Goal: Task Accomplishment & Management: Manage account settings

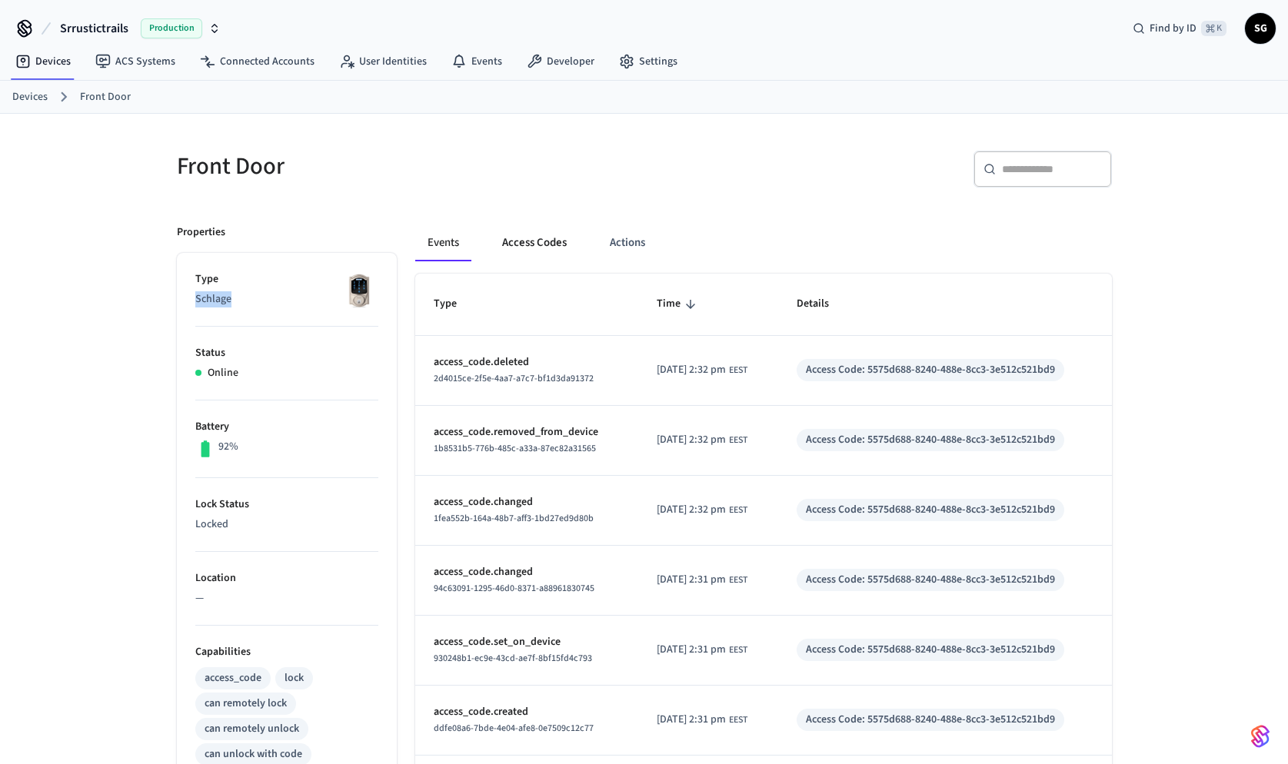
click at [526, 251] on button "Access Codes" at bounding box center [534, 243] width 89 height 37
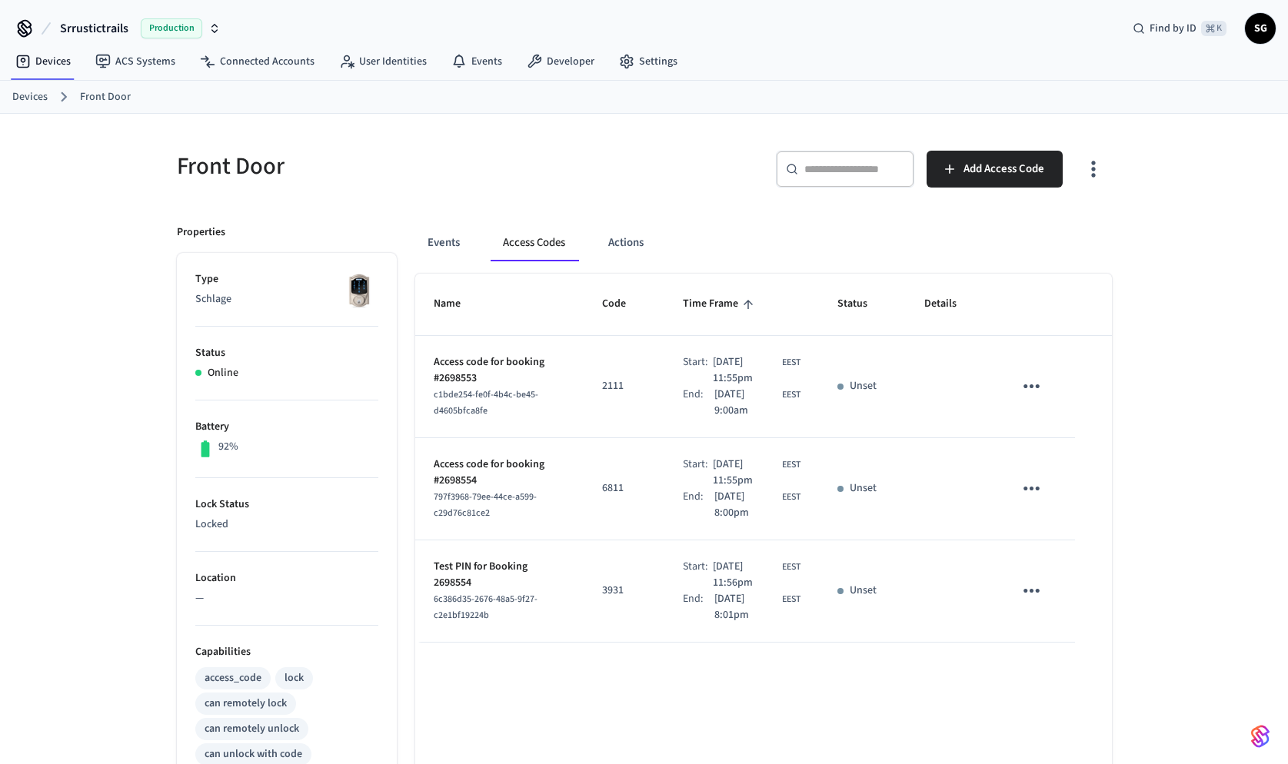
click at [602, 382] on p "2111" at bounding box center [624, 386] width 44 height 16
copy p "2111"
click at [602, 487] on p "6811" at bounding box center [624, 489] width 44 height 16
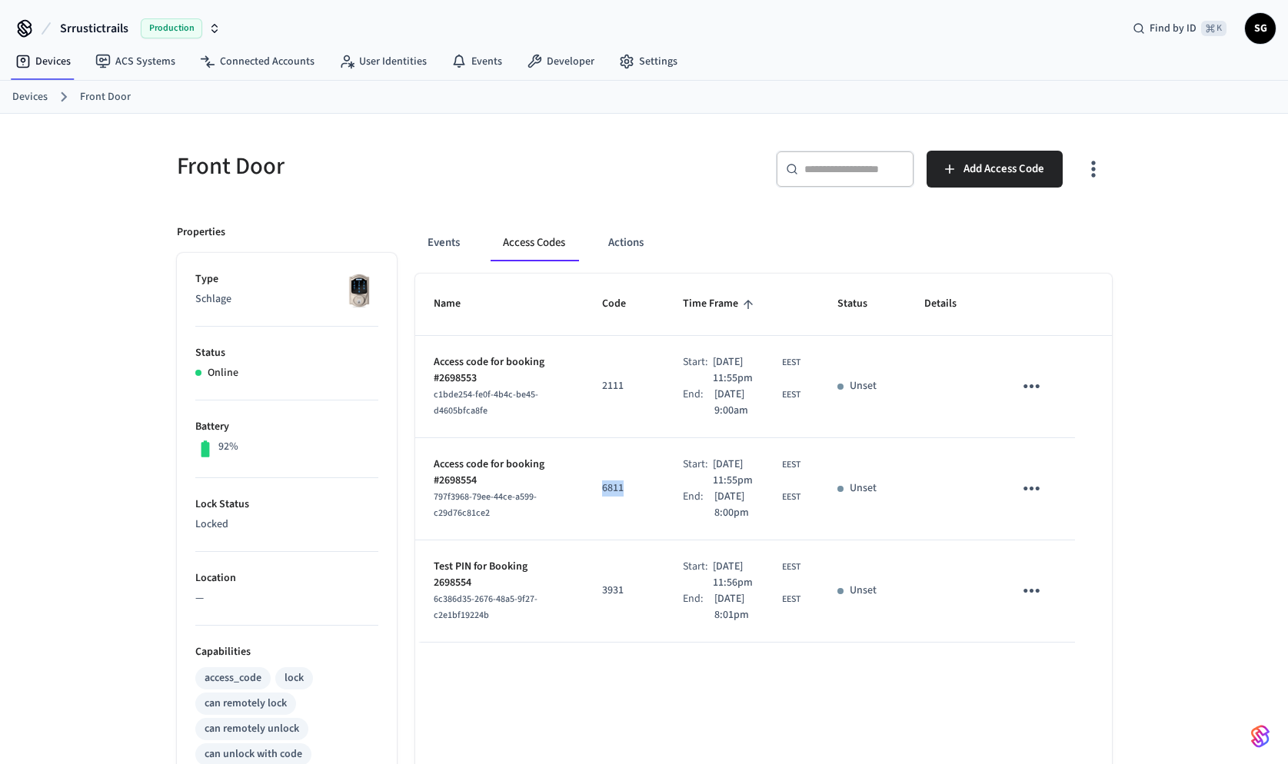
copy p "6811"
drag, startPoint x: 434, startPoint y: 398, endPoint x: 493, endPoint y: 411, distance: 60.8
click at [493, 411] on div "c1bde254-fe0f-4b4c-be45-d4605bfca8fe" at bounding box center [500, 403] width 132 height 32
copy span "c1bde254-fe0f-4b4c-be45-d4605bfca8fe"
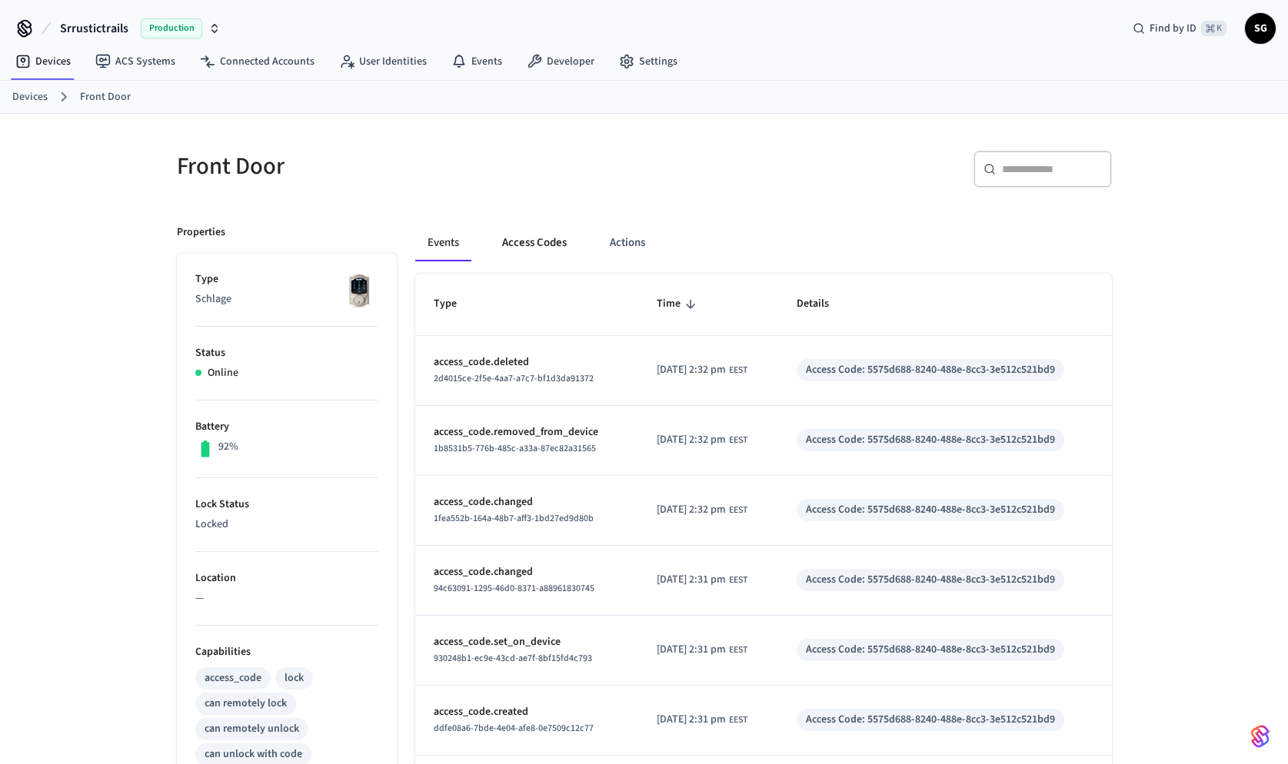
click at [557, 242] on button "Access Codes" at bounding box center [534, 243] width 89 height 37
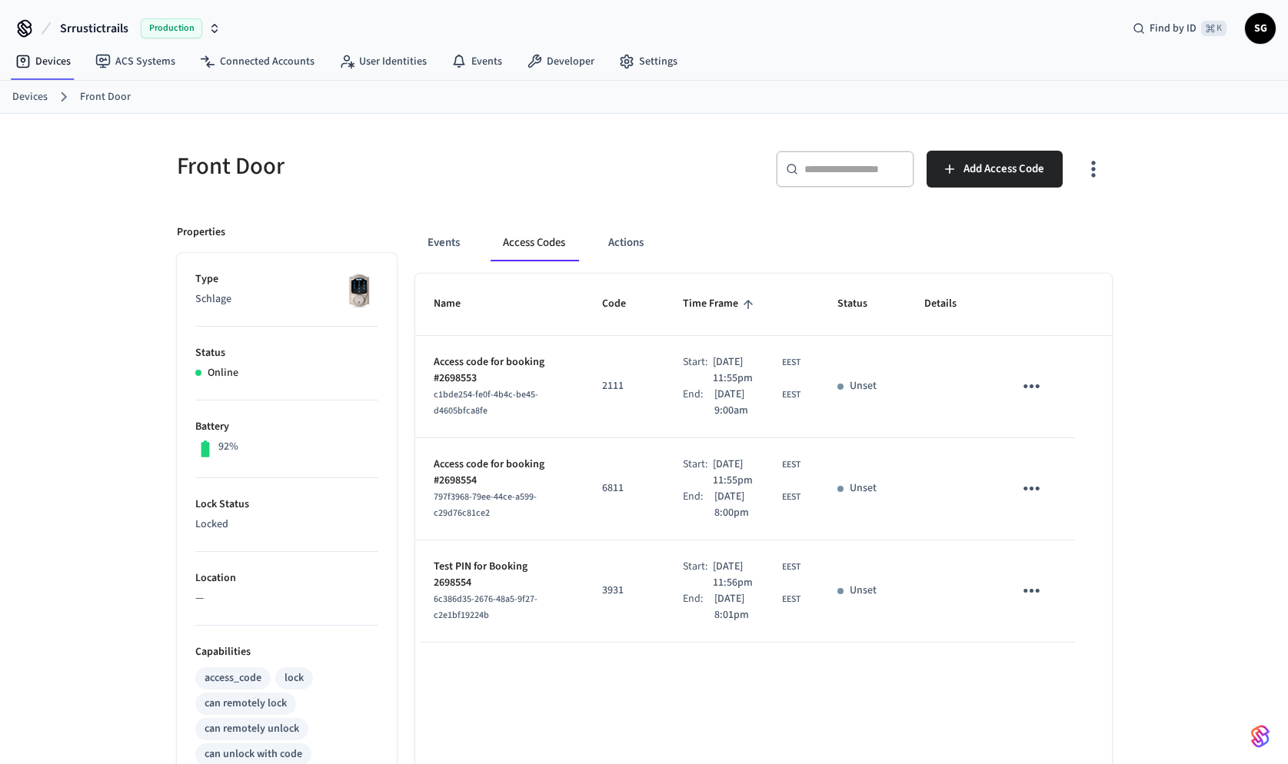
click at [602, 385] on p "2111" at bounding box center [624, 386] width 44 height 16
click at [602, 491] on p "6811" at bounding box center [624, 489] width 44 height 16
click at [603, 589] on p "3931" at bounding box center [624, 591] width 44 height 16
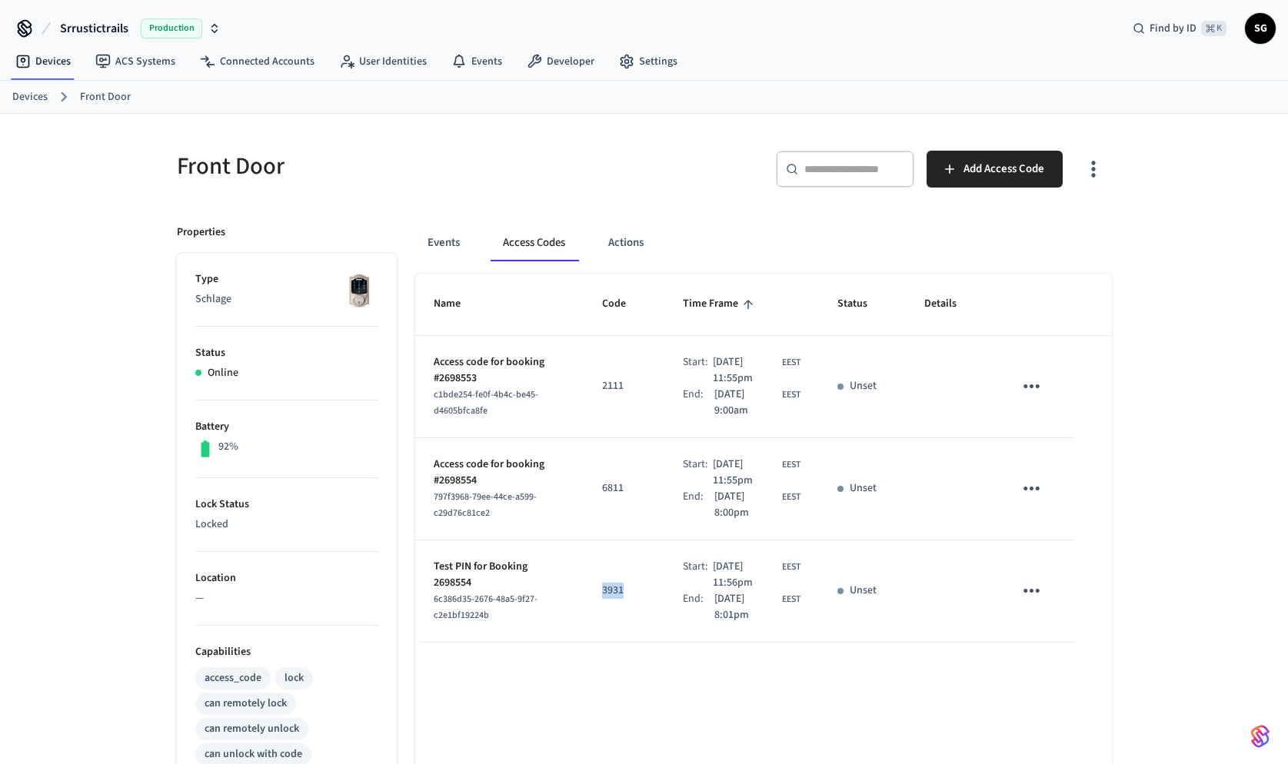
click at [603, 589] on p "3931" at bounding box center [624, 591] width 44 height 16
click at [602, 486] on p "6811" at bounding box center [624, 489] width 44 height 16
click at [722, 464] on span "Oct 12th 2025 11:55pm" at bounding box center [746, 473] width 66 height 32
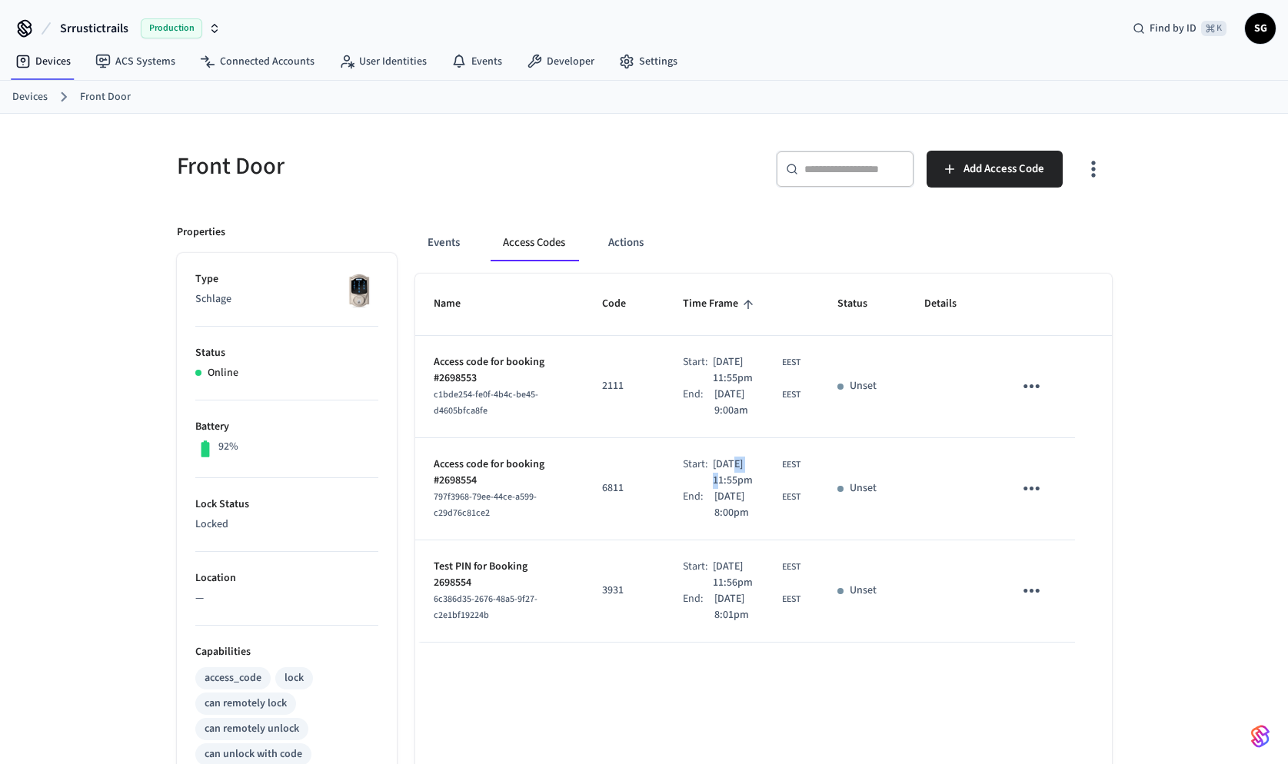
scroll to position [24, 0]
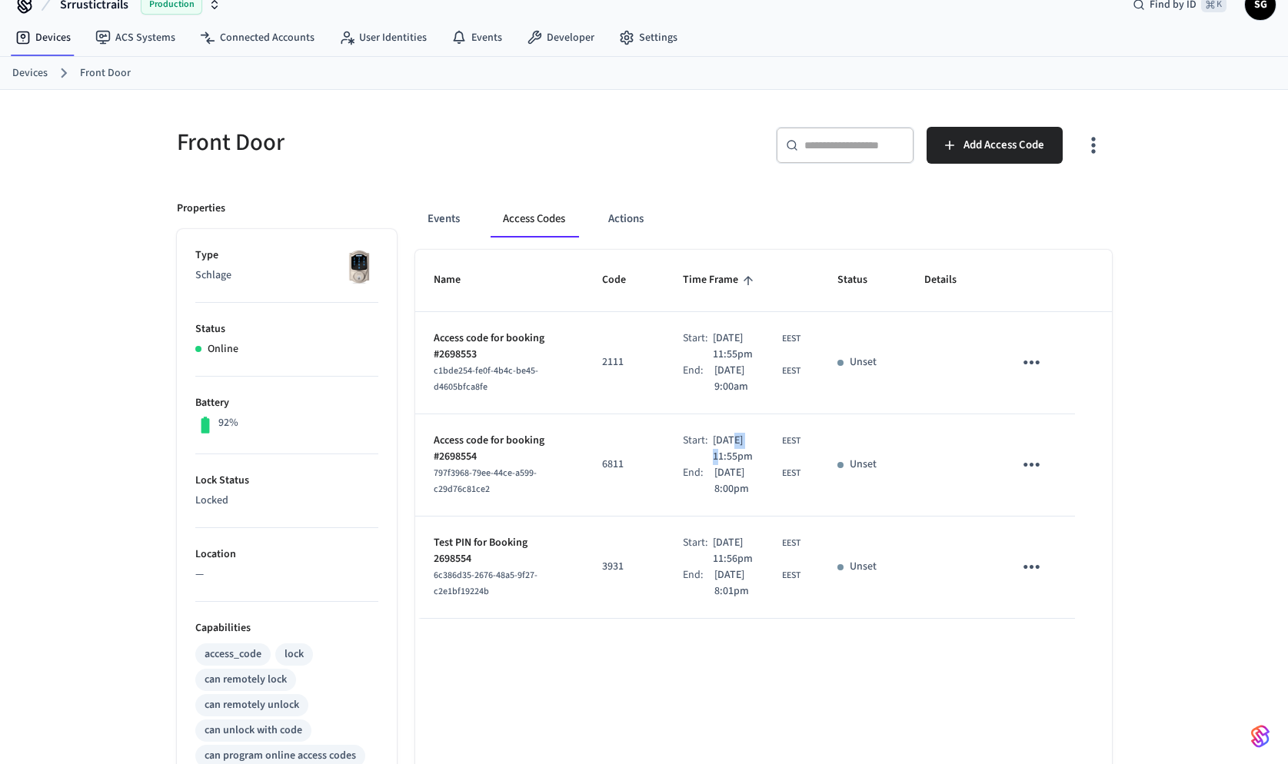
drag, startPoint x: 736, startPoint y: 494, endPoint x: 432, endPoint y: 443, distance: 307.9
click at [432, 443] on tr "Access code for booking #2698554 797f3968-79ee-44ce-a599-c29d76c81ce2 6811 Star…" at bounding box center [763, 465] width 697 height 102
click at [683, 568] on div "End:" at bounding box center [699, 583] width 32 height 32
click at [584, 568] on td "3931" at bounding box center [624, 568] width 81 height 102
click at [715, 545] on span "Oct 12th 2025 11:56pm" at bounding box center [746, 551] width 66 height 32
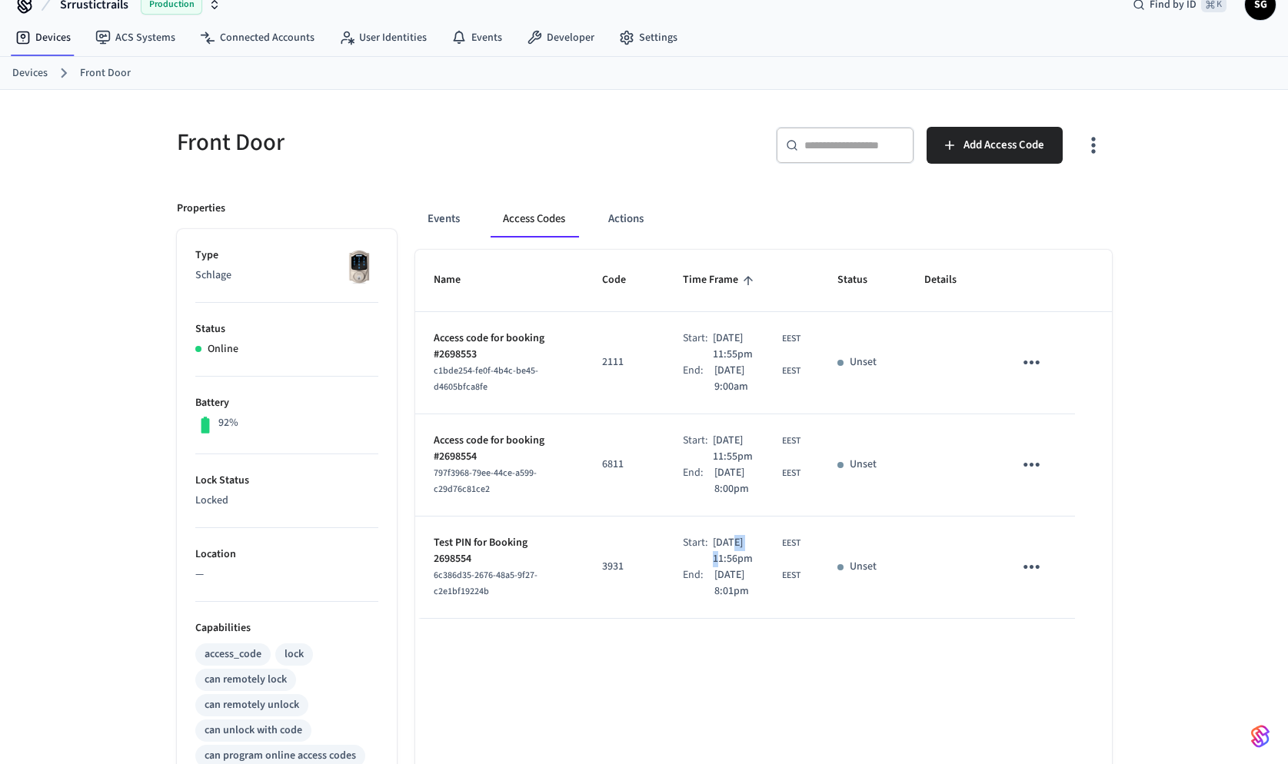
click at [715, 545] on span "Oct 12th 2025 11:56pm" at bounding box center [746, 551] width 66 height 32
click at [715, 587] on span "Oct 16th 2025 8:01pm" at bounding box center [746, 583] width 65 height 32
click at [715, 329] on td "Start: Oct 10th 2025 11:55pm EEST End: Oct 12th 2025 9:00am EEST" at bounding box center [741, 363] width 155 height 102
click at [602, 361] on p "2111" at bounding box center [624, 362] width 44 height 16
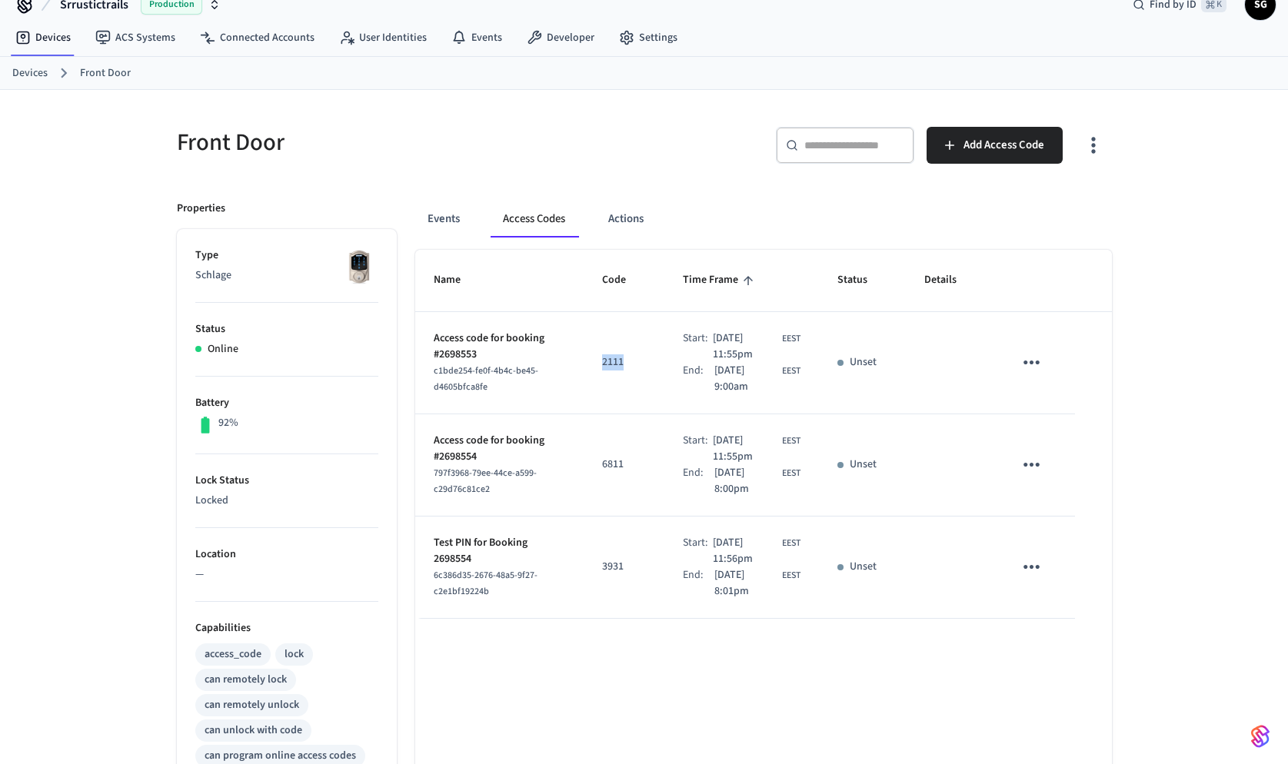
click at [602, 364] on p "2111" at bounding box center [624, 362] width 44 height 16
click at [1023, 361] on icon "sticky table" at bounding box center [1032, 363] width 24 height 24
click at [1055, 413] on icon at bounding box center [1050, 408] width 12 height 12
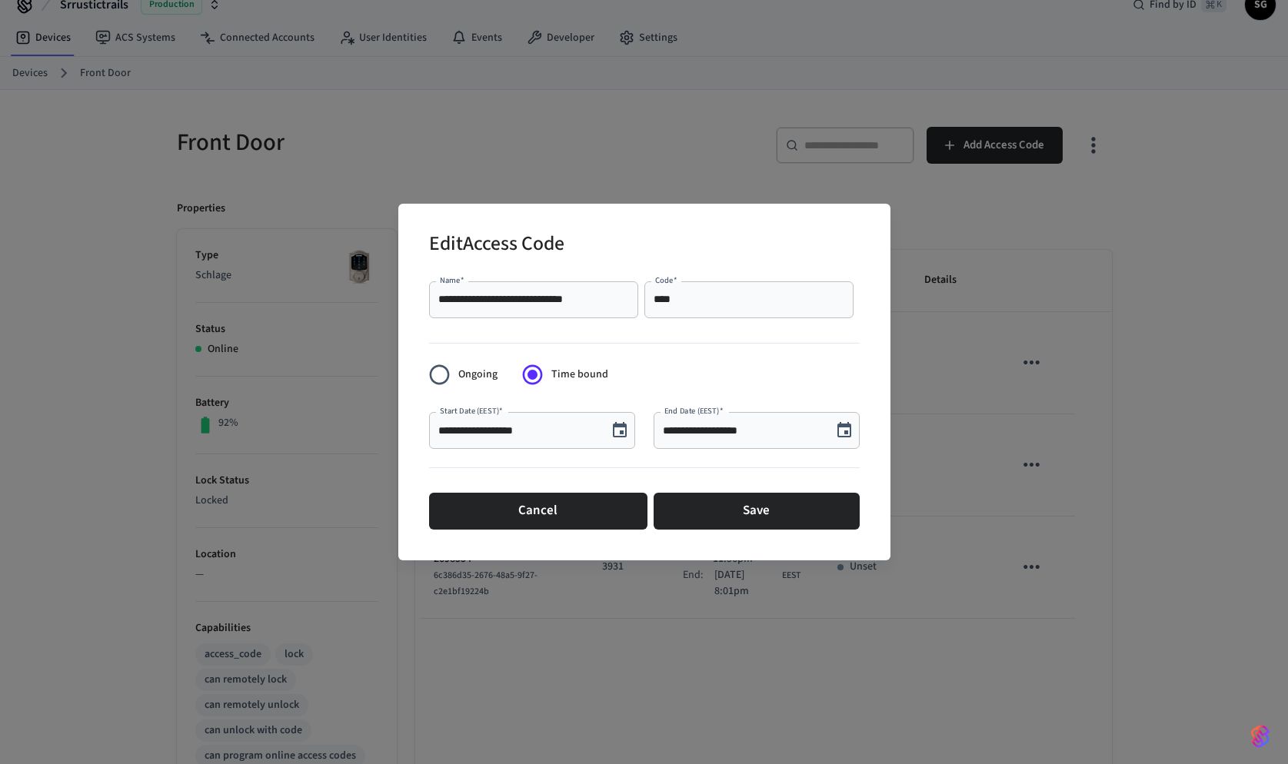
click at [682, 300] on input "****" at bounding box center [749, 299] width 191 height 15
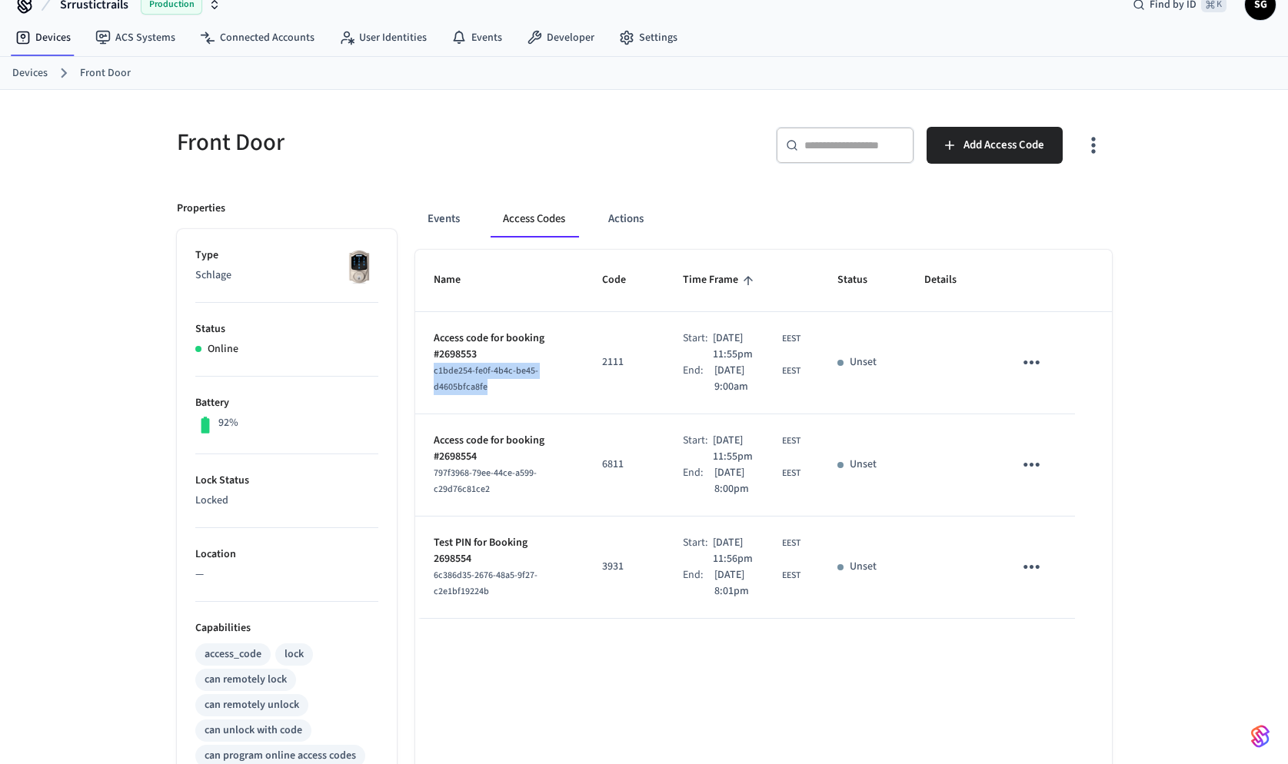
drag, startPoint x: 434, startPoint y: 374, endPoint x: 501, endPoint y: 386, distance: 67.9
click at [501, 387] on div "c1bde254-fe0f-4b4c-be45-d4605bfca8fe" at bounding box center [500, 379] width 132 height 32
copy span "c1bde254-fe0f-4b4c-be45-d4605bfca8fe"
click at [617, 212] on button "Actions" at bounding box center [626, 219] width 60 height 37
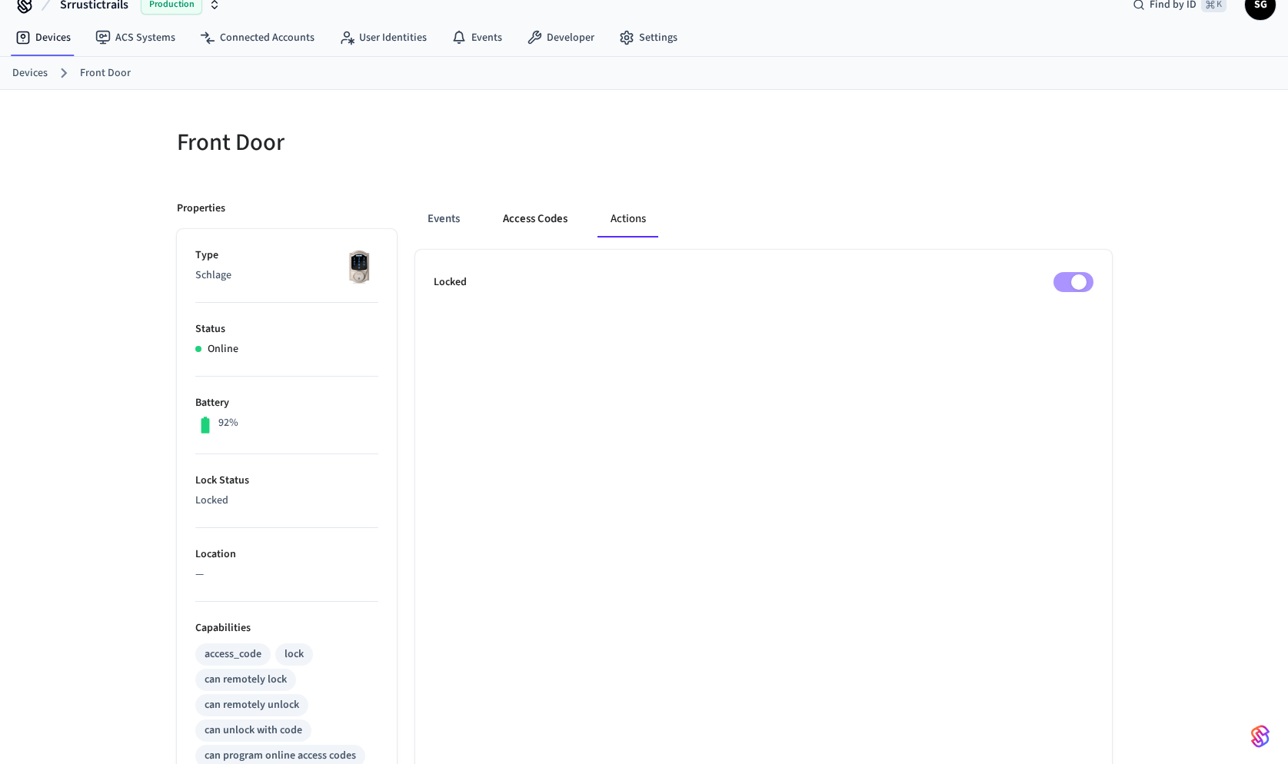
click at [530, 212] on button "Access Codes" at bounding box center [535, 219] width 89 height 37
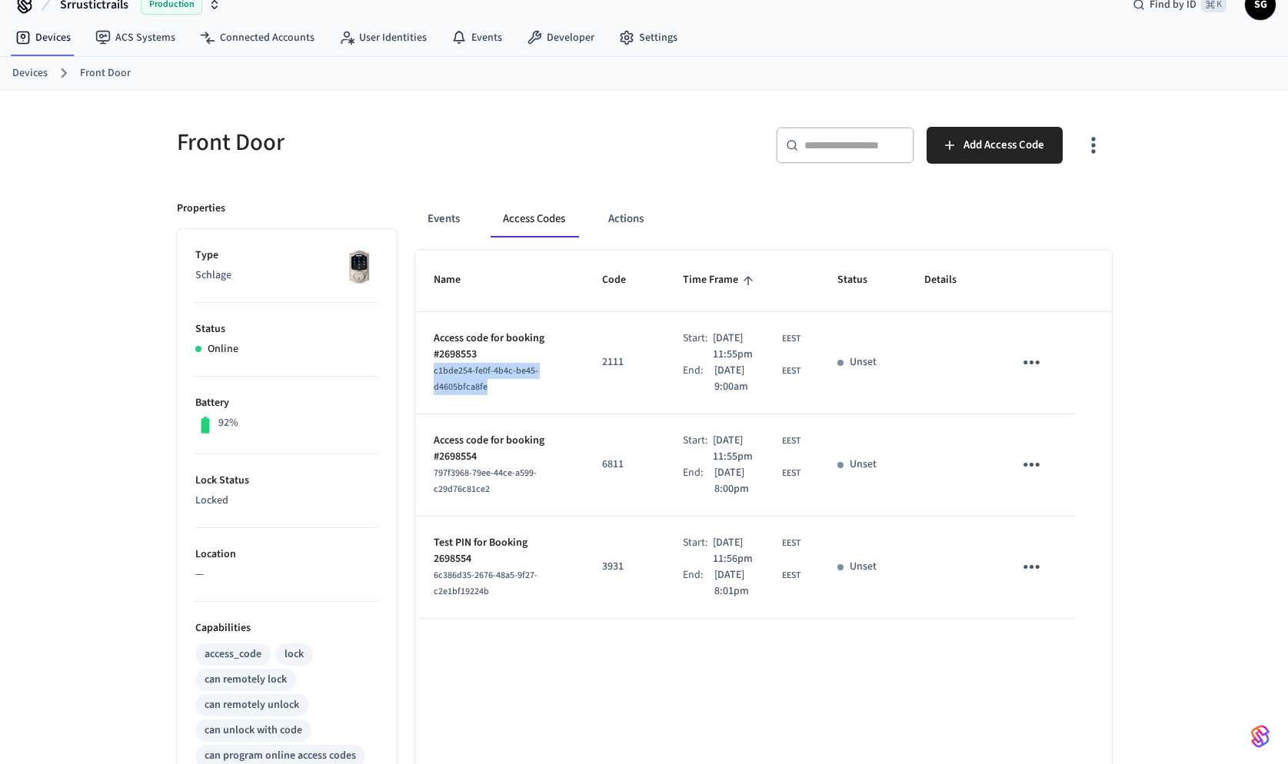
drag, startPoint x: 435, startPoint y: 374, endPoint x: 487, endPoint y: 389, distance: 53.8
click at [487, 389] on div "c1bde254-fe0f-4b4c-be45-d4605bfca8fe" at bounding box center [500, 379] width 132 height 32
click at [448, 220] on button "Events" at bounding box center [443, 219] width 57 height 37
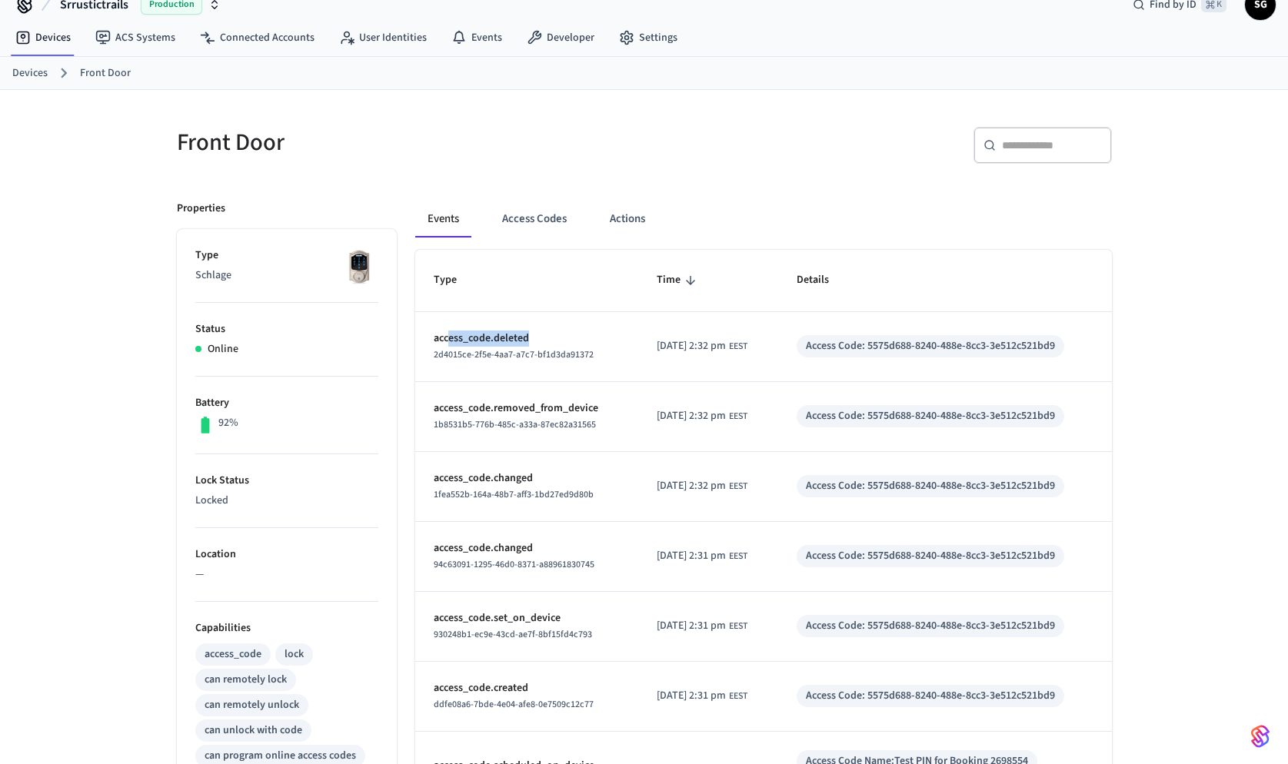
drag, startPoint x: 450, startPoint y: 338, endPoint x: 533, endPoint y: 338, distance: 83.1
click at [533, 338] on p "access_code.deleted" at bounding box center [527, 339] width 186 height 16
drag, startPoint x: 451, startPoint y: 411, endPoint x: 581, endPoint y: 411, distance: 130.7
click at [582, 411] on p "access_code.removed_from_device" at bounding box center [527, 409] width 186 height 16
drag, startPoint x: 438, startPoint y: 475, endPoint x: 549, endPoint y: 484, distance: 111.1
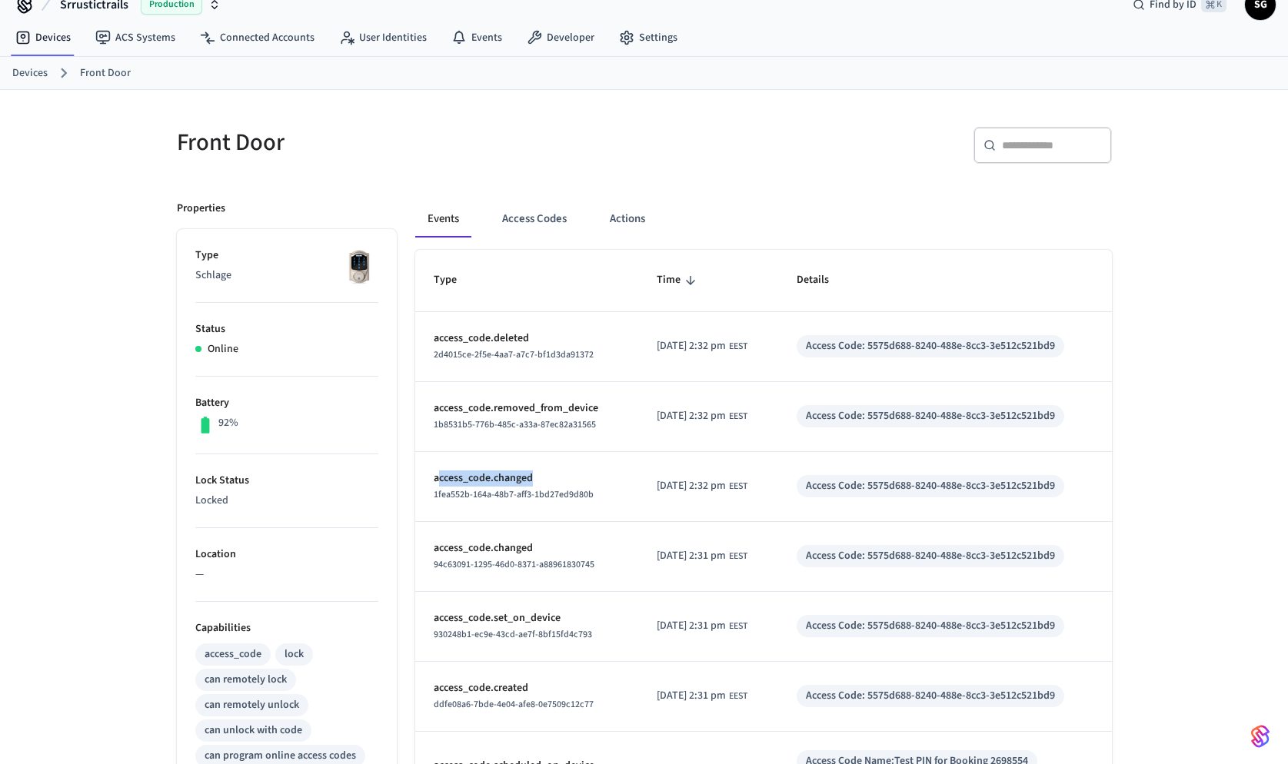
click at [549, 484] on p "access_code.changed" at bounding box center [527, 479] width 186 height 16
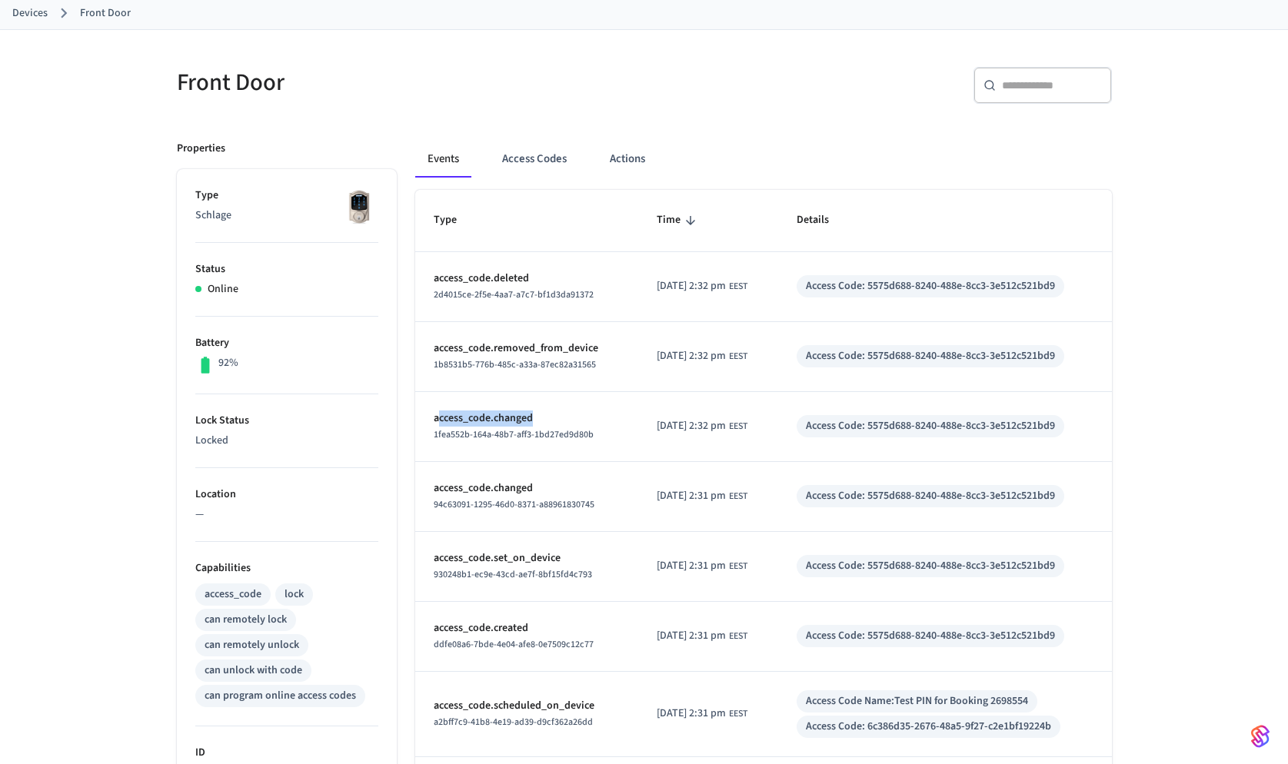
scroll to position [86, 0]
click at [488, 491] on p "access_code.changed" at bounding box center [527, 486] width 186 height 16
click at [503, 560] on p "access_code.set_on_device" at bounding box center [527, 556] width 186 height 16
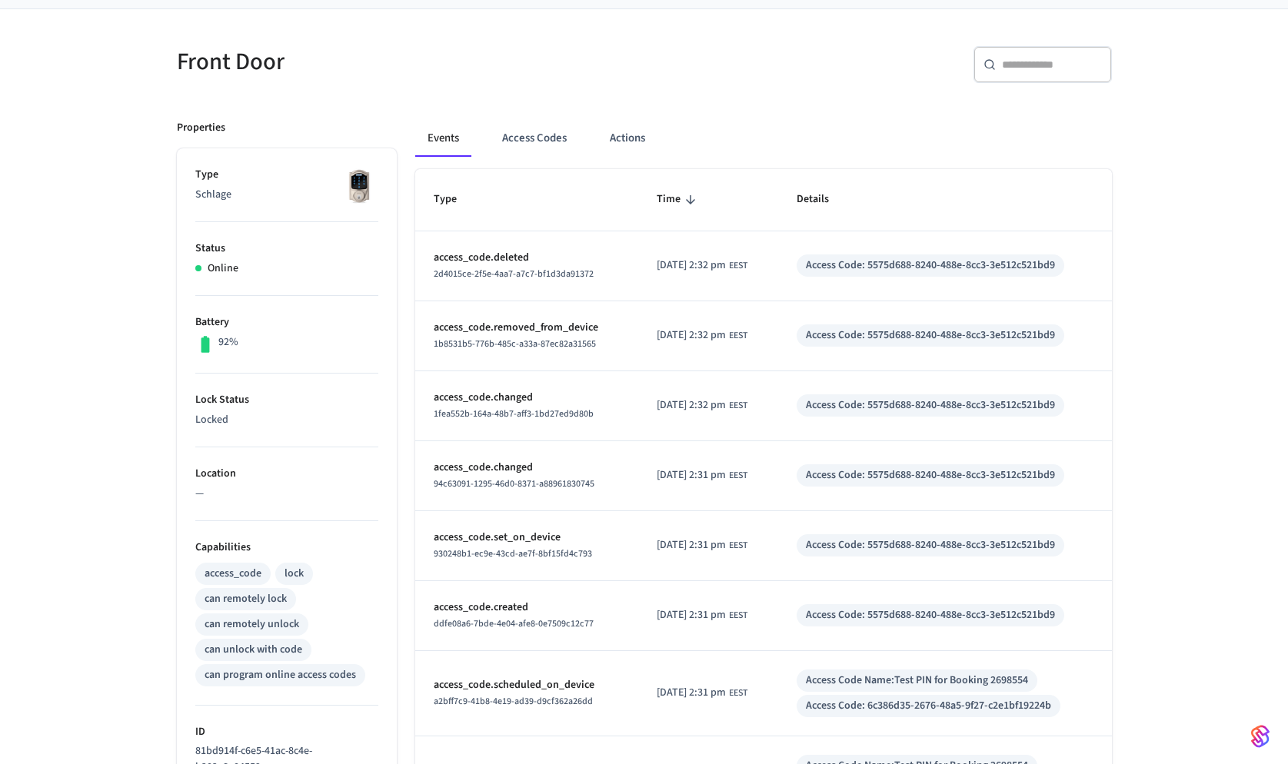
scroll to position [392, 0]
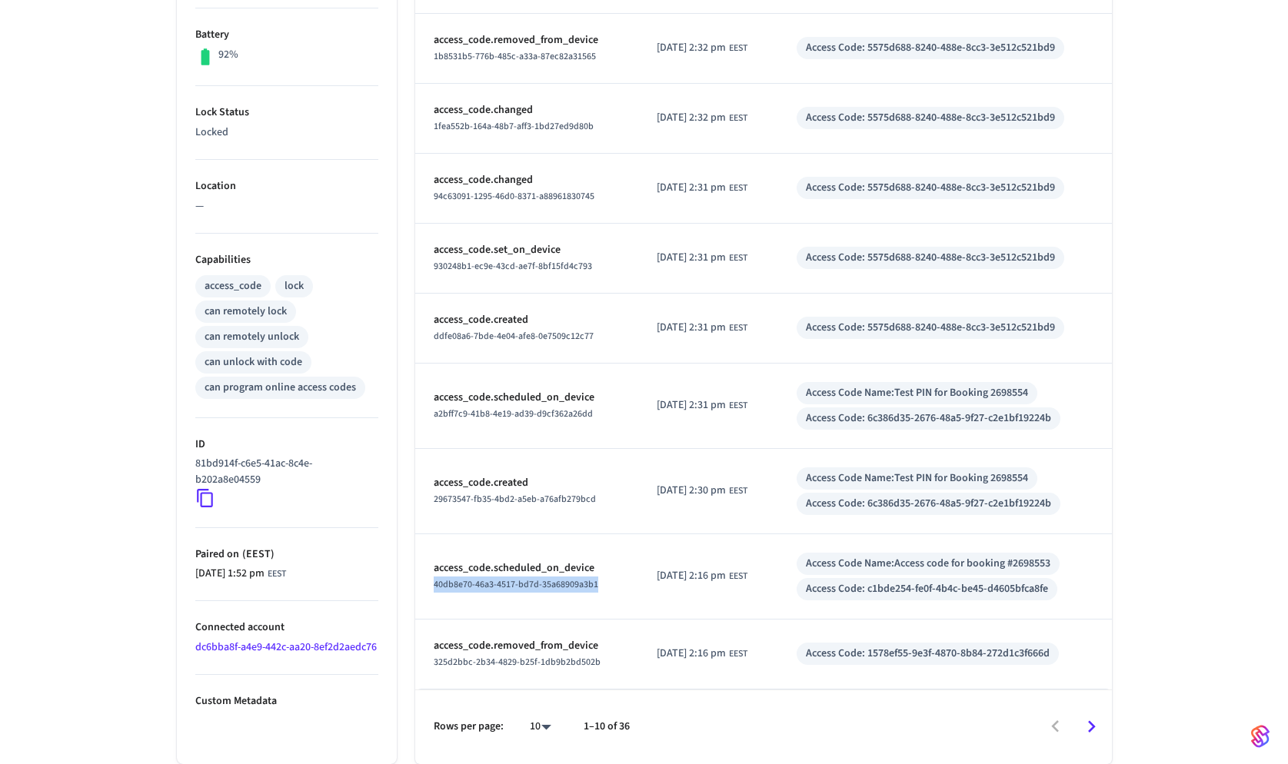
drag, startPoint x: 435, startPoint y: 585, endPoint x: 597, endPoint y: 583, distance: 161.5
click at [597, 583] on div "40db8e70-46a3-4517-bd7d-35a68909a3b1" at bounding box center [527, 585] width 186 height 16
copy span "40db8e70-46a3-4517-bd7d-35a68909a3b1"
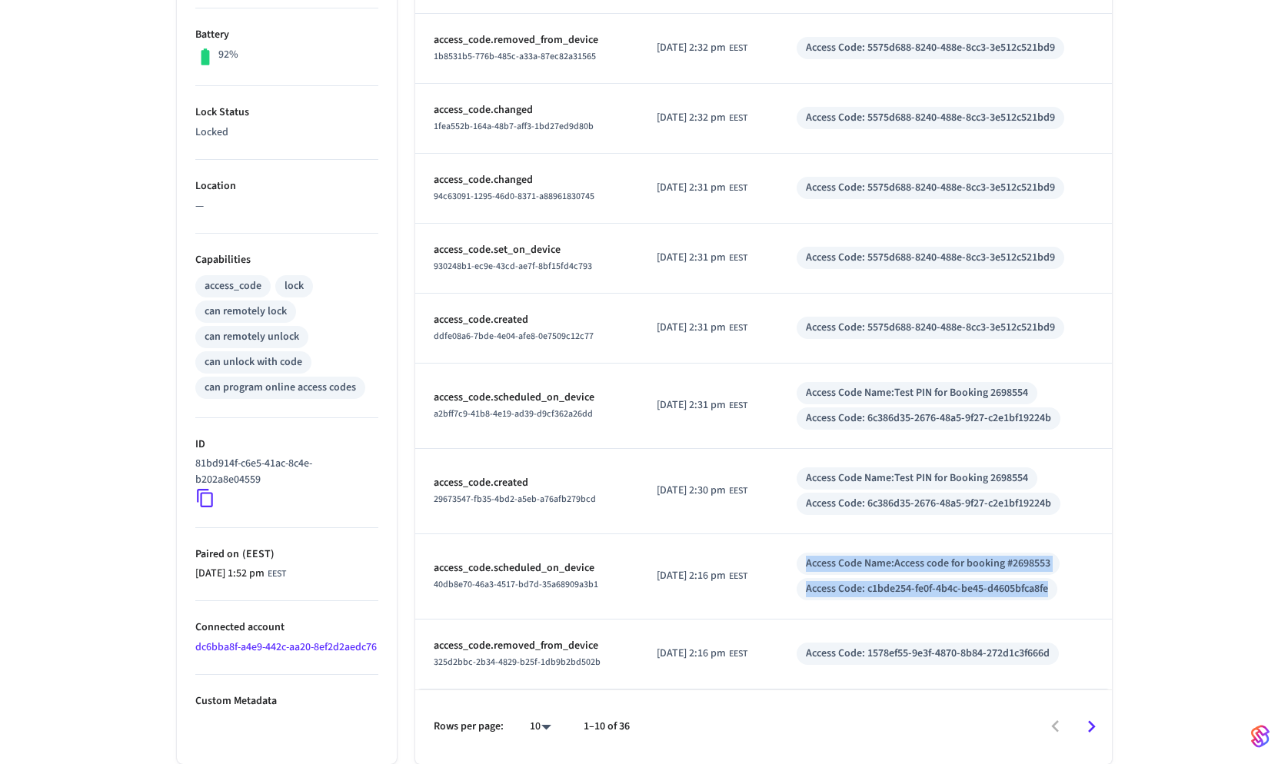
drag, startPoint x: 817, startPoint y: 563, endPoint x: 1065, endPoint y: 590, distance: 249.8
click at [1065, 590] on div "Access Code Name: Access code for booking #2698553 Access Code: c1bde254-fe0f-4…" at bounding box center [945, 577] width 297 height 48
copy div "Access Code Name: Access code for booking #2698553 Access Code: c1bde254-fe0f-4…"
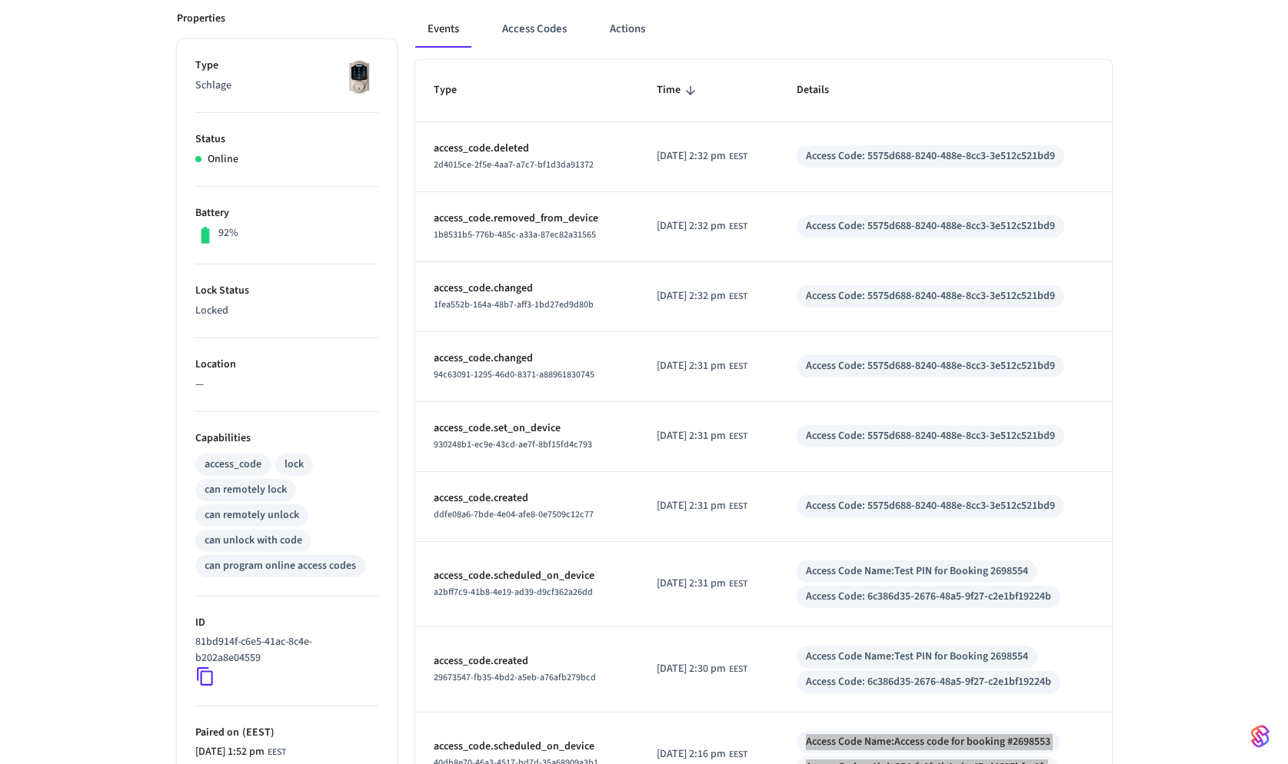
scroll to position [0, 0]
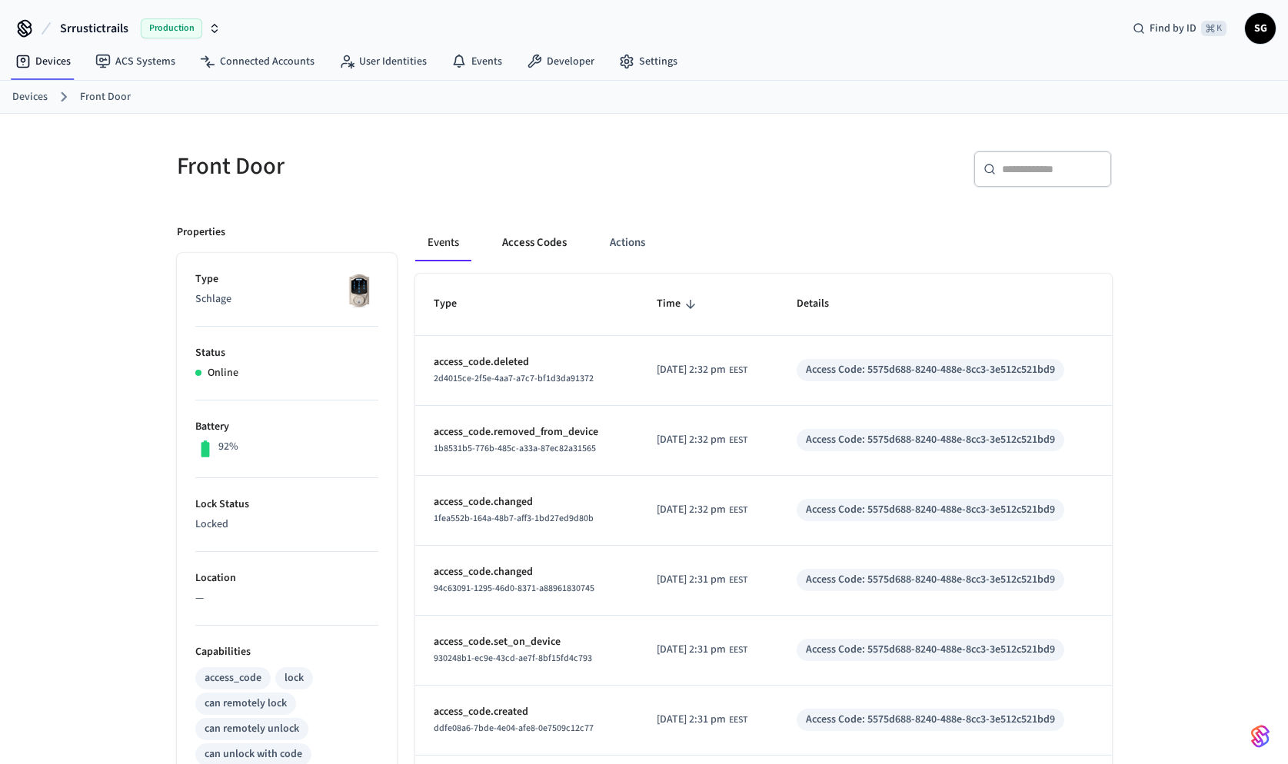
click at [535, 245] on button "Access Codes" at bounding box center [534, 243] width 89 height 37
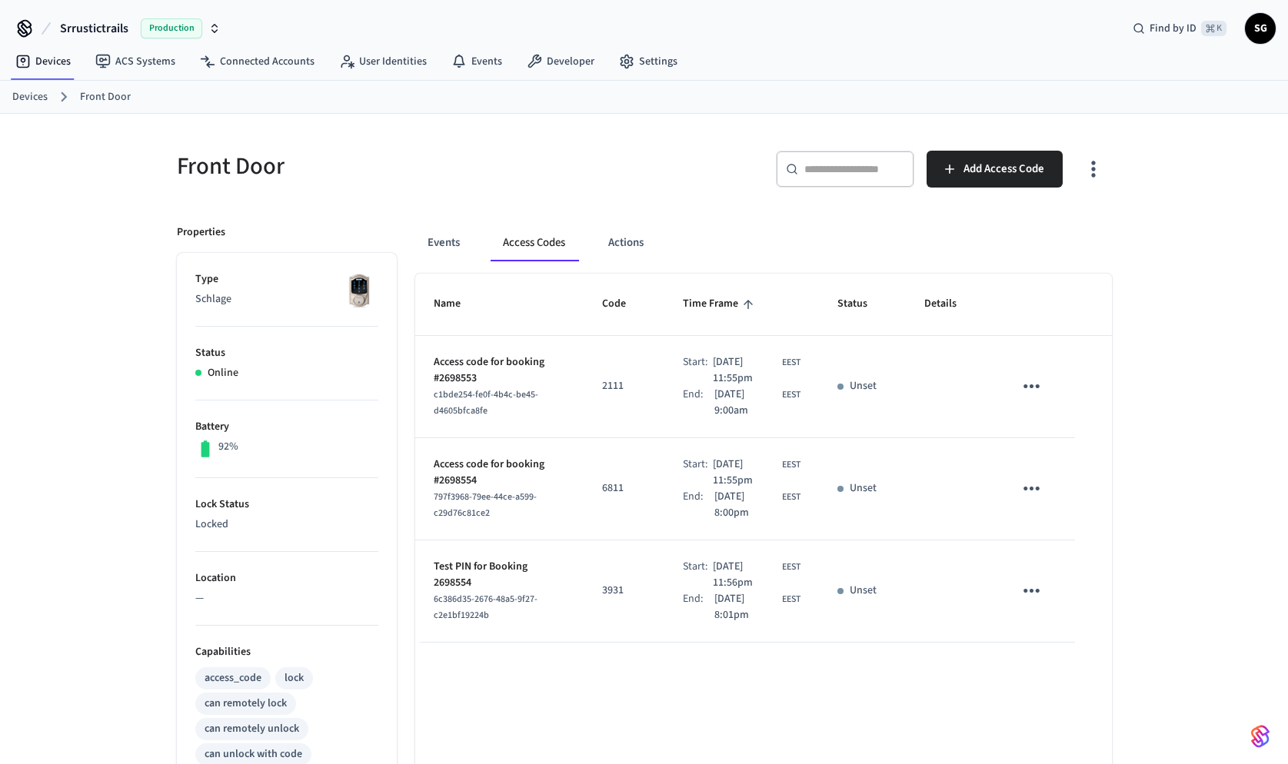
click at [1020, 385] on icon "sticky table" at bounding box center [1032, 386] width 24 height 24
click at [1053, 432] on icon at bounding box center [1050, 432] width 12 height 12
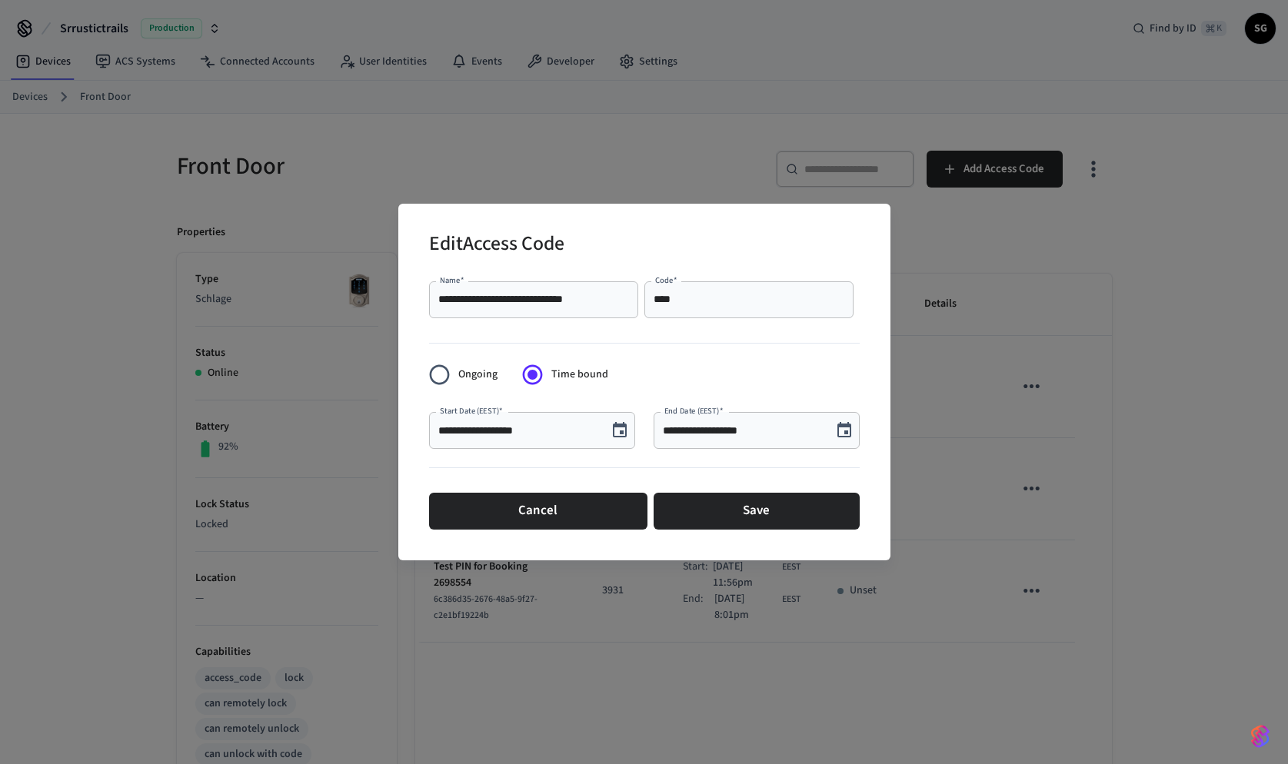
click at [697, 303] on input "****" at bounding box center [749, 299] width 191 height 15
click at [970, 250] on div "**********" at bounding box center [644, 382] width 1288 height 764
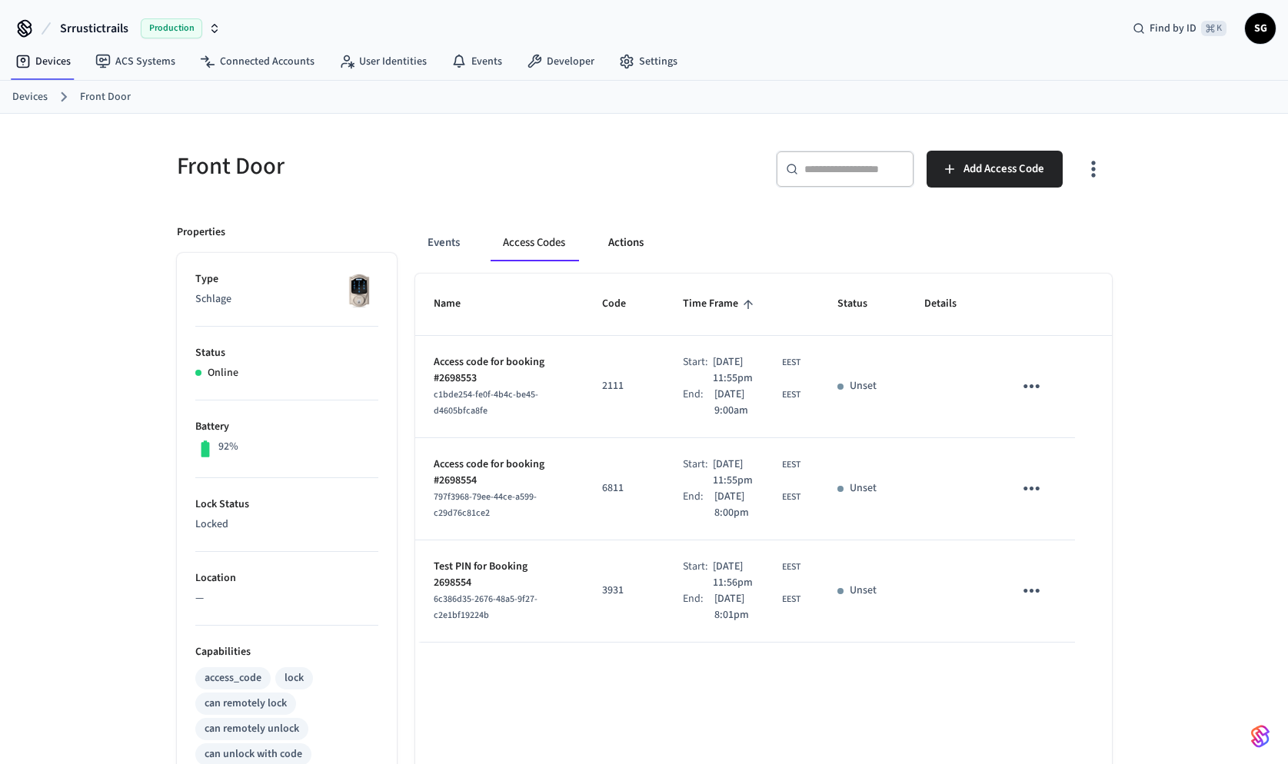
click at [631, 246] on button "Actions" at bounding box center [626, 243] width 60 height 37
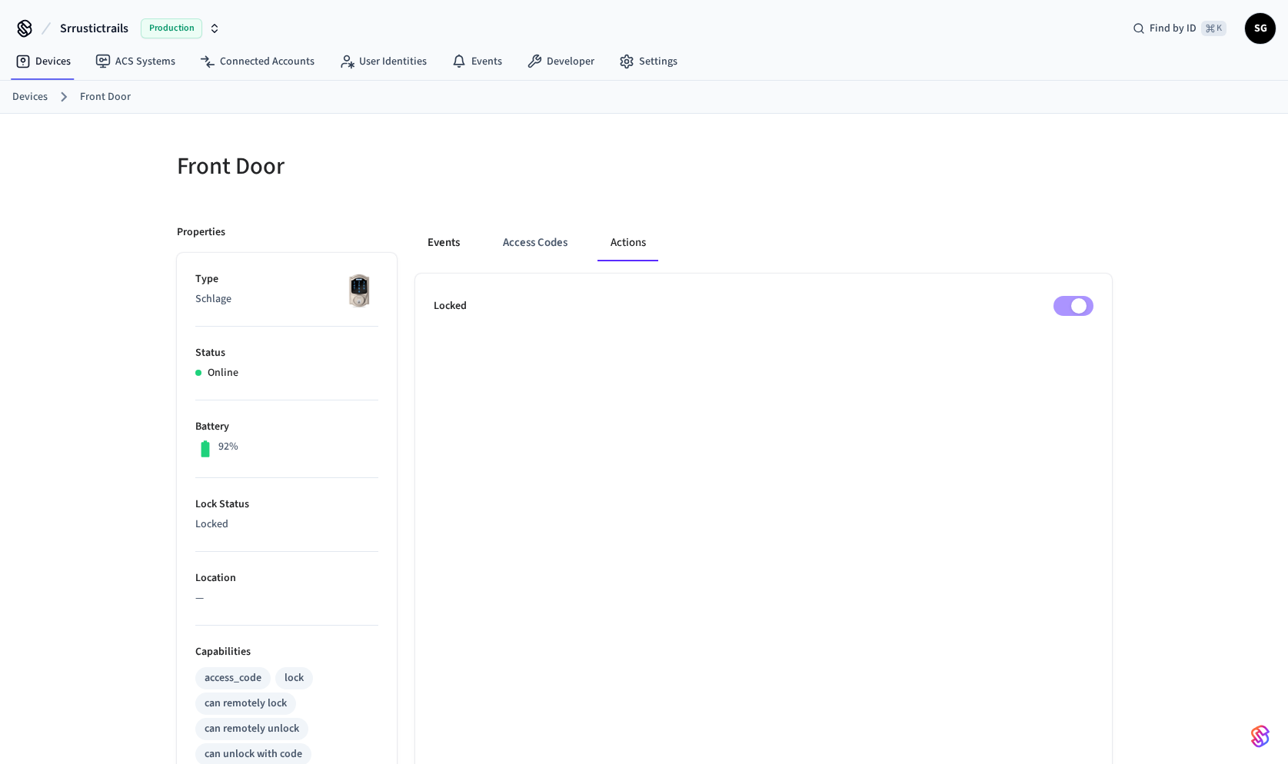
click at [445, 245] on button "Events" at bounding box center [443, 243] width 57 height 37
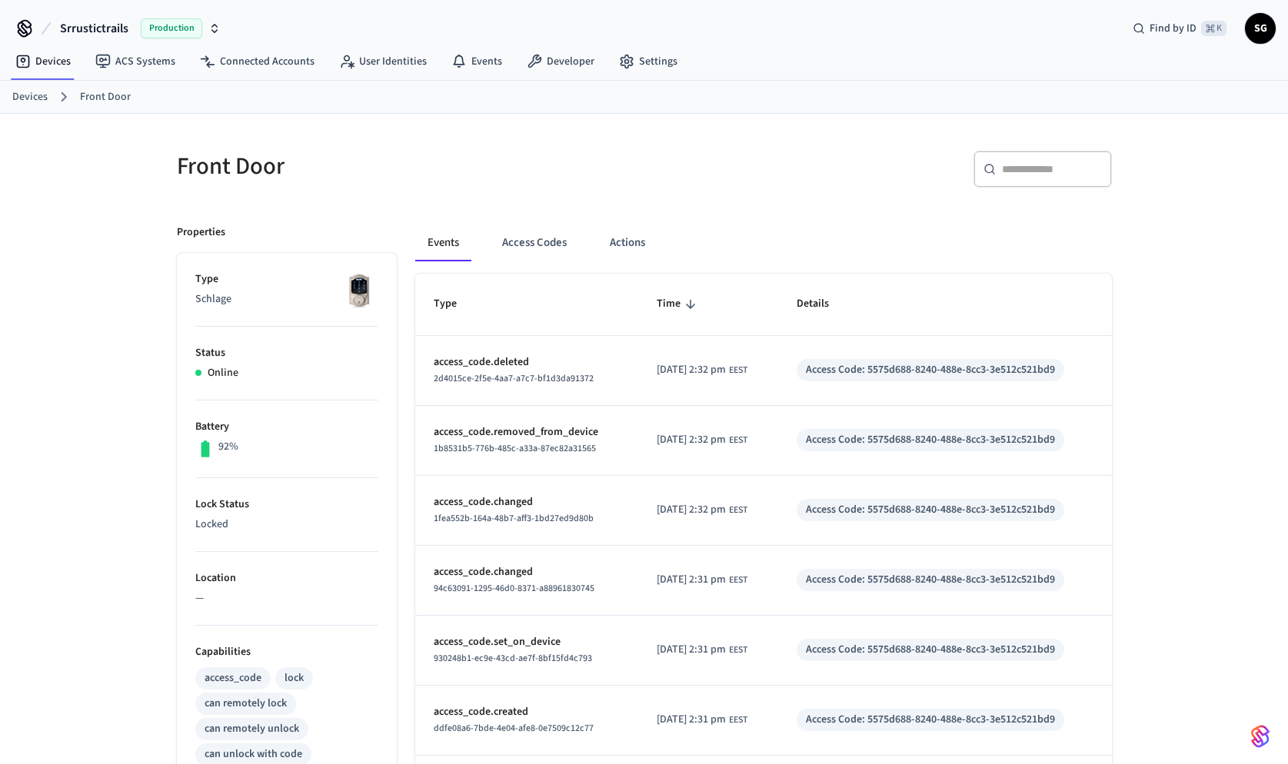
scroll to position [392, 0]
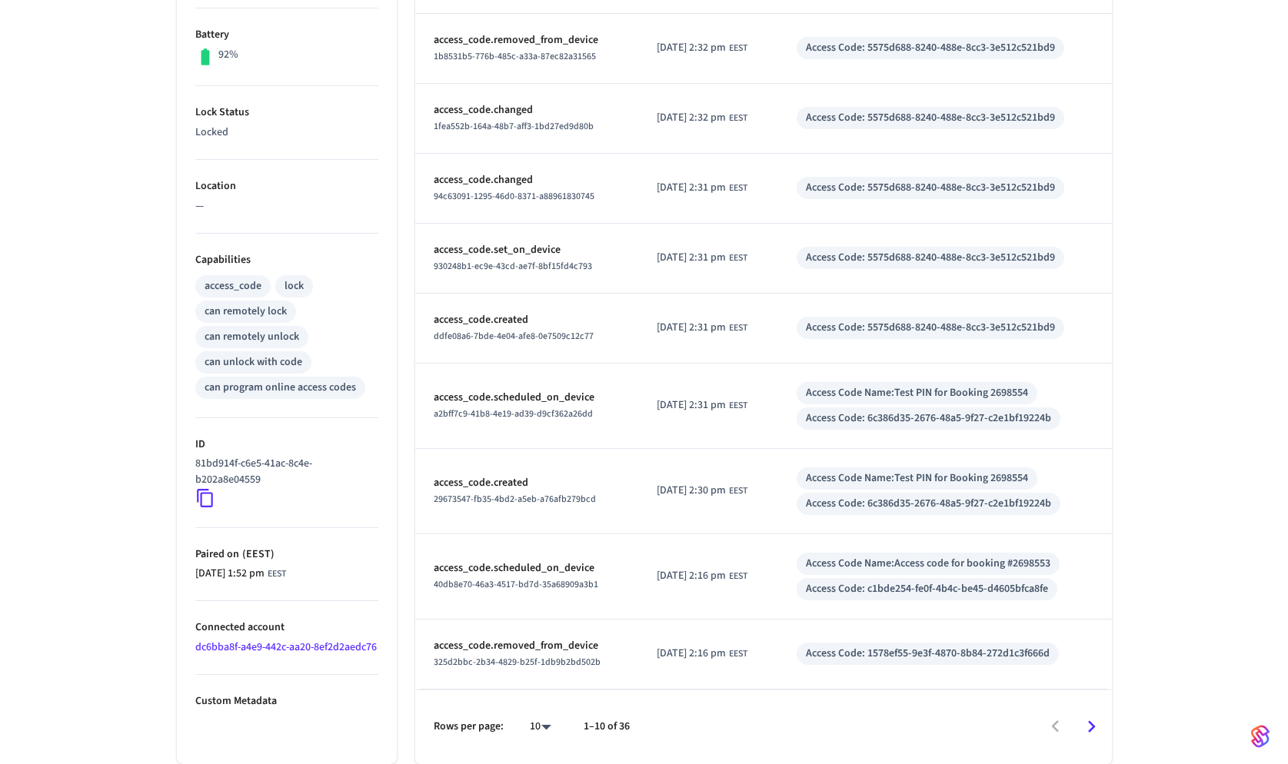
click at [553, 643] on p "access_code.removed_from_device" at bounding box center [527, 646] width 186 height 16
click at [533, 570] on p "access_code.scheduled_on_device" at bounding box center [527, 569] width 186 height 16
click at [711, 578] on span "2025/10/10 at 2:16 pm" at bounding box center [691, 576] width 69 height 16
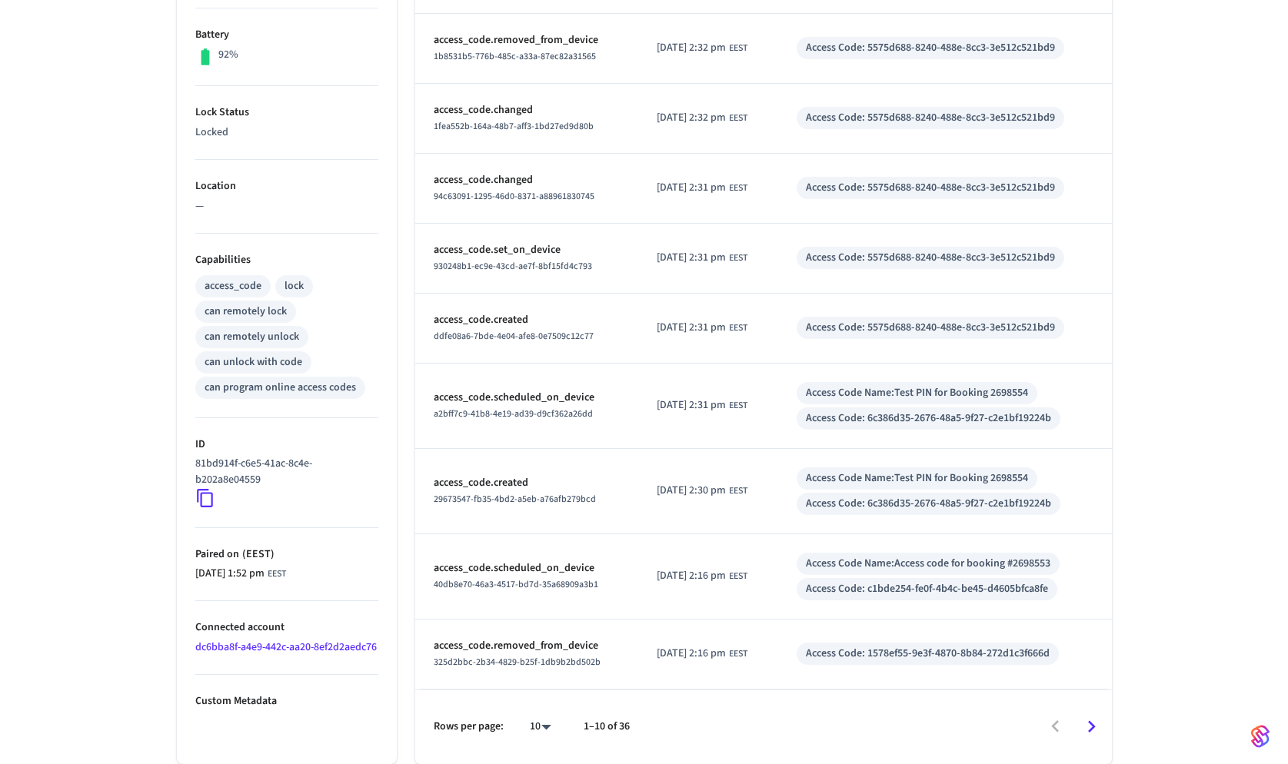
click at [711, 578] on span "2025/10/10 at 2:16 pm" at bounding box center [691, 576] width 69 height 16
click at [638, 578] on td "2025/10/10 at 2:16 pm EEST" at bounding box center [708, 576] width 140 height 85
click at [534, 582] on span "40db8e70-46a3-4517-bd7d-35a68909a3b1" at bounding box center [516, 584] width 165 height 13
click at [726, 578] on span "2025/10/10 at 2:16 pm" at bounding box center [691, 576] width 69 height 16
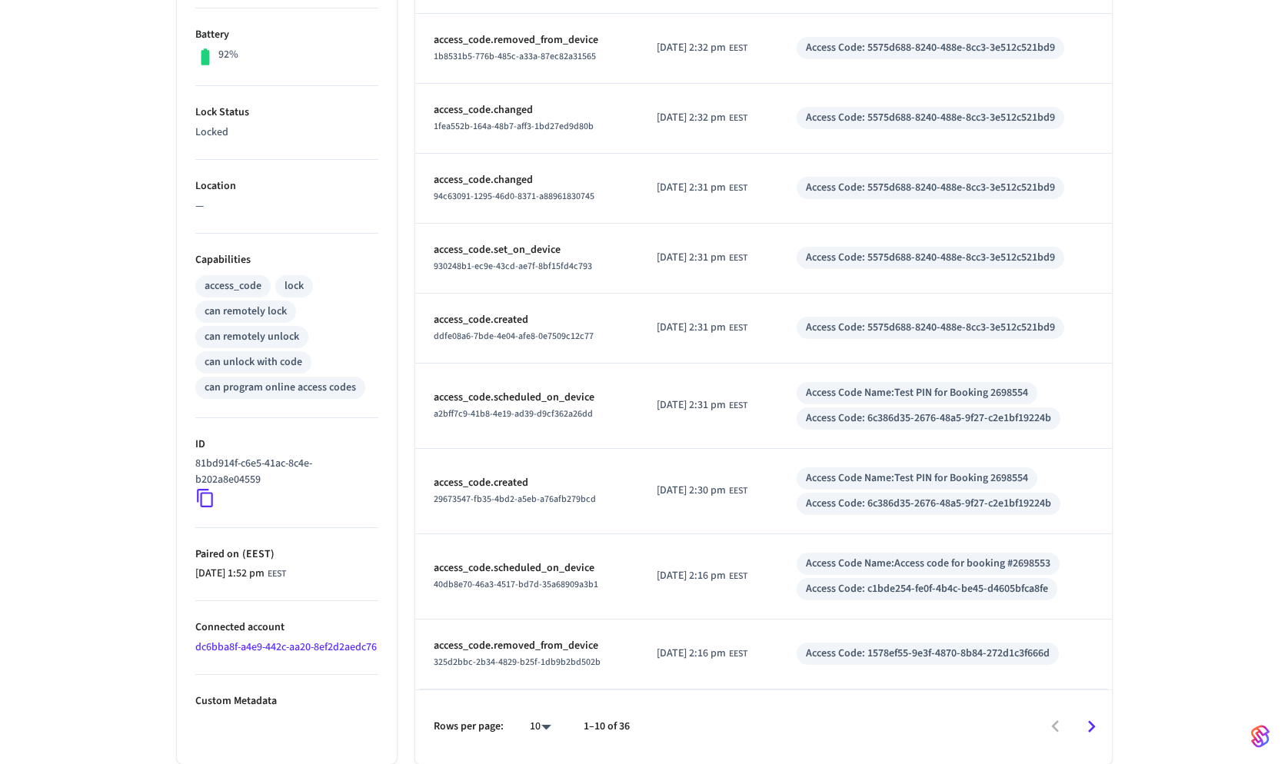
click at [726, 578] on span "2025/10/10 at 2:16 pm" at bounding box center [691, 576] width 69 height 16
drag, startPoint x: 776, startPoint y: 578, endPoint x: 656, endPoint y: 579, distance: 120.0
click at [656, 578] on td "2025/10/10 at 2:16 pm EEST" at bounding box center [708, 576] width 140 height 85
click at [657, 576] on span "2025/10/10 at 2:16 pm" at bounding box center [691, 576] width 69 height 16
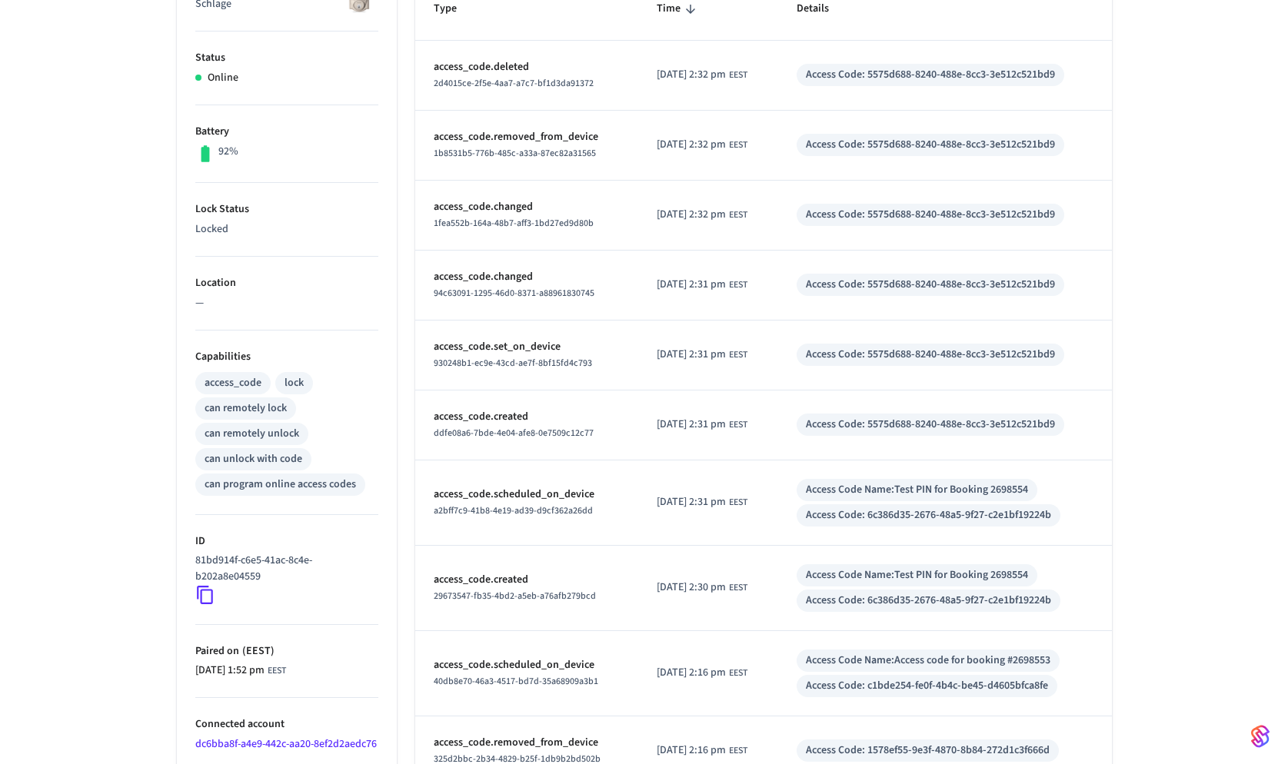
scroll to position [0, 0]
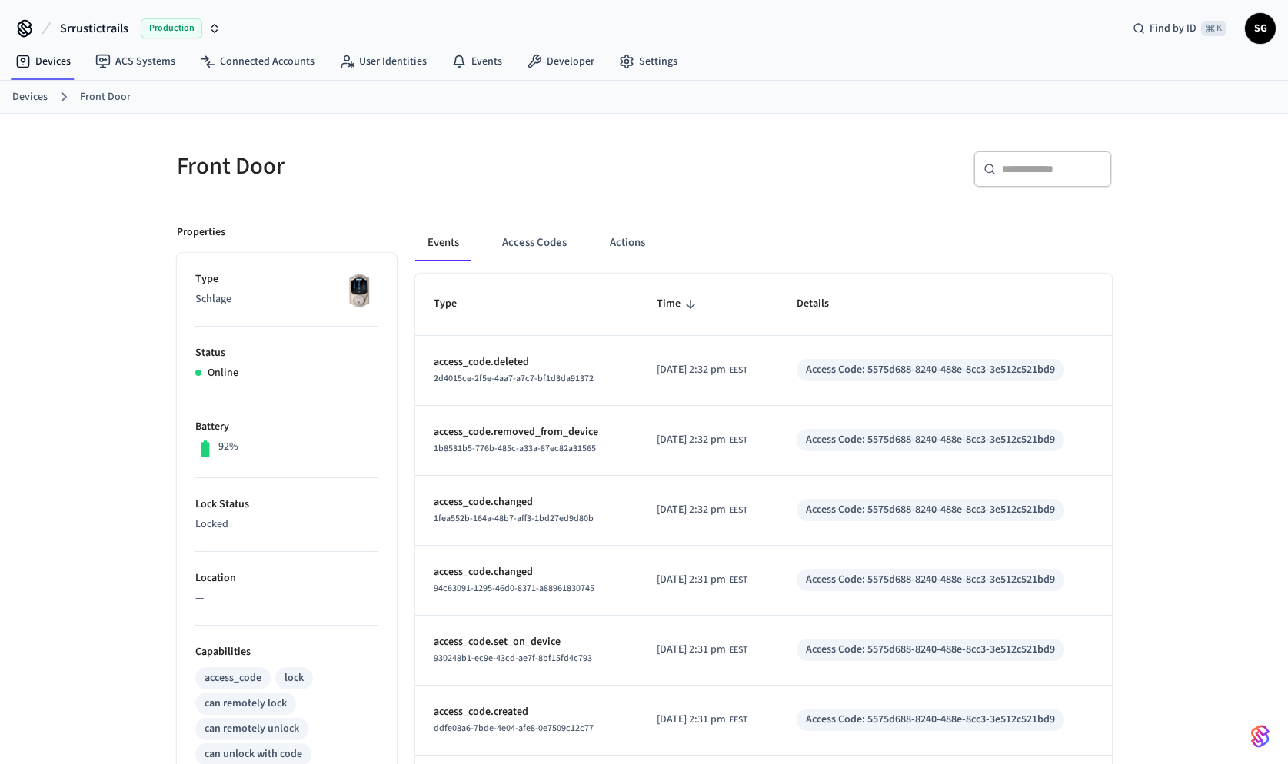
click at [484, 147] on div "Front Door" at bounding box center [396, 166] width 477 height 68
click at [535, 248] on button "Access Codes" at bounding box center [534, 243] width 89 height 37
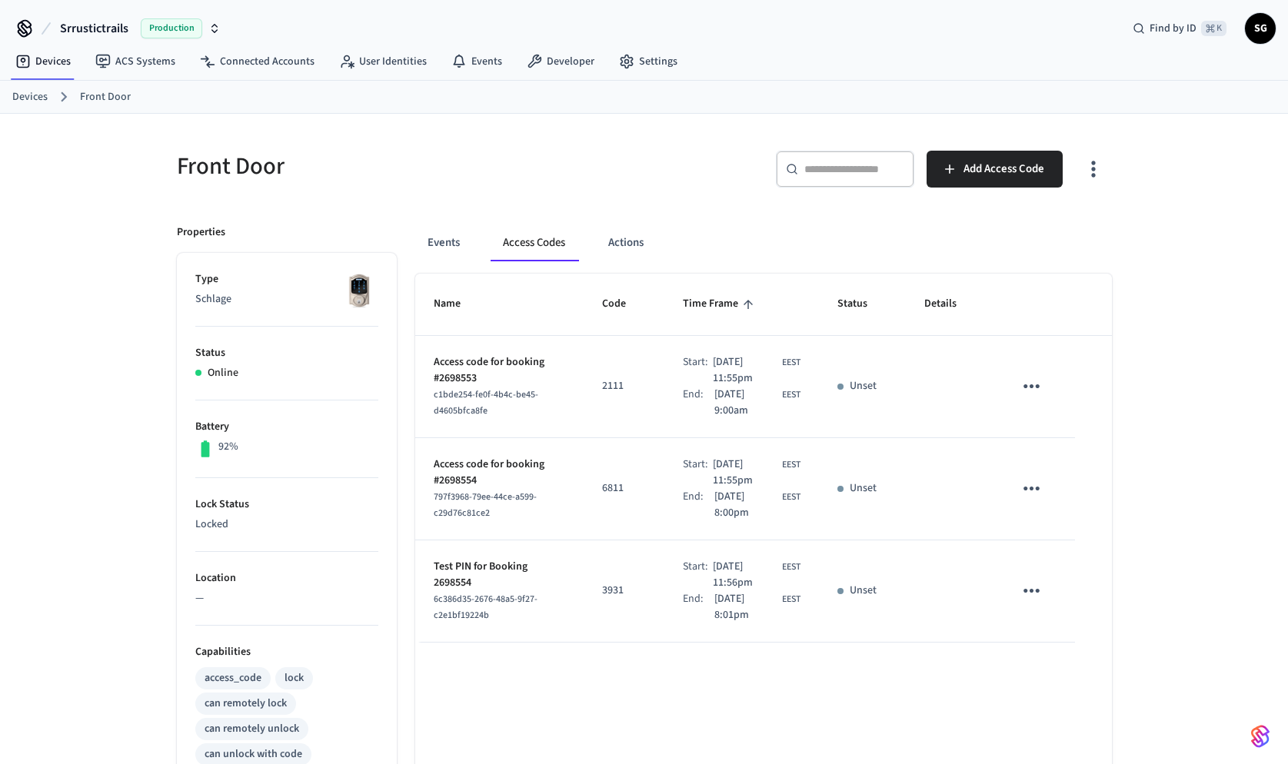
click at [1025, 384] on icon "sticky table" at bounding box center [1032, 386] width 24 height 24
click at [1050, 414] on li "Edit" at bounding box center [1068, 432] width 73 height 42
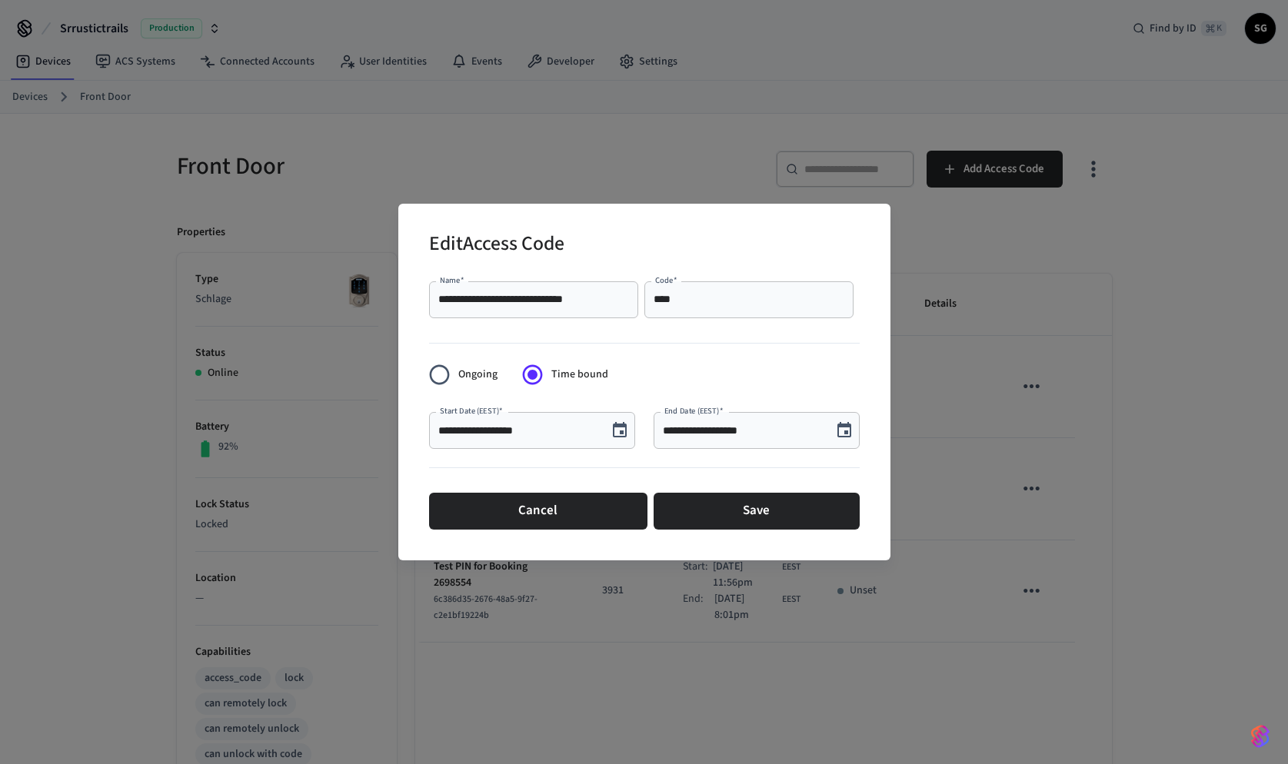
click at [690, 286] on div "**** Code   *" at bounding box center [748, 299] width 209 height 37
click at [684, 310] on div "**** Code   *" at bounding box center [748, 299] width 209 height 37
type input "*"
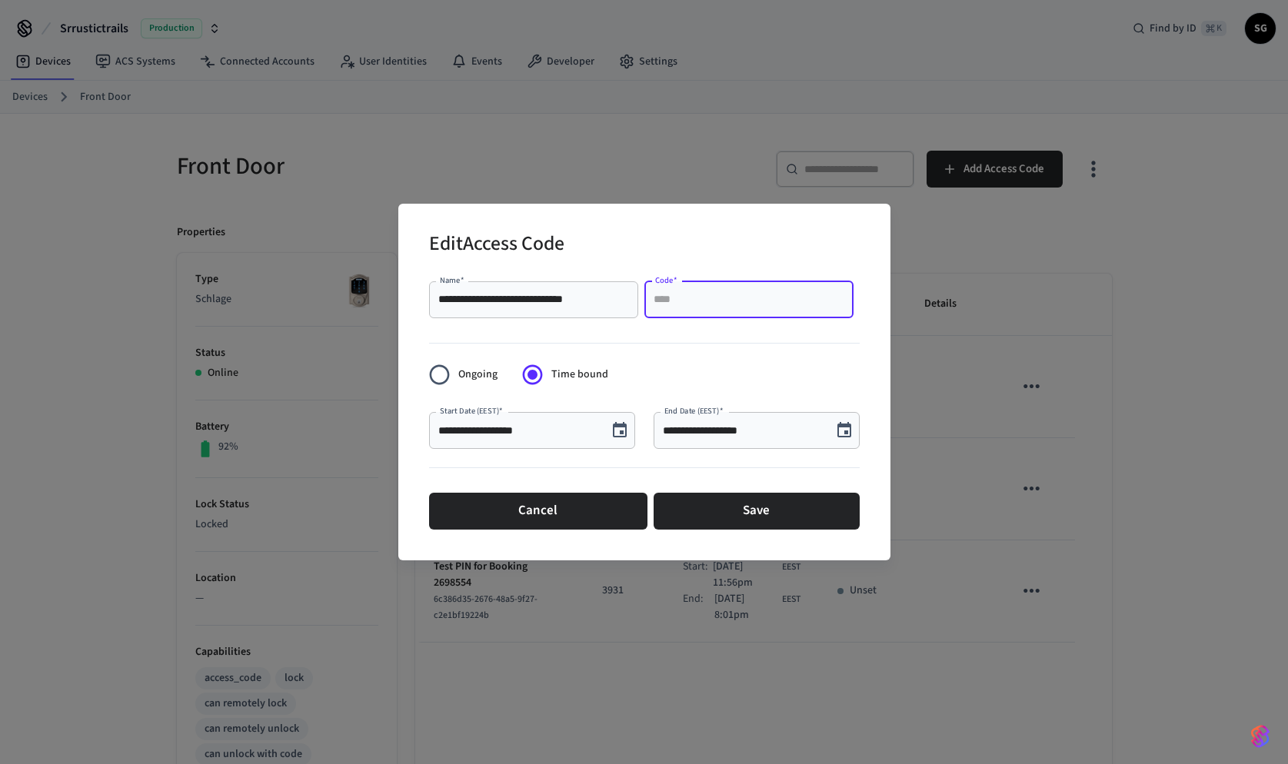
click at [674, 301] on input "Code   *" at bounding box center [749, 299] width 191 height 15
paste input "****"
type input "****"
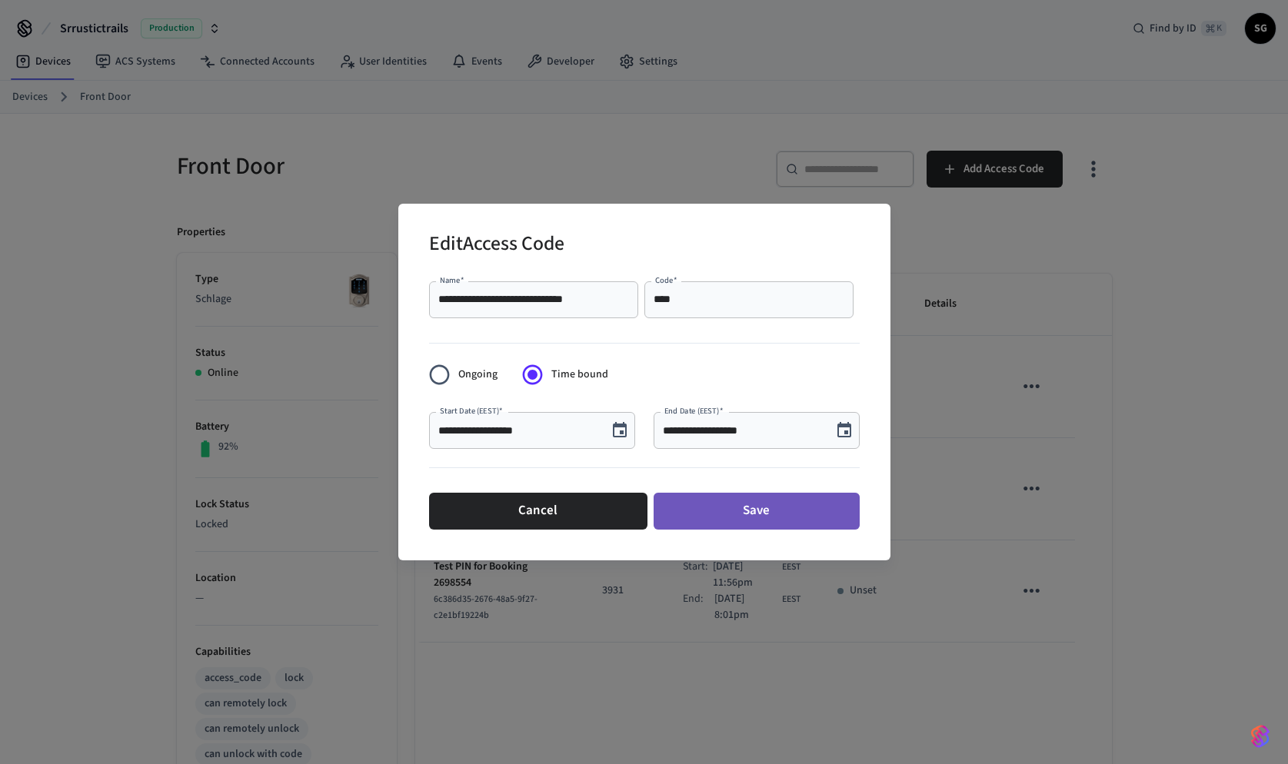
click at [694, 519] on button "Save" at bounding box center [757, 511] width 206 height 37
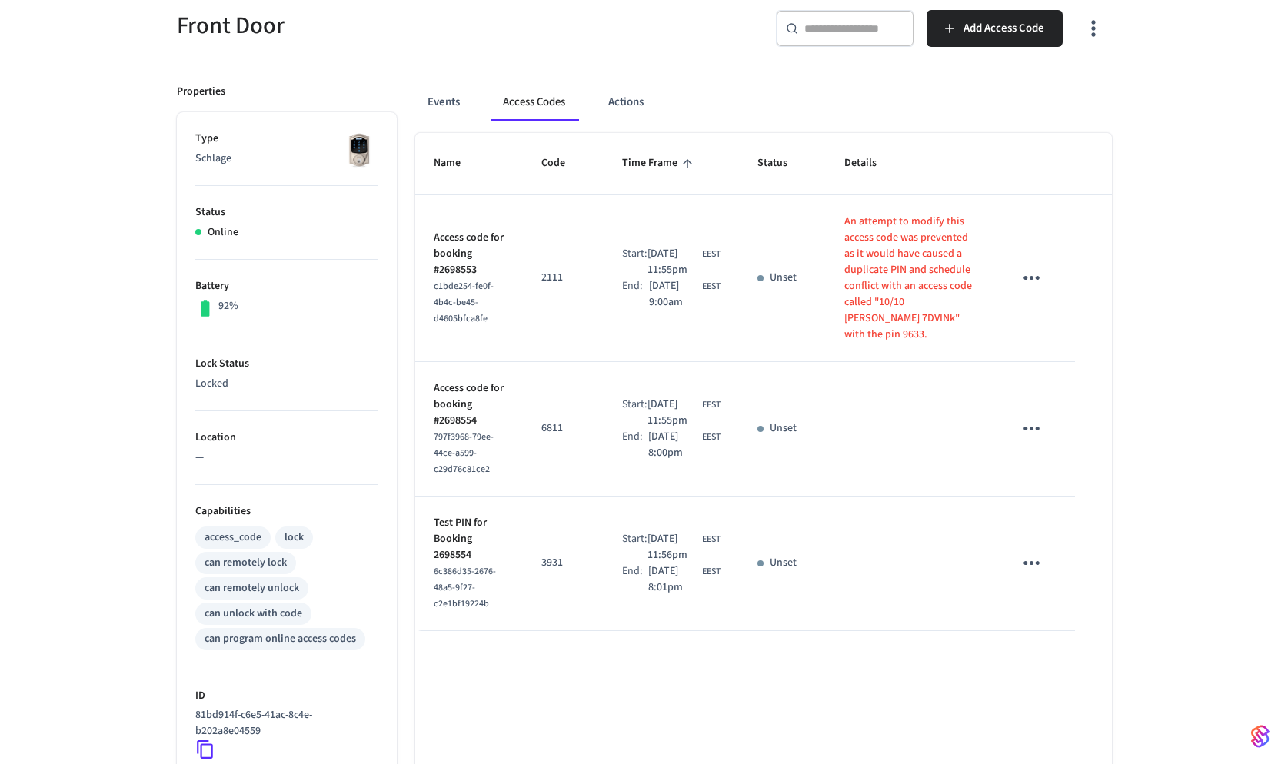
scroll to position [135, 0]
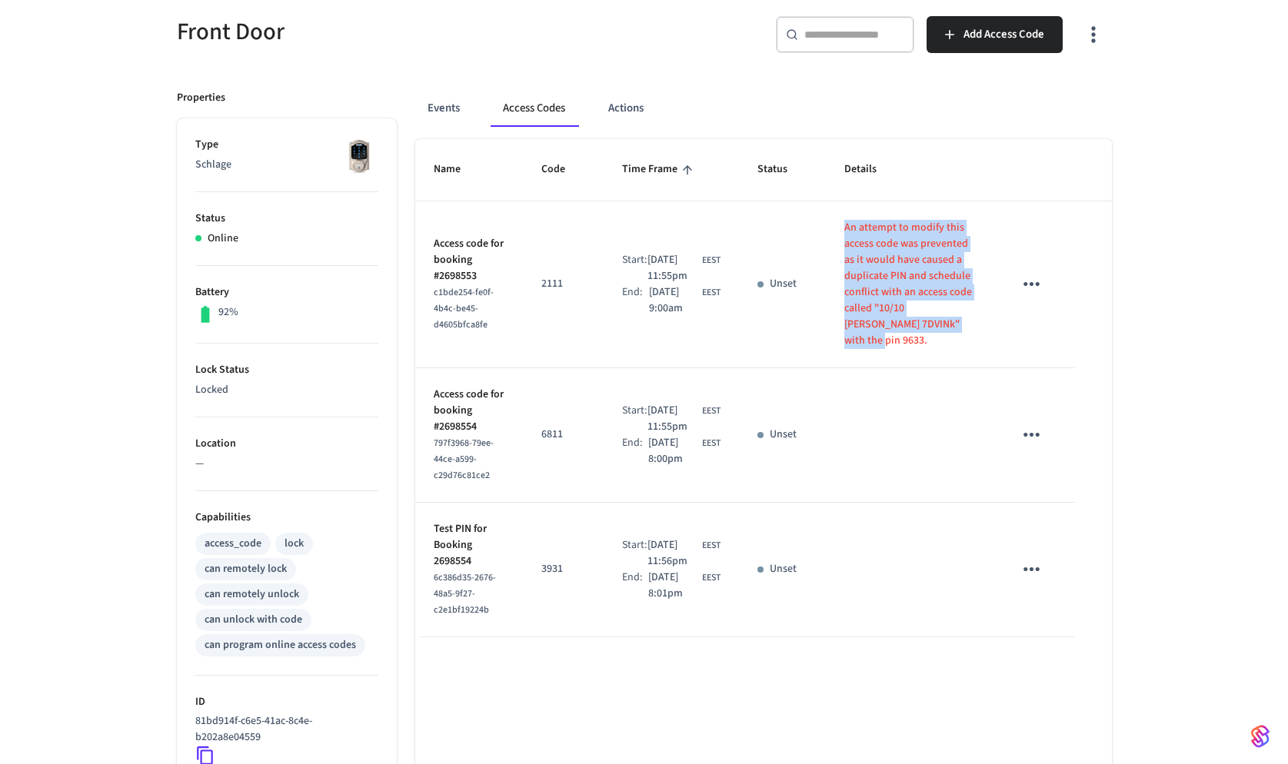
drag, startPoint x: 854, startPoint y: 229, endPoint x: 974, endPoint y: 326, distance: 154.2
click at [974, 326] on p "An attempt to modify this access code was prevented as it would have caused a d…" at bounding box center [910, 284] width 132 height 129
copy p "An attempt to modify this access code was prevented as it would have caused a d…"
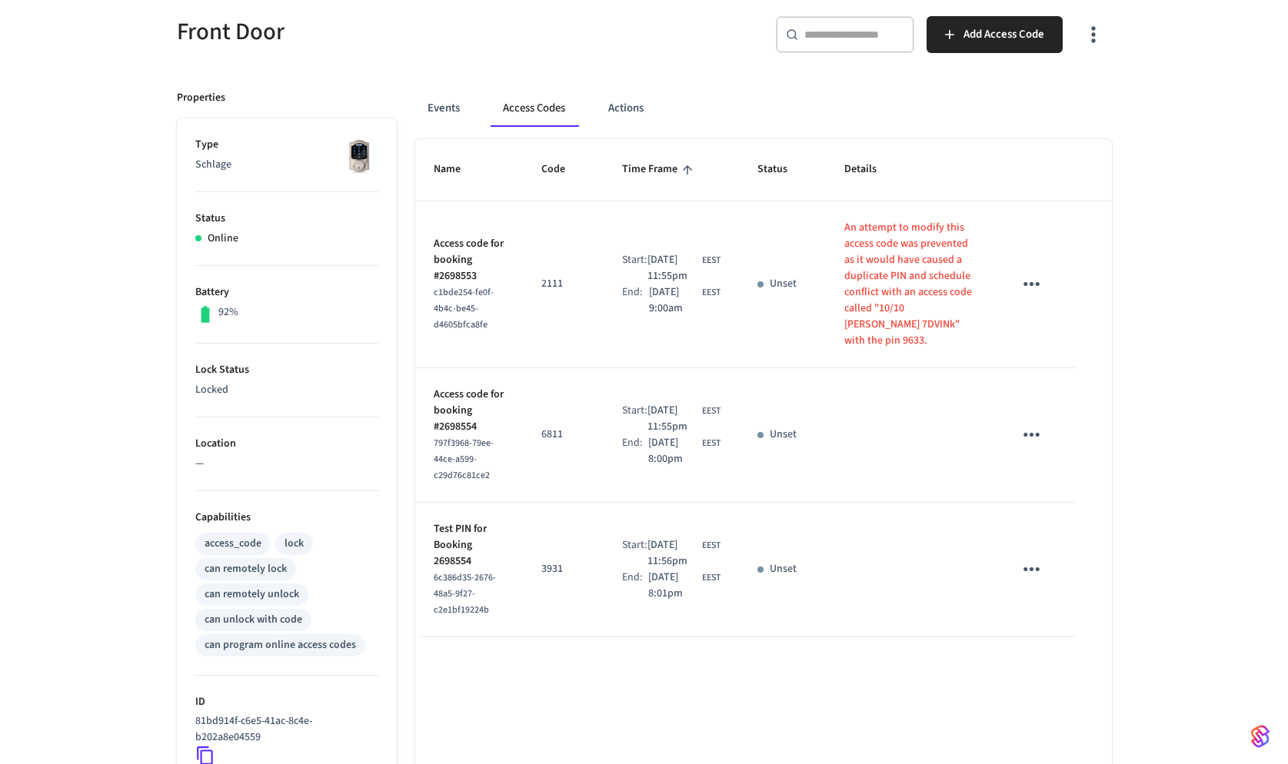
click at [782, 278] on p "Unset" at bounding box center [783, 284] width 27 height 16
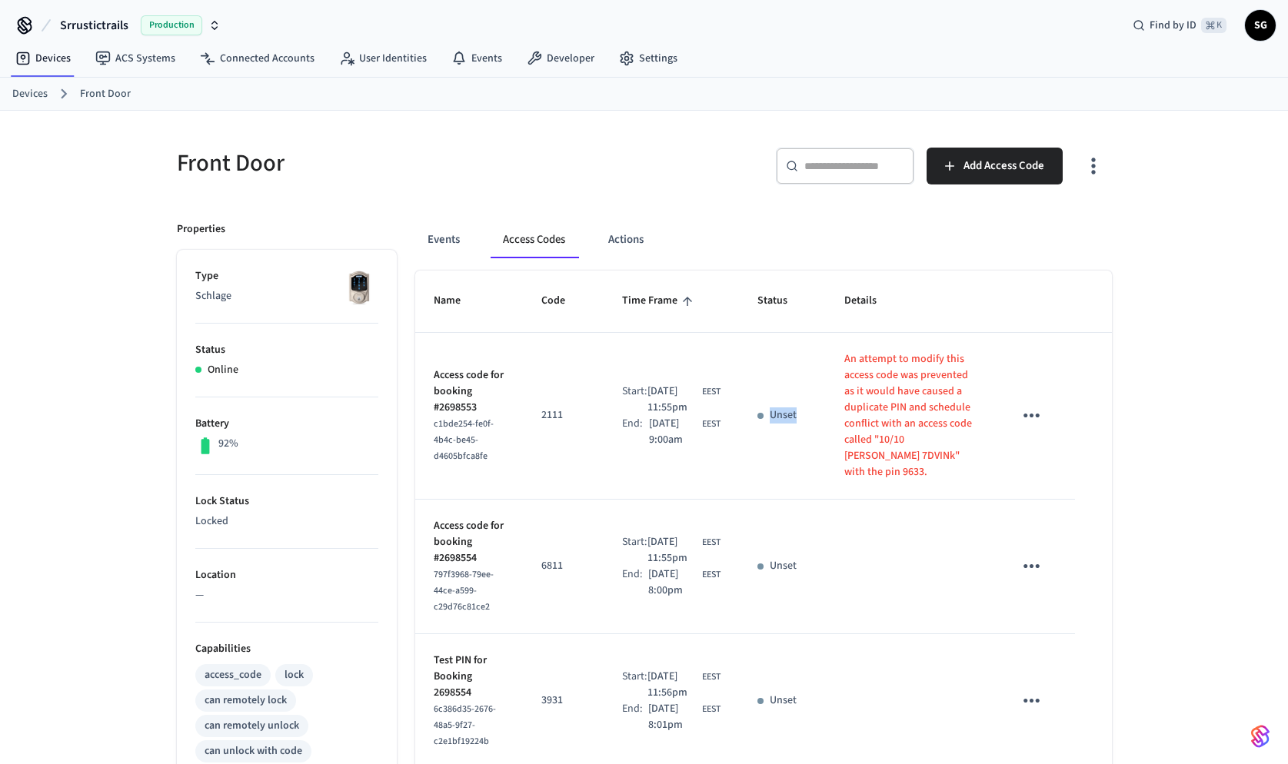
scroll to position [0, 0]
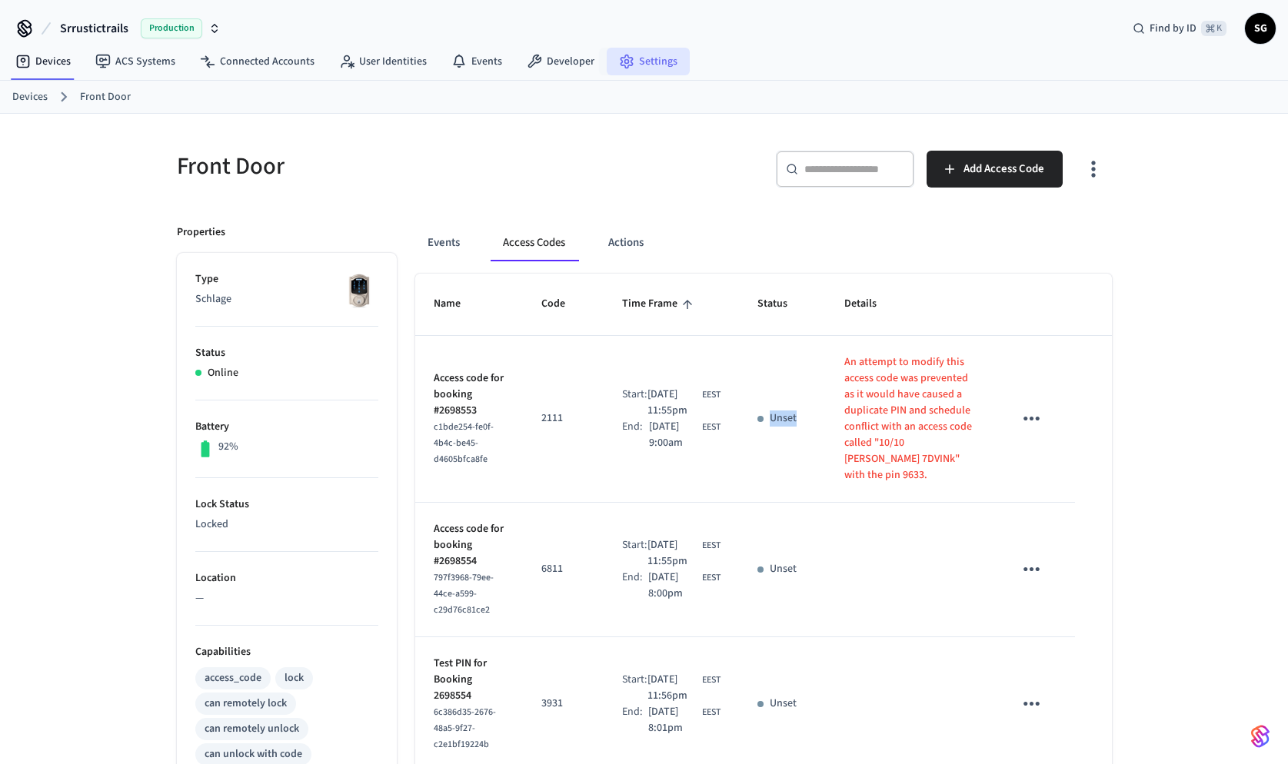
click at [654, 66] on link "Settings" at bounding box center [648, 62] width 83 height 28
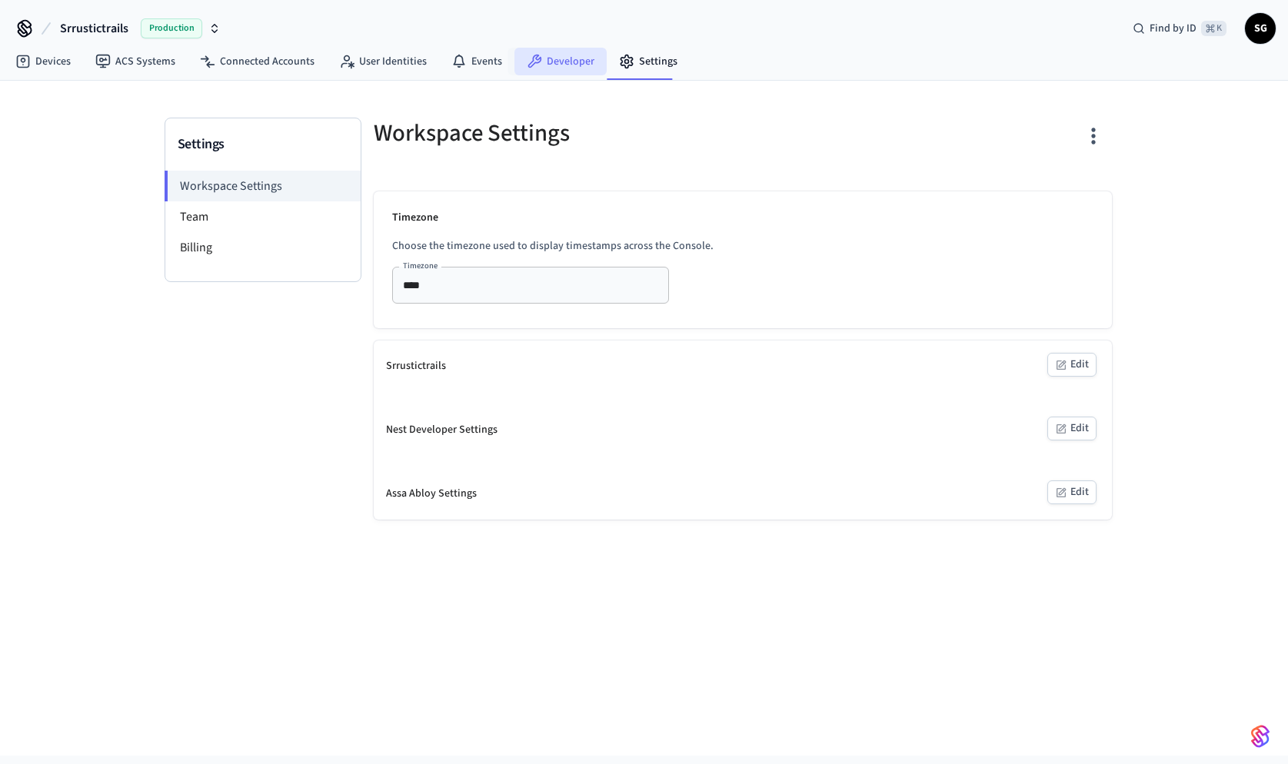
click at [543, 65] on link "Developer" at bounding box center [560, 62] width 92 height 28
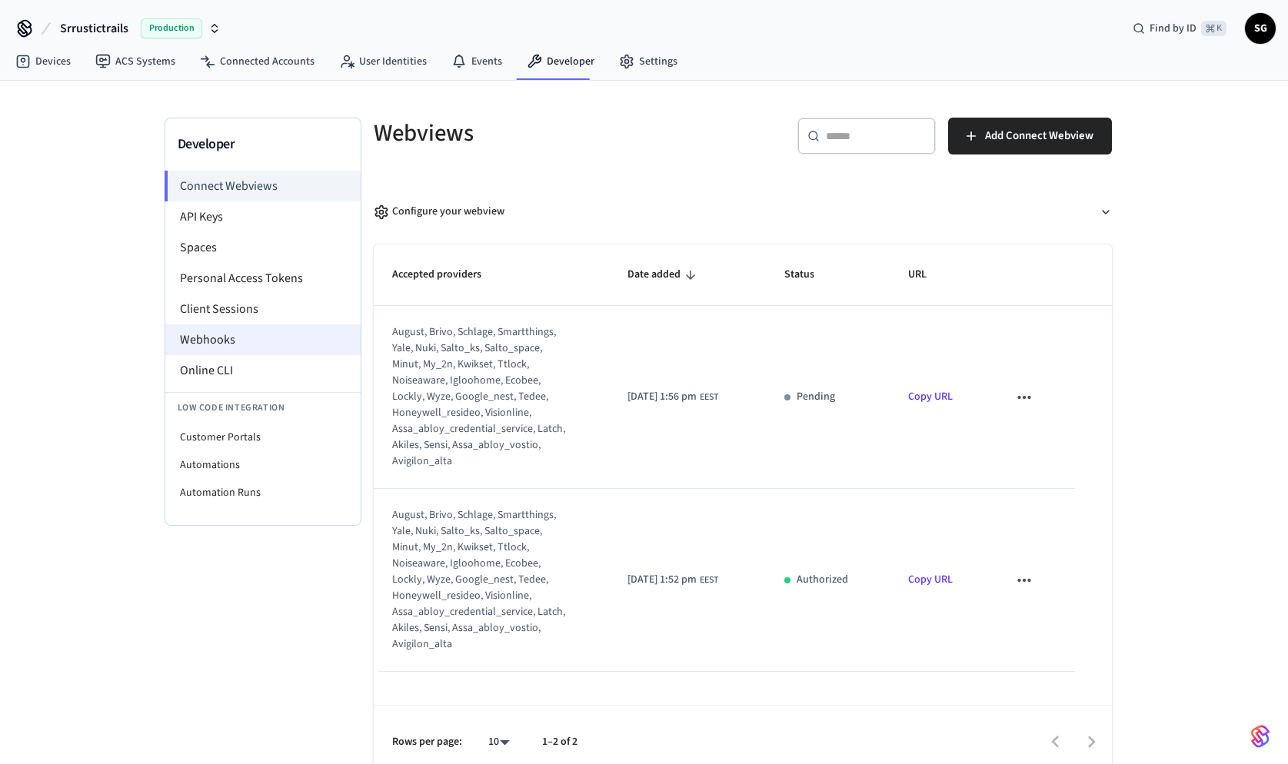
click at [215, 344] on li "Webhooks" at bounding box center [262, 339] width 195 height 31
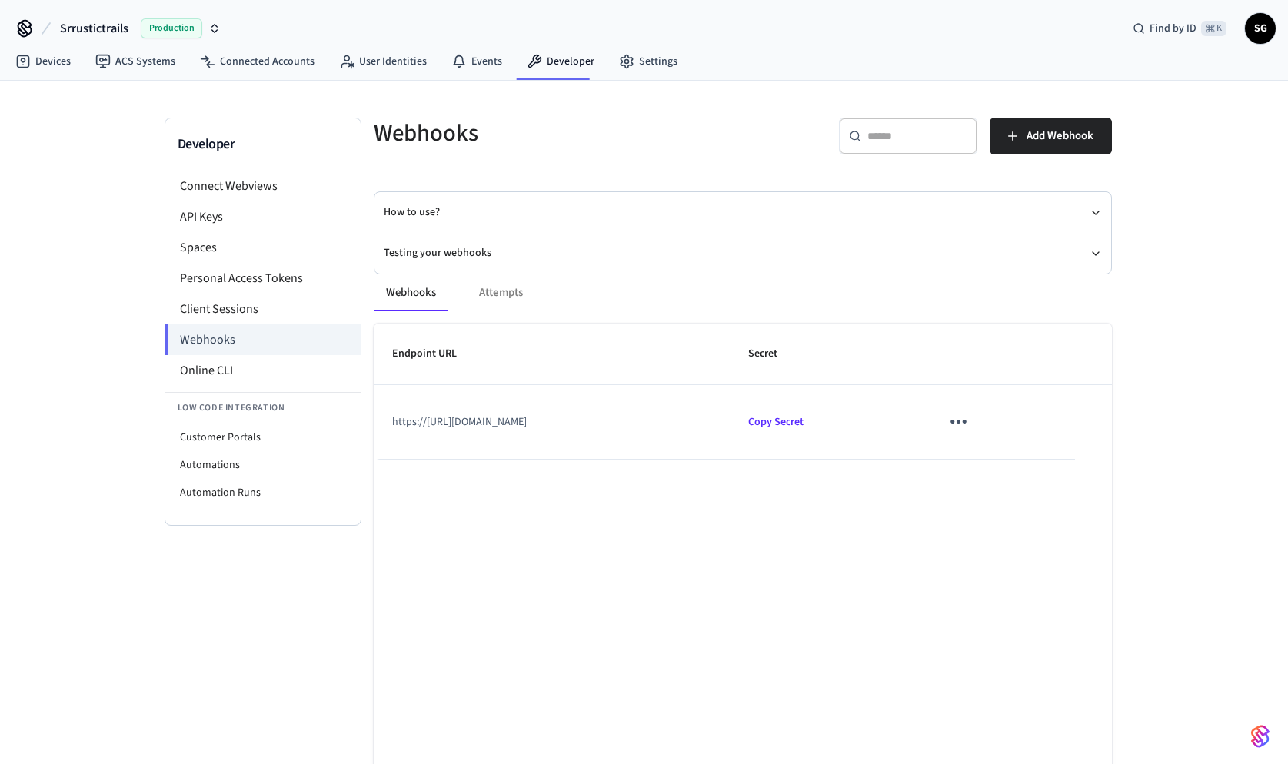
click at [970, 424] on icon "sticky table" at bounding box center [959, 422] width 24 height 24
click at [1020, 458] on li "Edit" at bounding box center [1028, 469] width 73 height 42
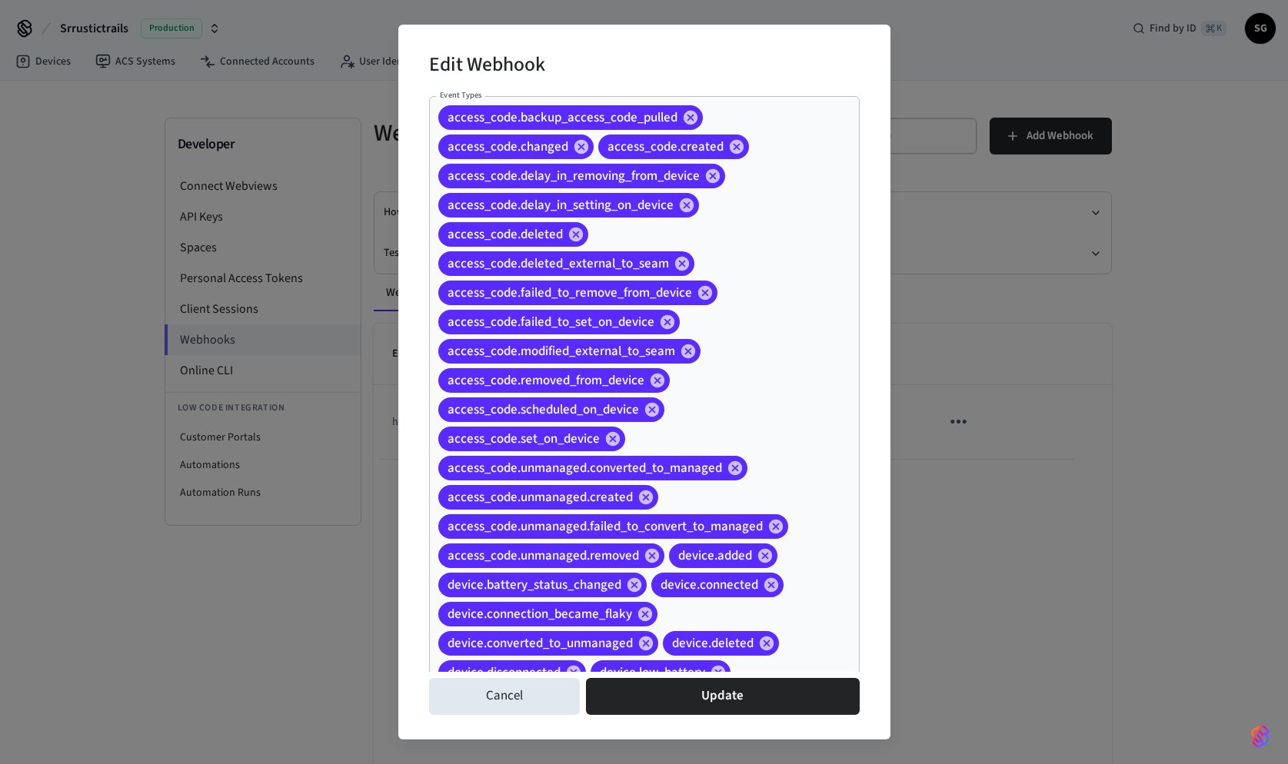
scroll to position [70, 0]
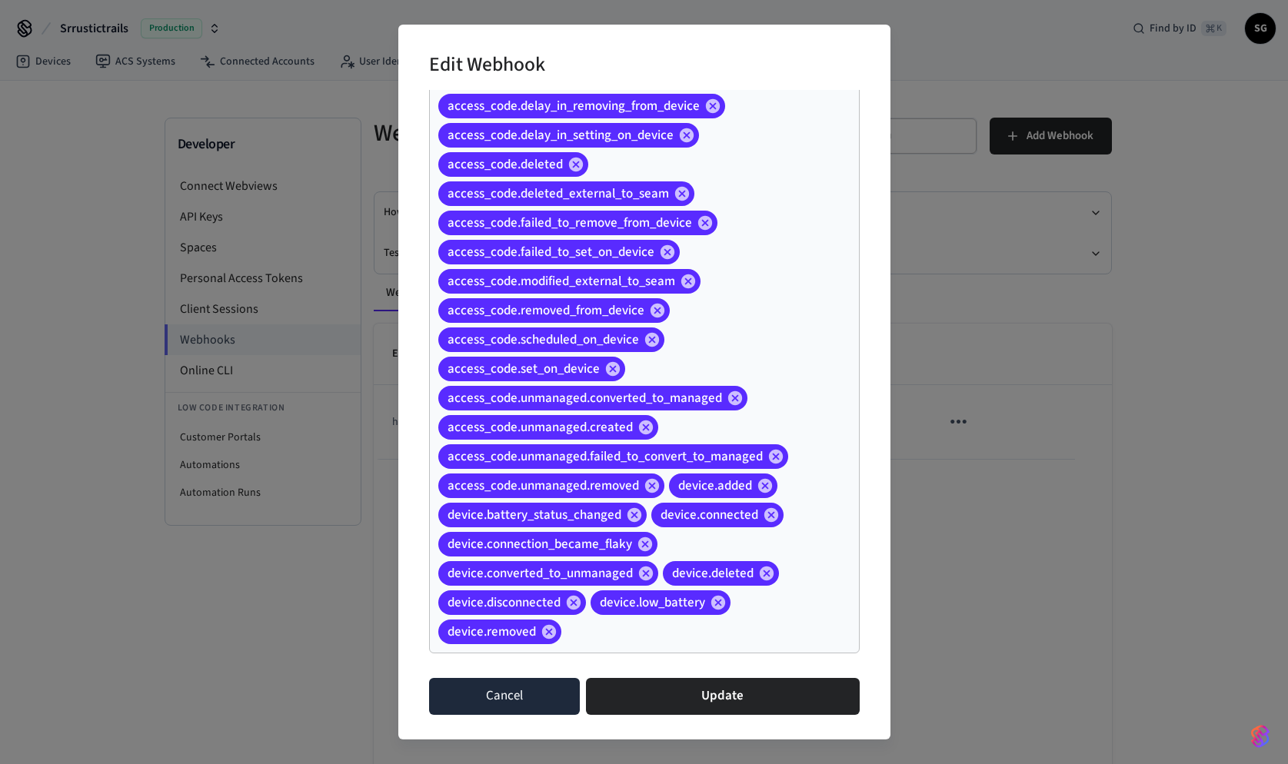
click at [526, 704] on button "Cancel" at bounding box center [504, 696] width 151 height 37
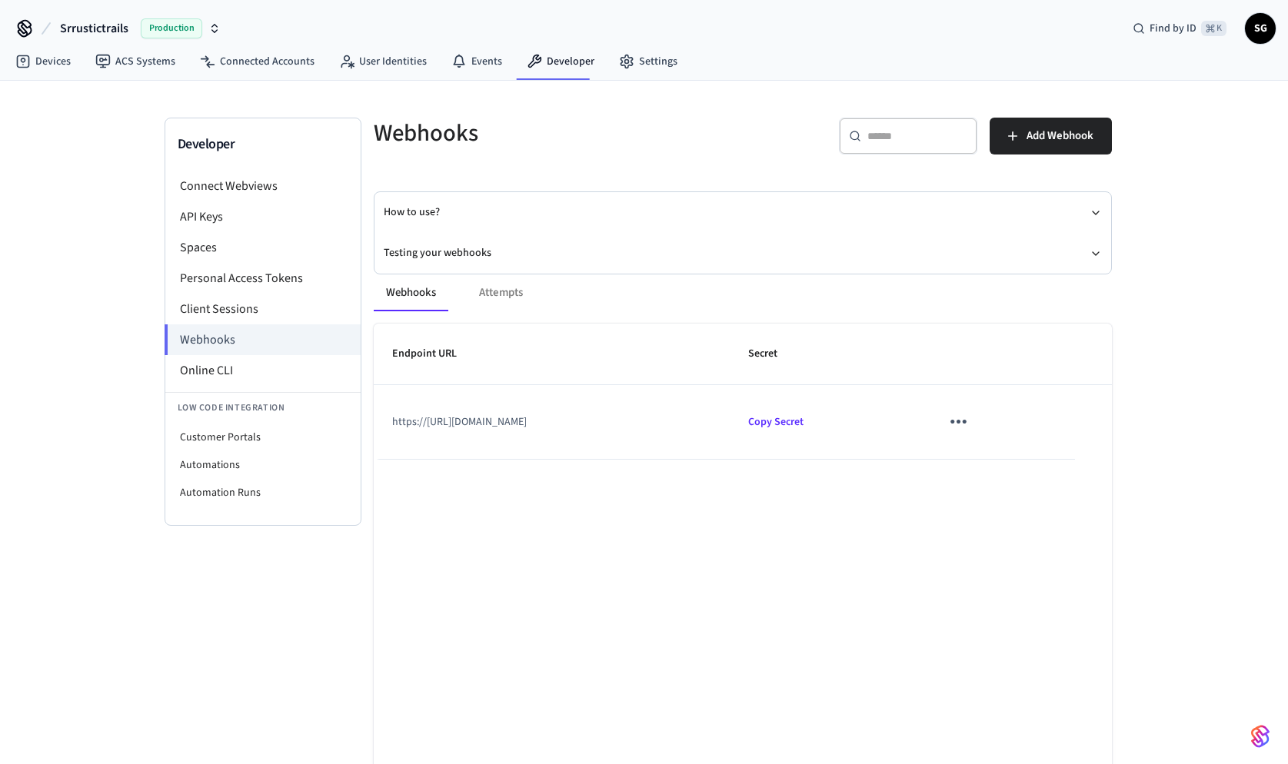
click at [410, 419] on td "https://https://www.hosteeva.com/seam/webhook" at bounding box center [552, 422] width 357 height 74
click at [970, 414] on icon "sticky table" at bounding box center [959, 422] width 24 height 24
click at [1007, 468] on icon at bounding box center [1010, 467] width 9 height 9
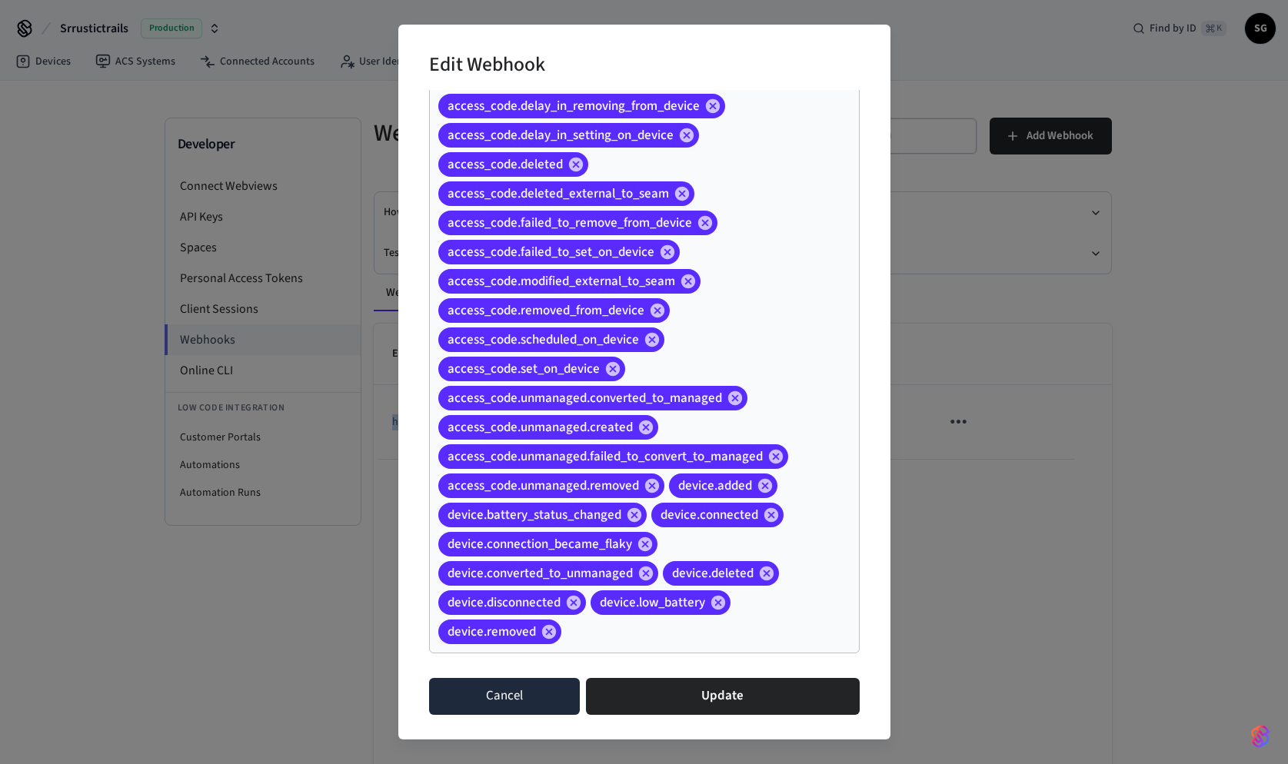
click at [500, 700] on button "Cancel" at bounding box center [504, 696] width 151 height 37
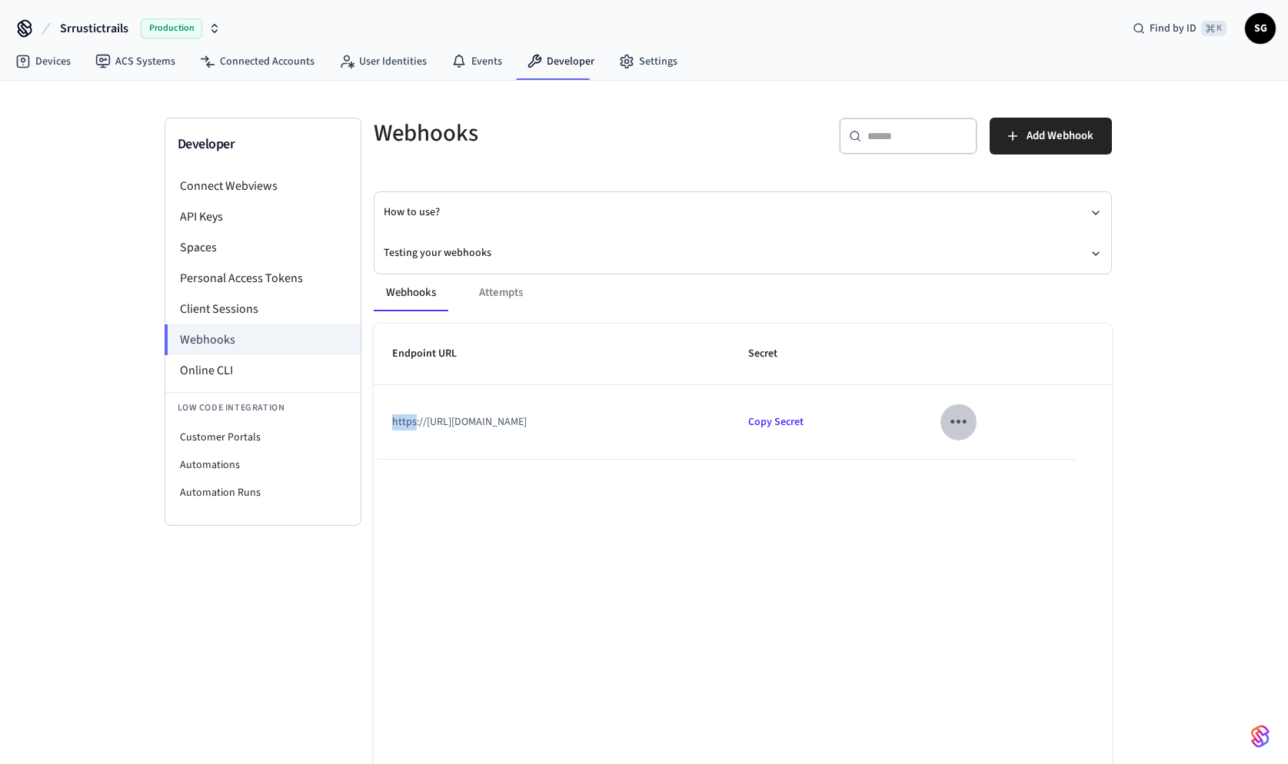
click at [967, 421] on icon "sticky table" at bounding box center [958, 423] width 16 height 4
click at [1001, 451] on li "Edit" at bounding box center [1032, 459] width 73 height 42
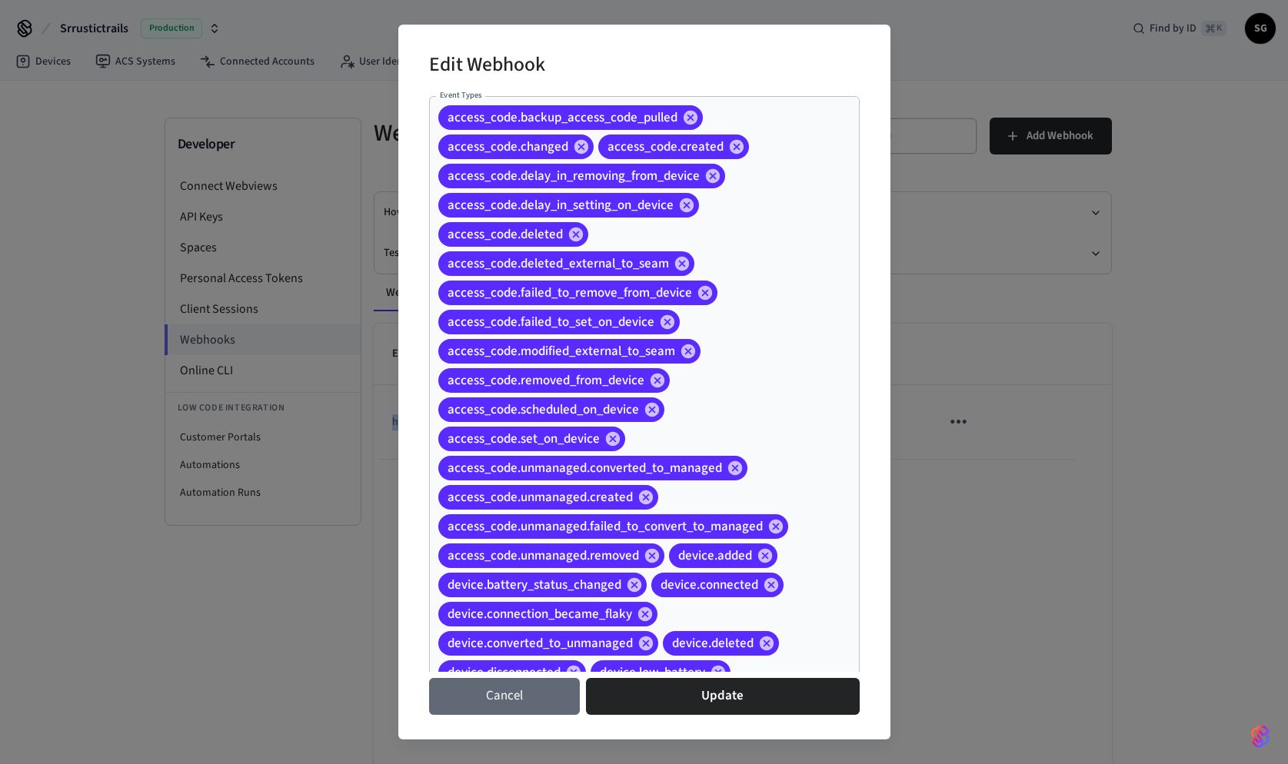
click at [504, 705] on button "Cancel" at bounding box center [504, 696] width 151 height 37
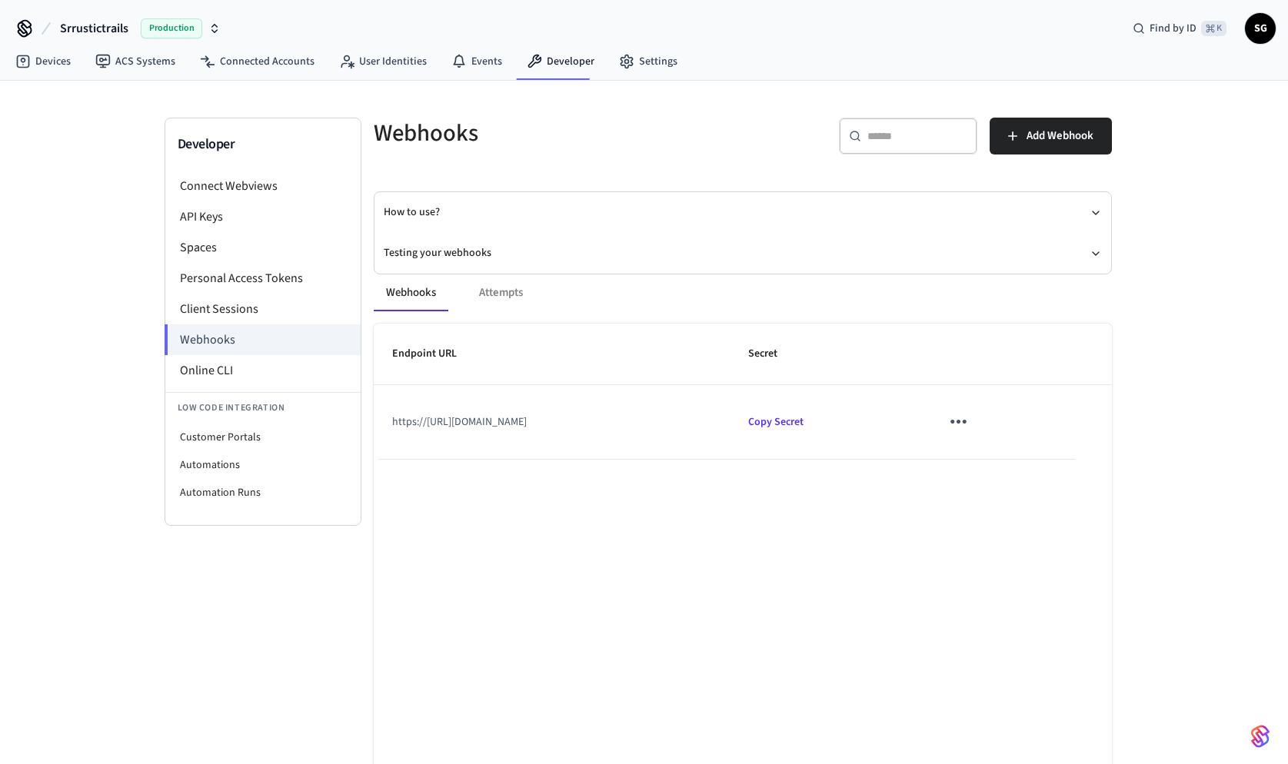
click at [627, 401] on td "https://https://www.hosteeva.com/seam/webhook" at bounding box center [552, 422] width 357 height 74
click at [1048, 131] on span "Add Webhook" at bounding box center [1060, 136] width 67 height 20
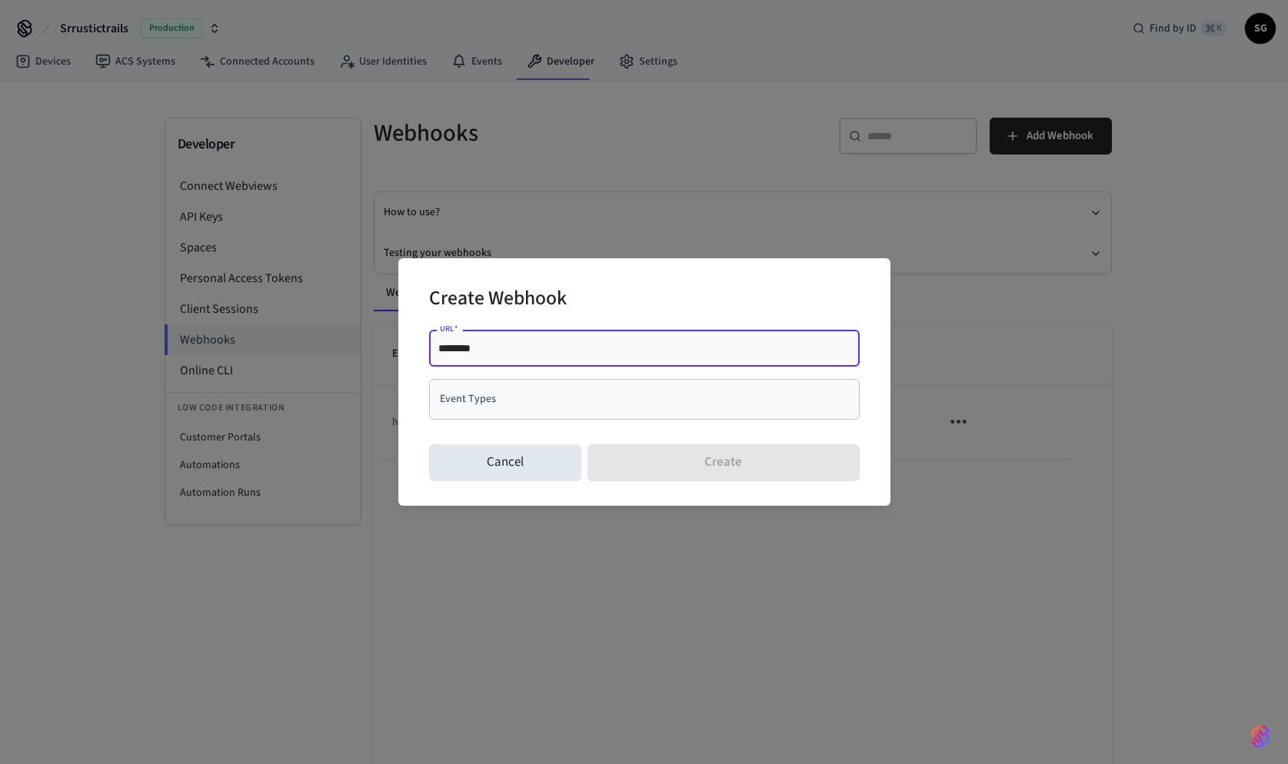
drag, startPoint x: 461, startPoint y: 349, endPoint x: 461, endPoint y: 383, distance: 33.8
click at [461, 361] on div "******** URL   *" at bounding box center [644, 348] width 431 height 37
click at [518, 349] on input "********" at bounding box center [644, 348] width 412 height 15
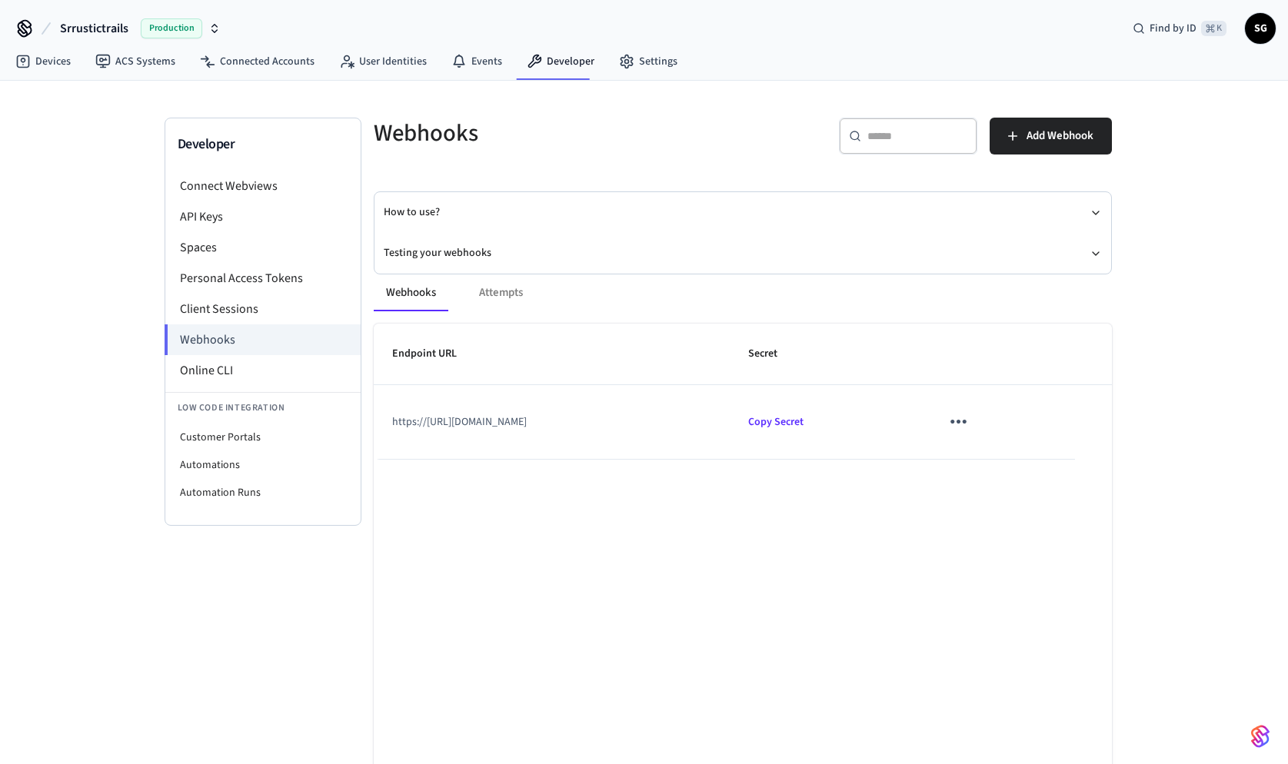
copy td "https://www.hosteeva.com/seam/webhook"
drag, startPoint x: 637, startPoint y: 428, endPoint x: 426, endPoint y: 426, distance: 210.7
click at [426, 426] on td "https://https://www.hosteeva.com/seam/webhook" at bounding box center [552, 422] width 357 height 74
click at [564, 415] on td "https://https://www.hosteeva.com/seam/webhook" at bounding box center [552, 422] width 357 height 74
drag, startPoint x: 627, startPoint y: 425, endPoint x: 457, endPoint y: 427, distance: 170.7
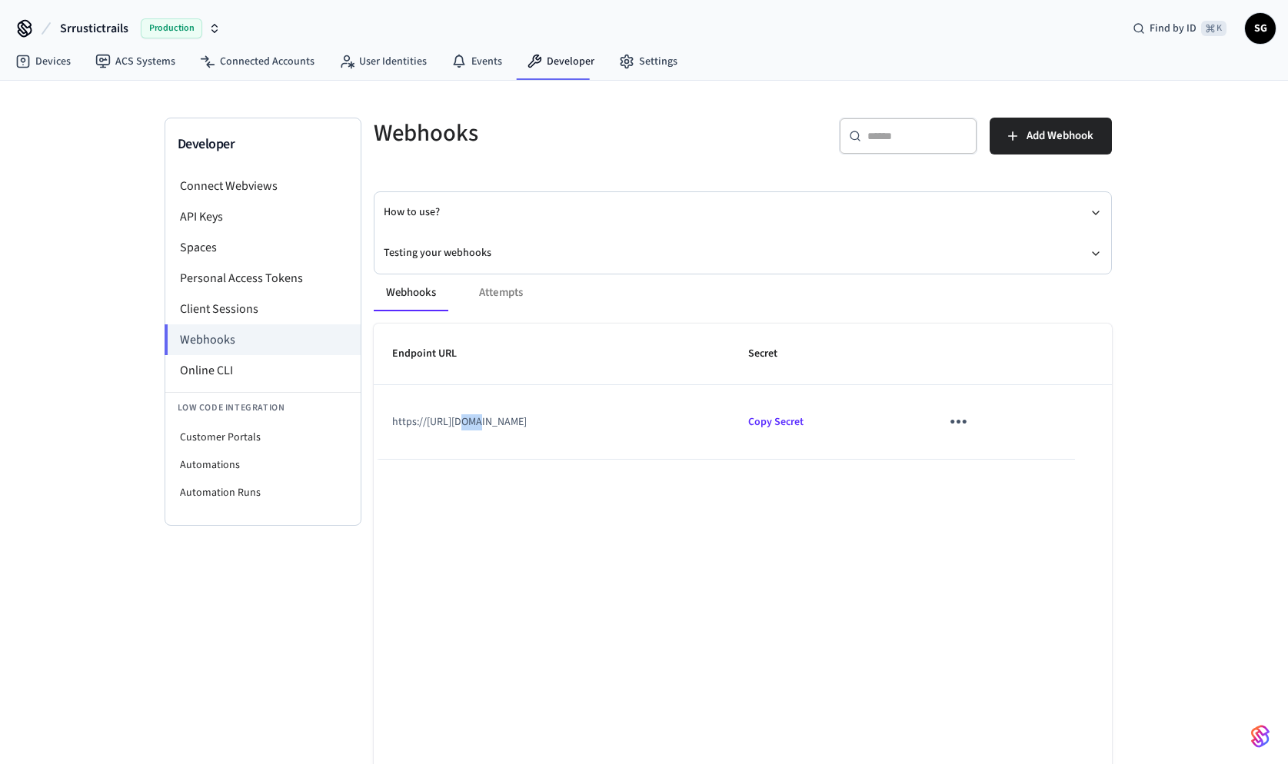
click at [457, 427] on td "https://https://www.hosteeva.com/seam/webhook" at bounding box center [552, 422] width 357 height 74
copy td "www.hosteeva.com/seam/webhook"
drag, startPoint x: 457, startPoint y: 425, endPoint x: 616, endPoint y: 415, distance: 159.5
click at [617, 416] on td "https://https://www.hosteeva.com/seam/webhook" at bounding box center [552, 422] width 357 height 74
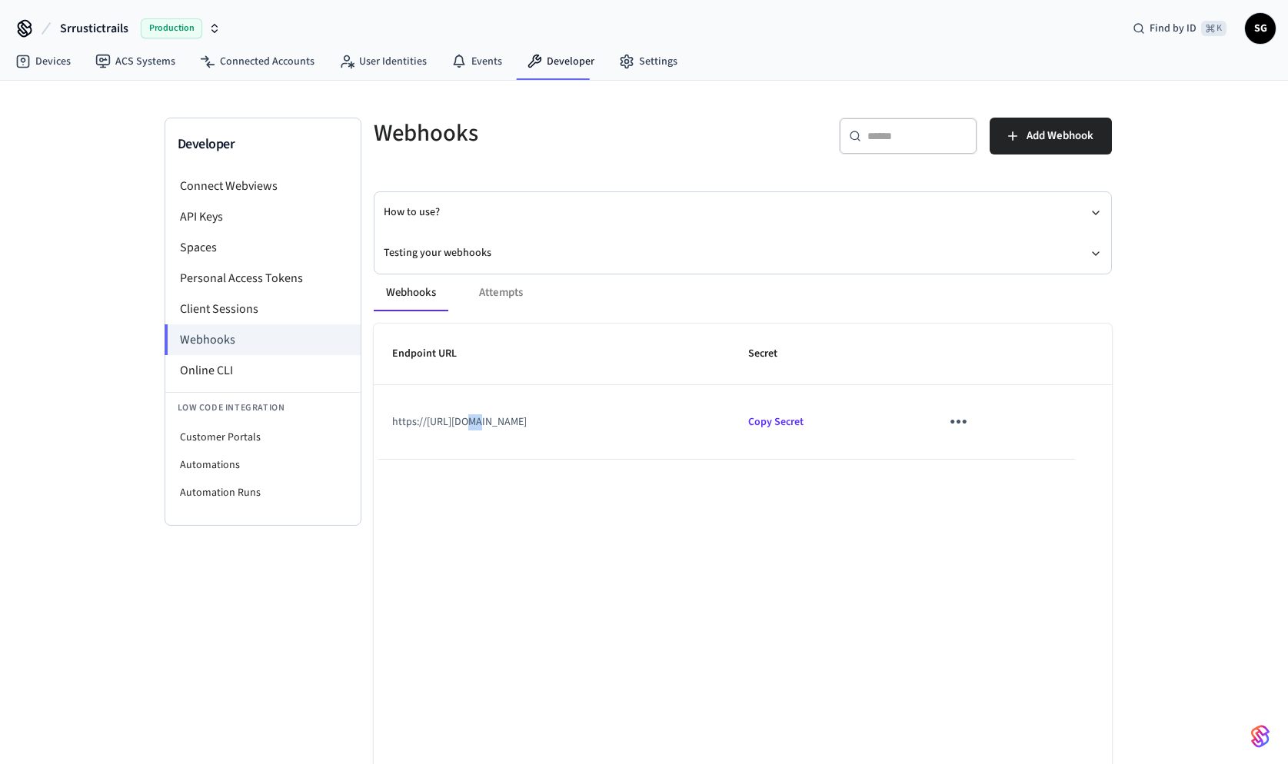
copy td "www.hosteeva.com/seam/webhook"
click at [1080, 138] on span "Add Webhook" at bounding box center [1060, 136] width 67 height 20
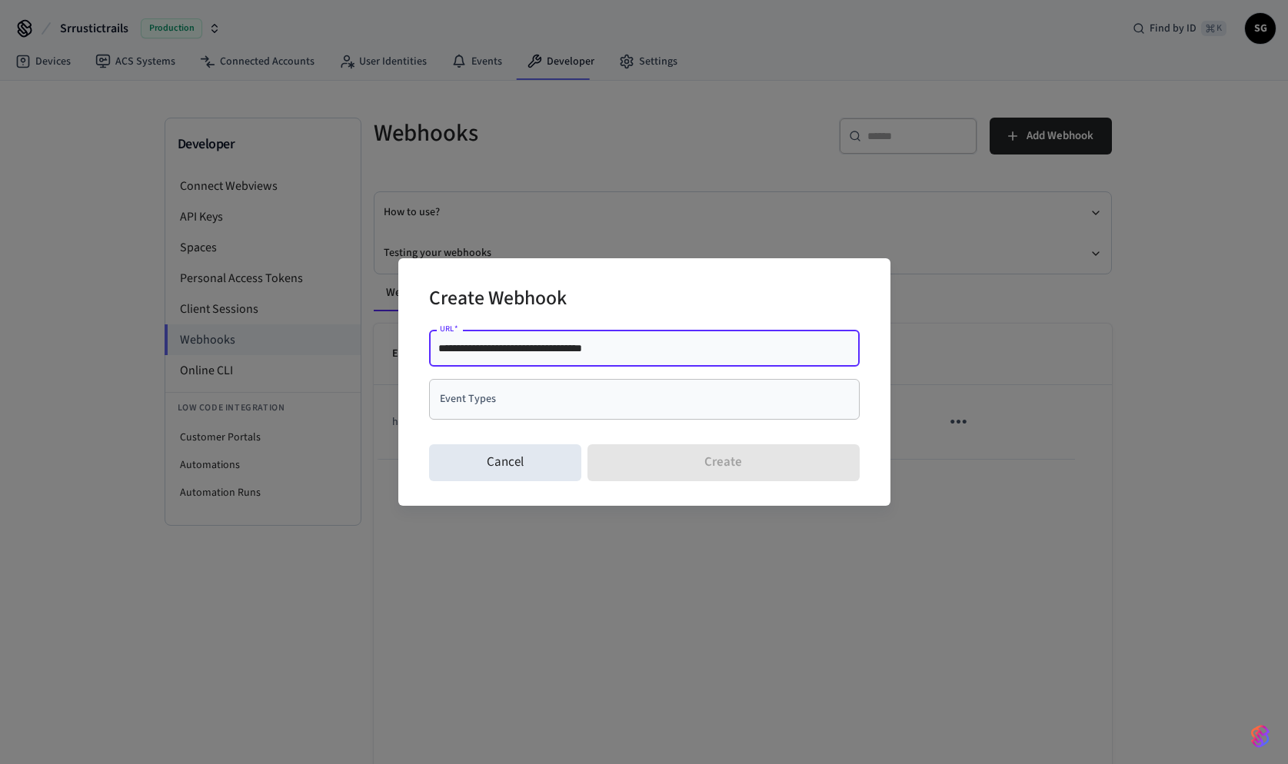
type input "**********"
click at [551, 406] on input "Event Types" at bounding box center [633, 399] width 394 height 27
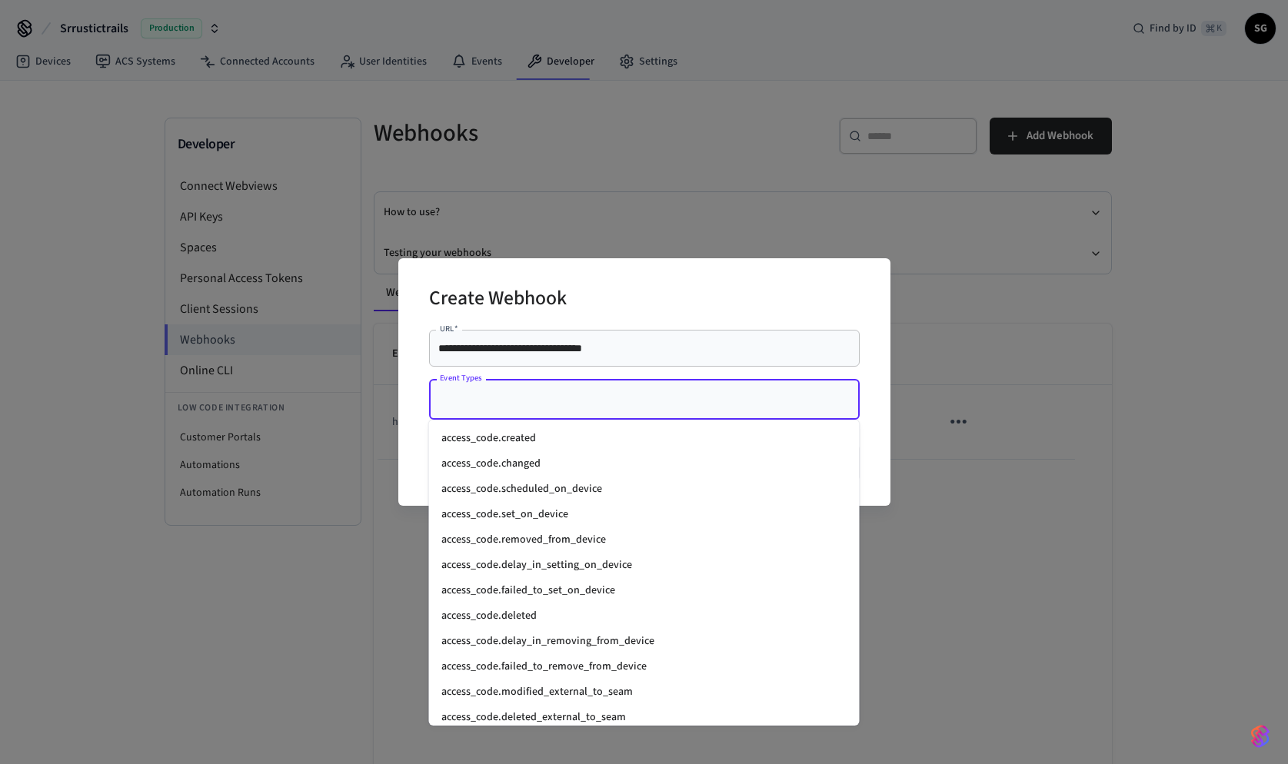
click at [657, 445] on li "access_code.created" at bounding box center [644, 438] width 431 height 25
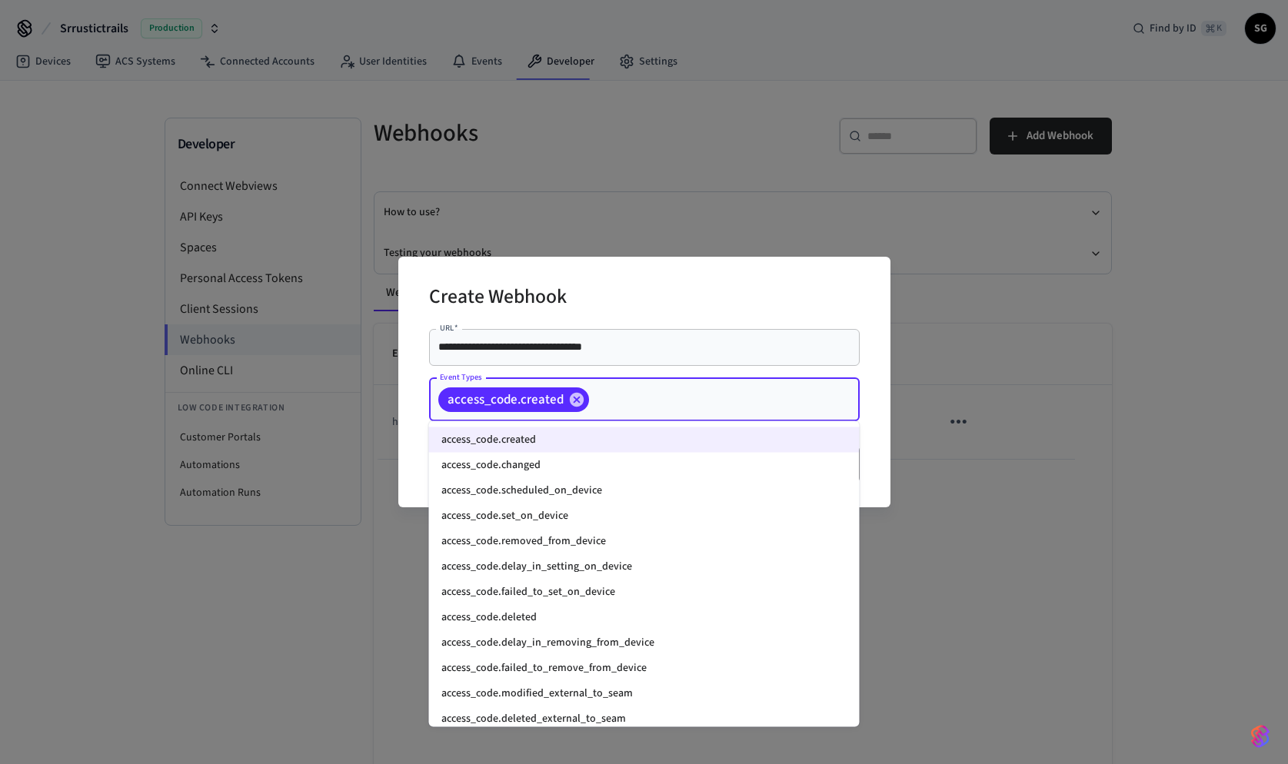
click at [640, 404] on input "Event Types" at bounding box center [700, 399] width 218 height 27
click at [599, 476] on li "access_code.changed" at bounding box center [644, 465] width 431 height 25
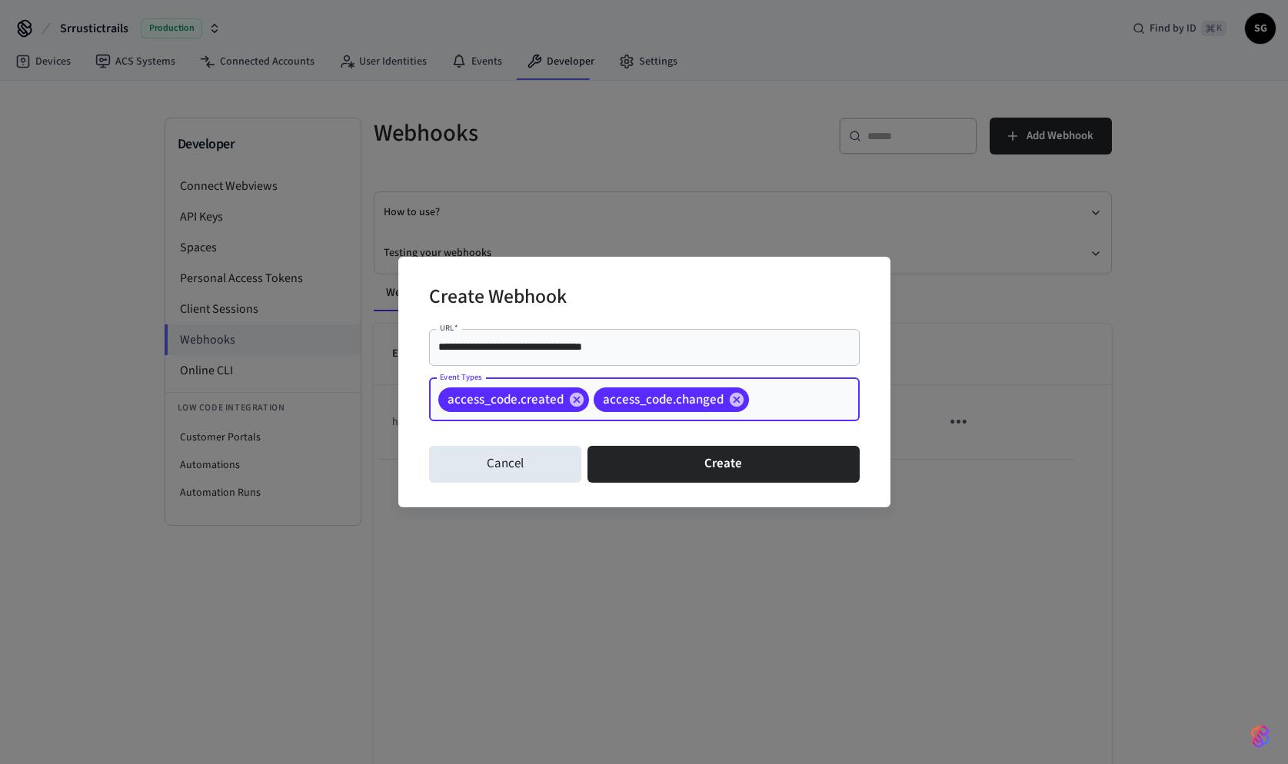
click at [771, 407] on input "Event Types" at bounding box center [780, 399] width 58 height 27
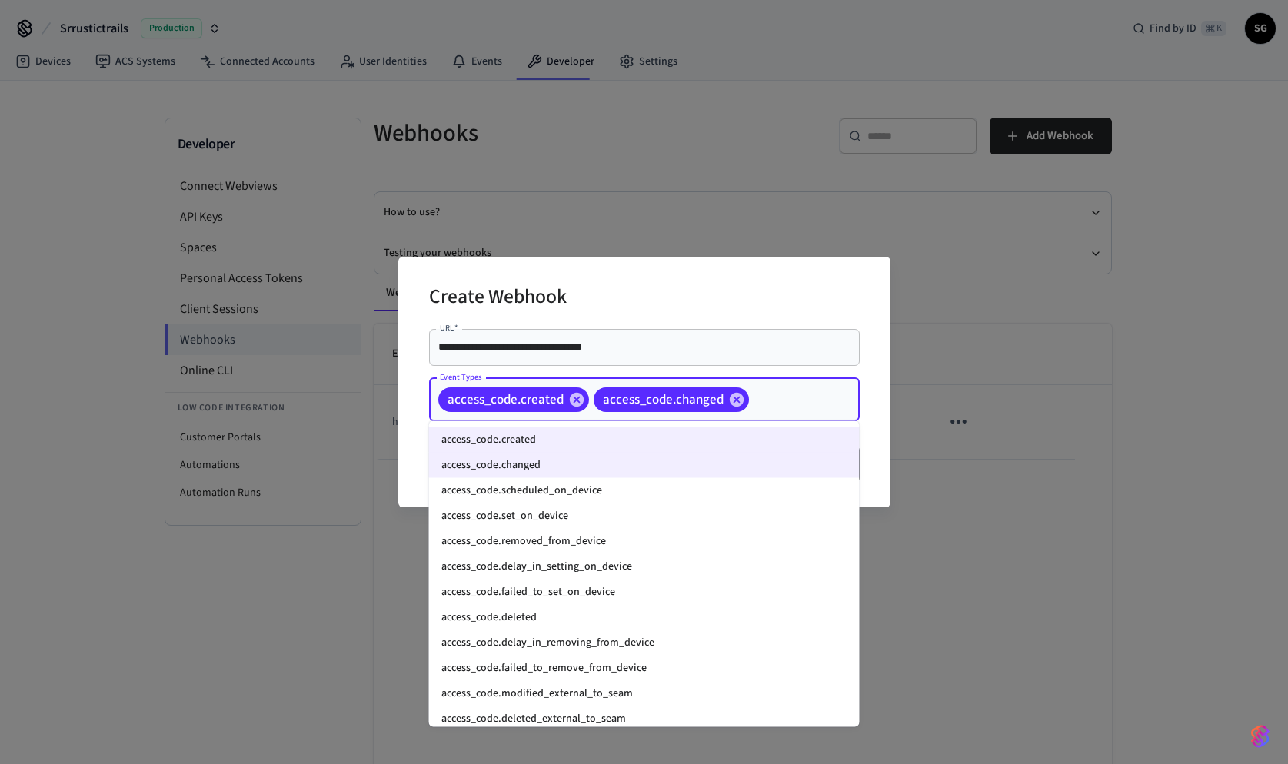
click at [687, 497] on li "access_code.scheduled_on_device" at bounding box center [644, 490] width 431 height 25
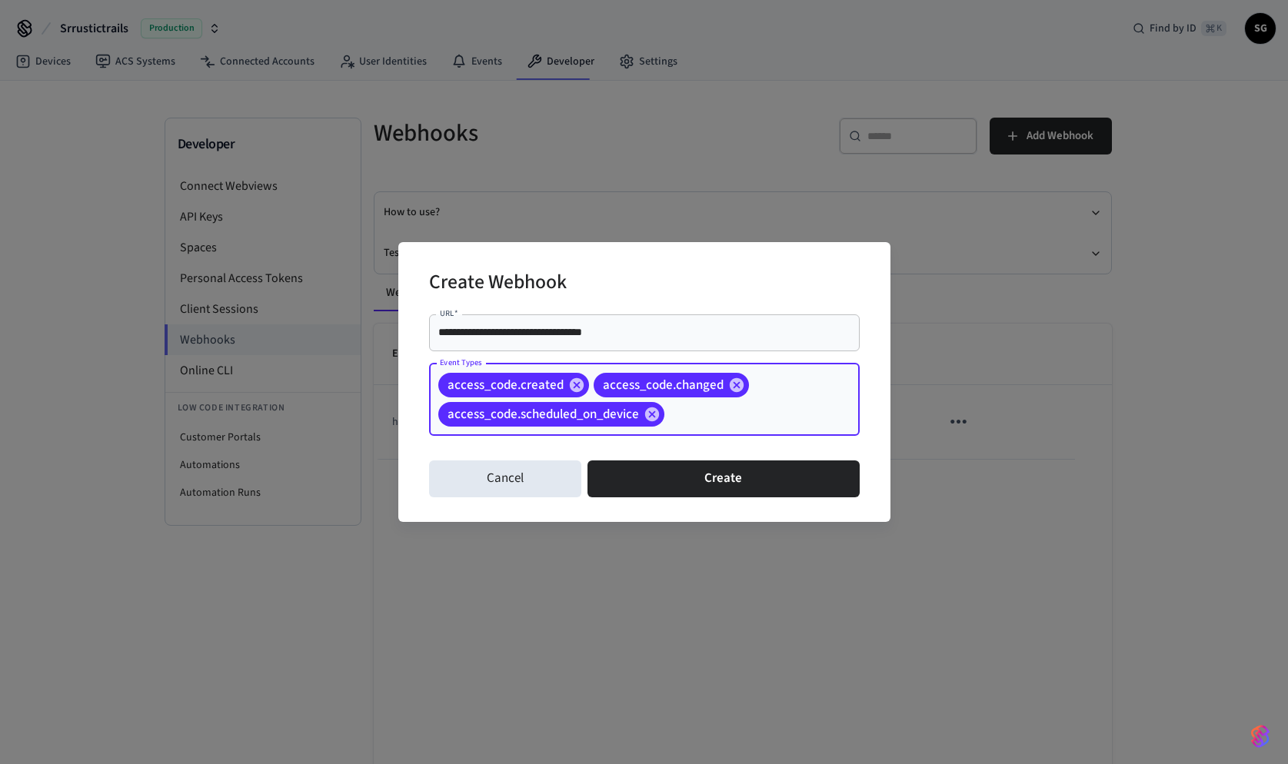
click at [773, 414] on input "Event Types" at bounding box center [738, 414] width 143 height 27
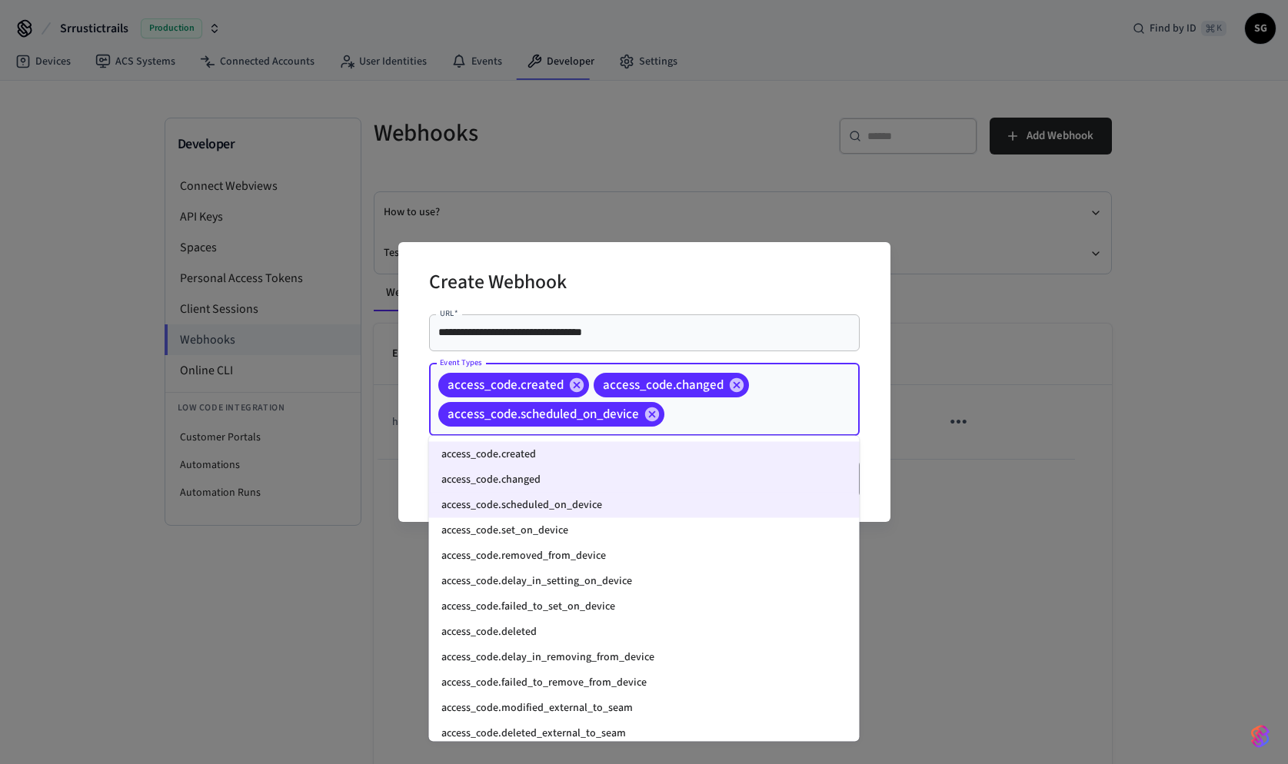
click at [602, 531] on li "access_code.set_on_device" at bounding box center [644, 530] width 431 height 25
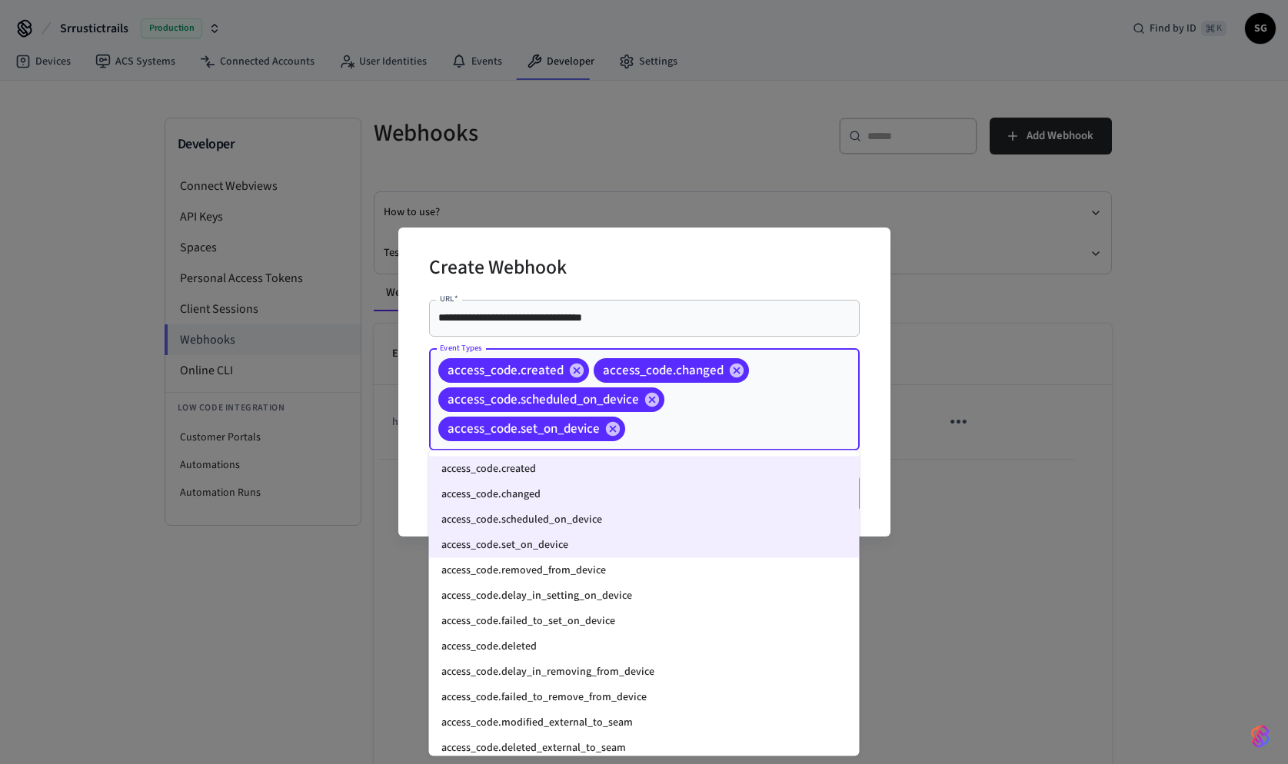
click at [743, 421] on input "Event Types" at bounding box center [718, 428] width 182 height 27
click at [567, 575] on li "access_code.removed_from_device" at bounding box center [644, 570] width 431 height 25
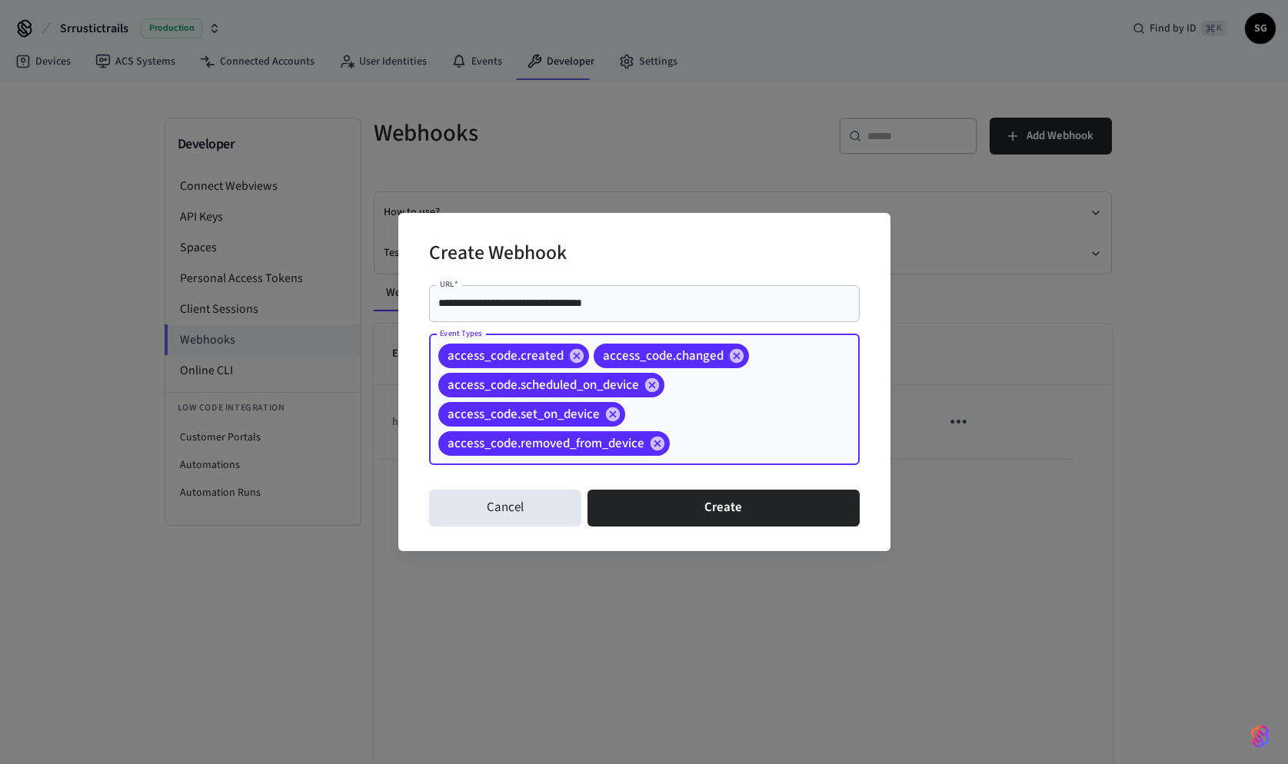
click at [694, 436] on input "Event Types" at bounding box center [741, 443] width 138 height 27
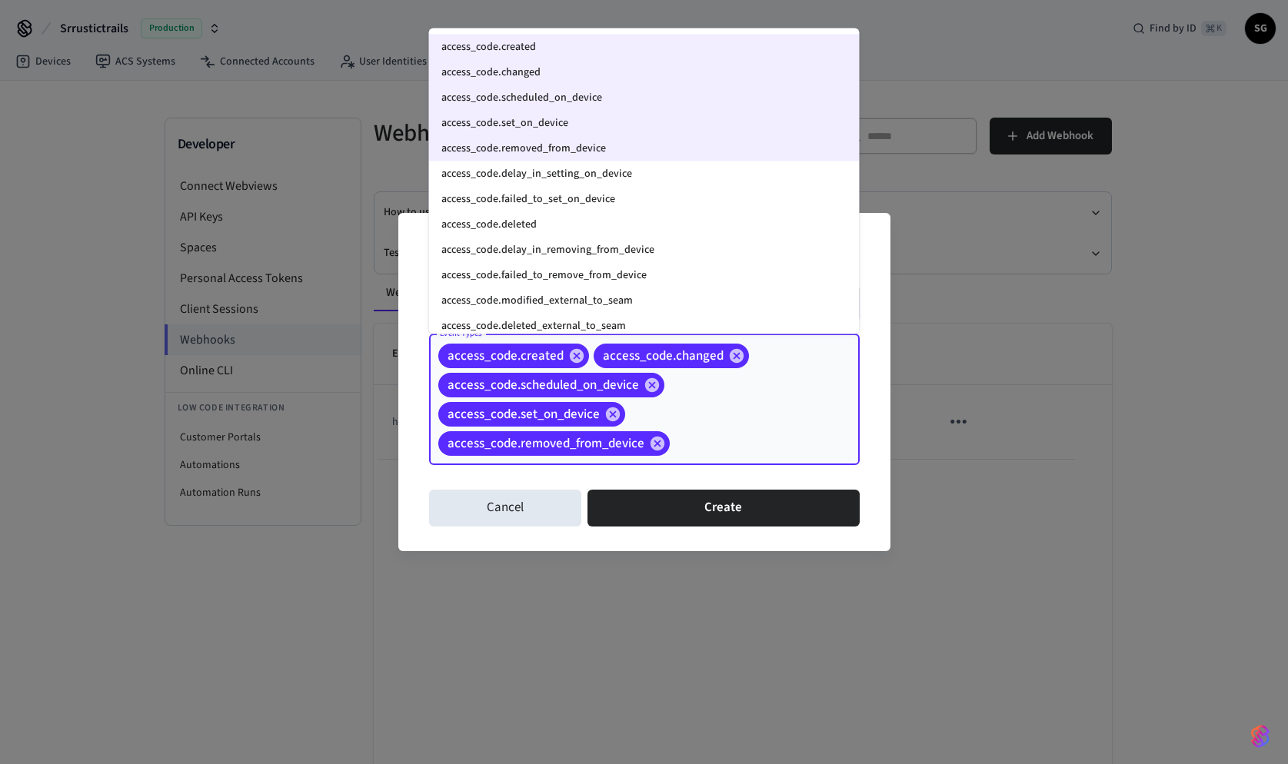
click at [612, 181] on li "access_code.delay_in_setting_on_device" at bounding box center [644, 173] width 431 height 25
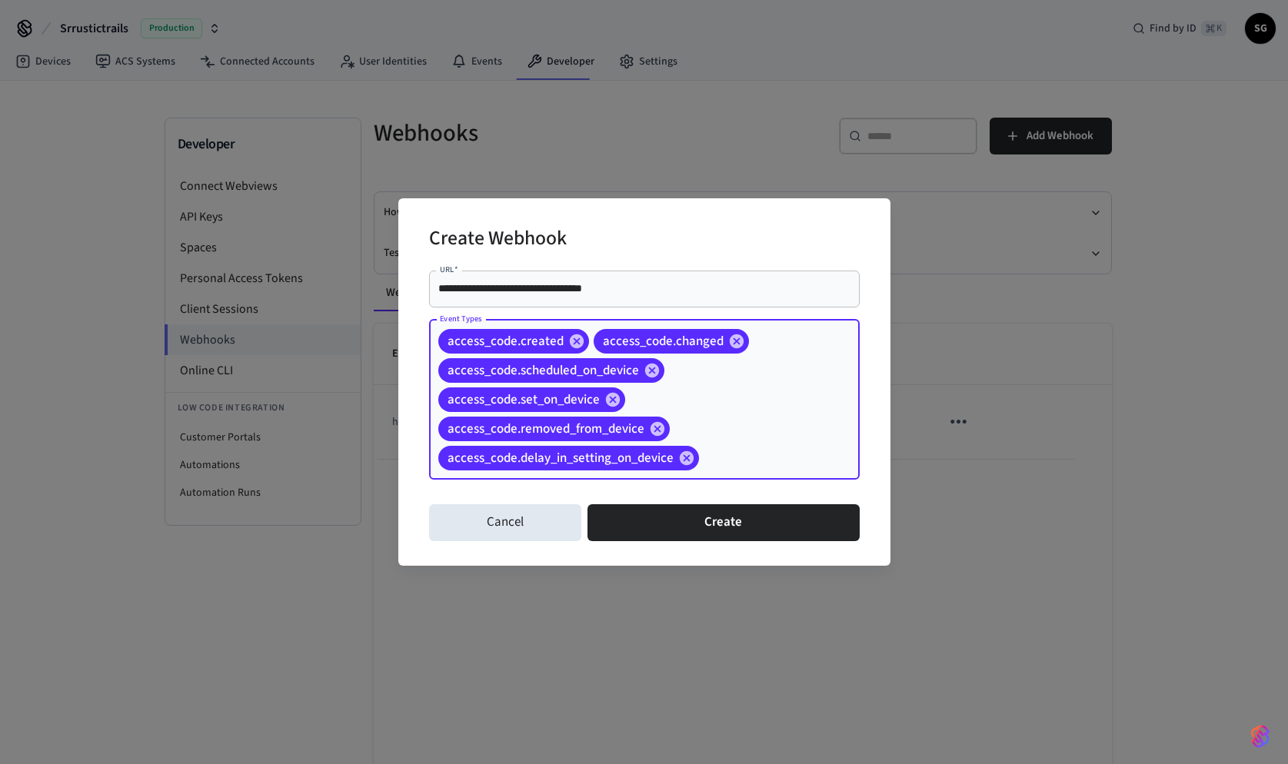
click at [722, 461] on input "Event Types" at bounding box center [755, 457] width 108 height 27
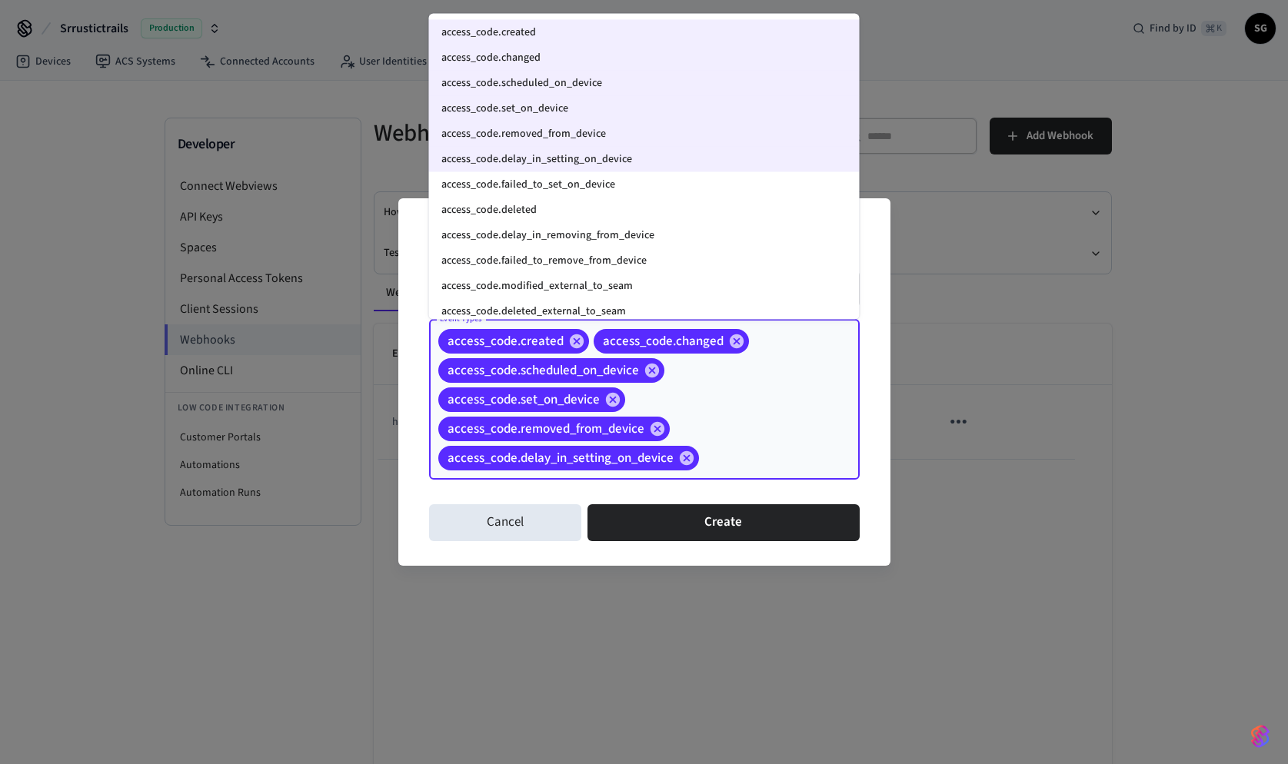
click at [654, 187] on li "access_code.failed_to_set_on_device" at bounding box center [644, 184] width 431 height 25
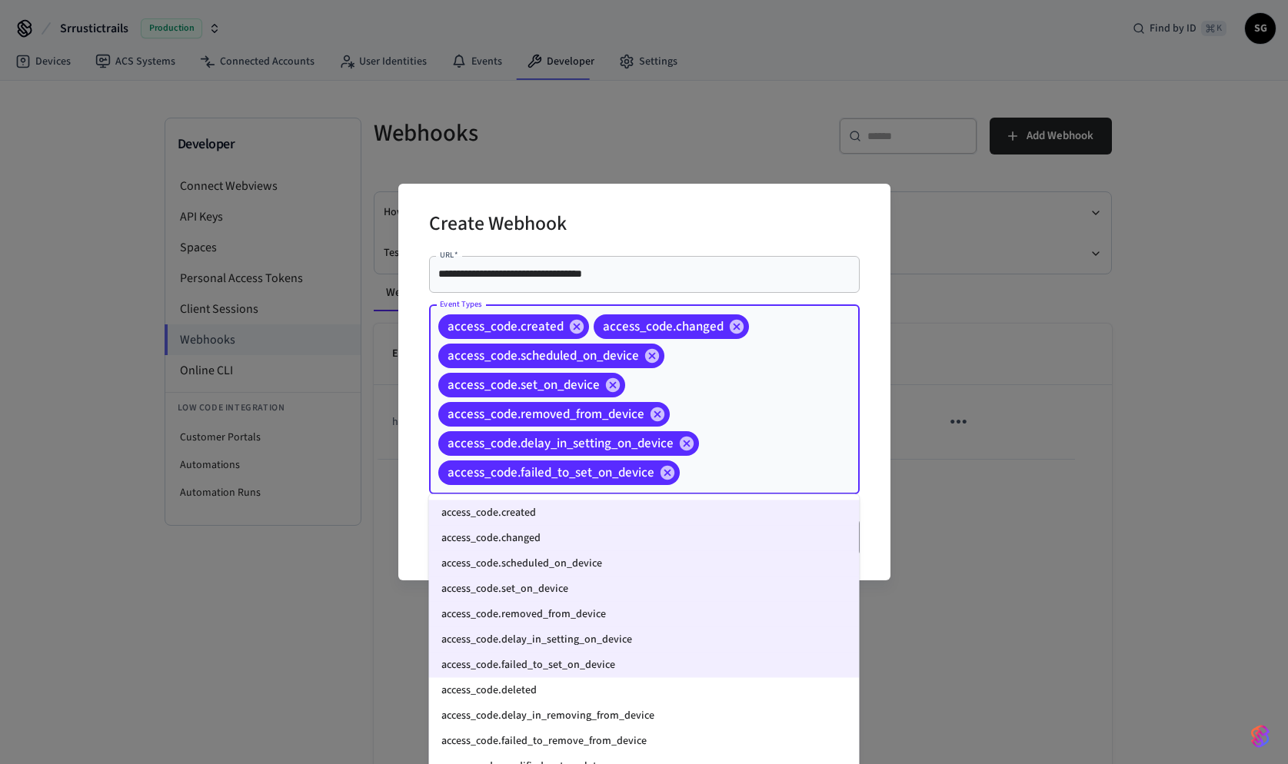
click at [714, 474] on input "Event Types" at bounding box center [746, 472] width 128 height 27
click at [633, 691] on li "access_code.deleted" at bounding box center [644, 690] width 431 height 25
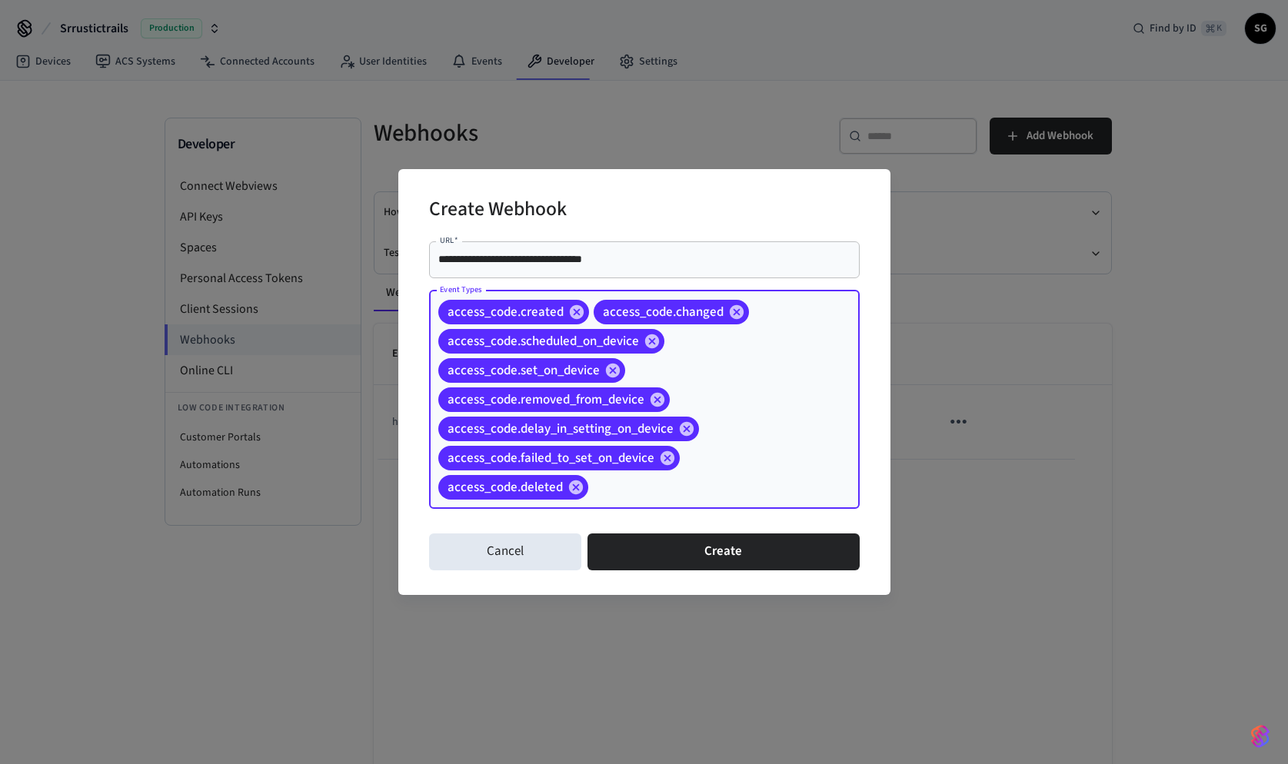
click at [677, 487] on input "Event Types" at bounding box center [700, 487] width 219 height 27
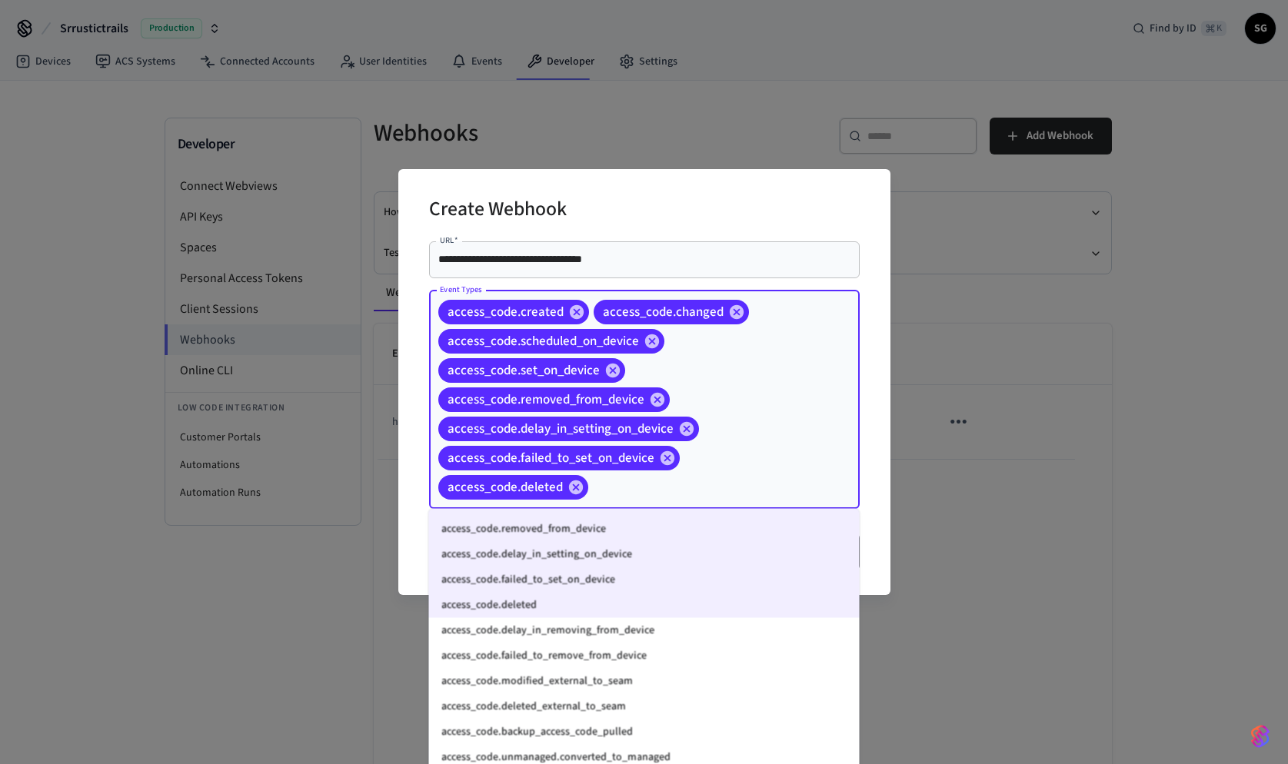
scroll to position [102, 0]
click at [659, 641] on li "access_code.failed_to_remove_from_device" at bounding box center [644, 653] width 431 height 25
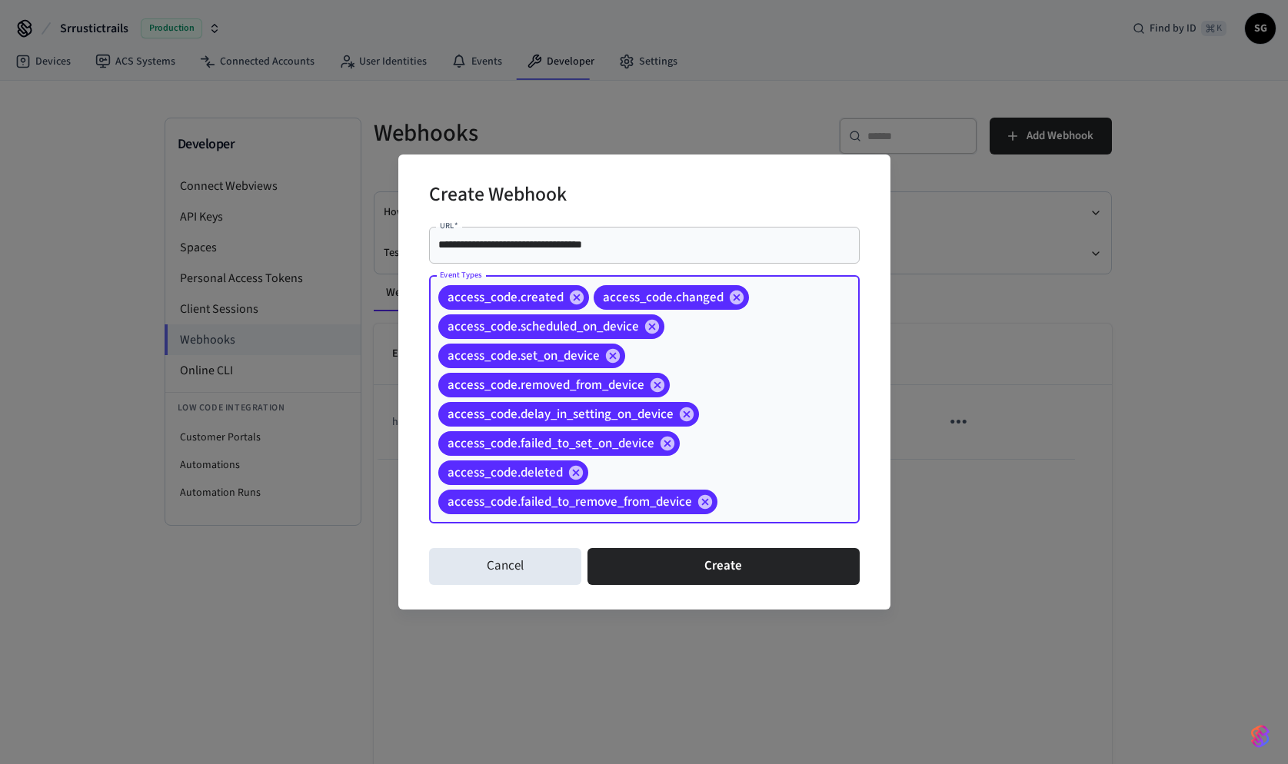
click at [741, 502] on input "Event Types" at bounding box center [765, 501] width 90 height 27
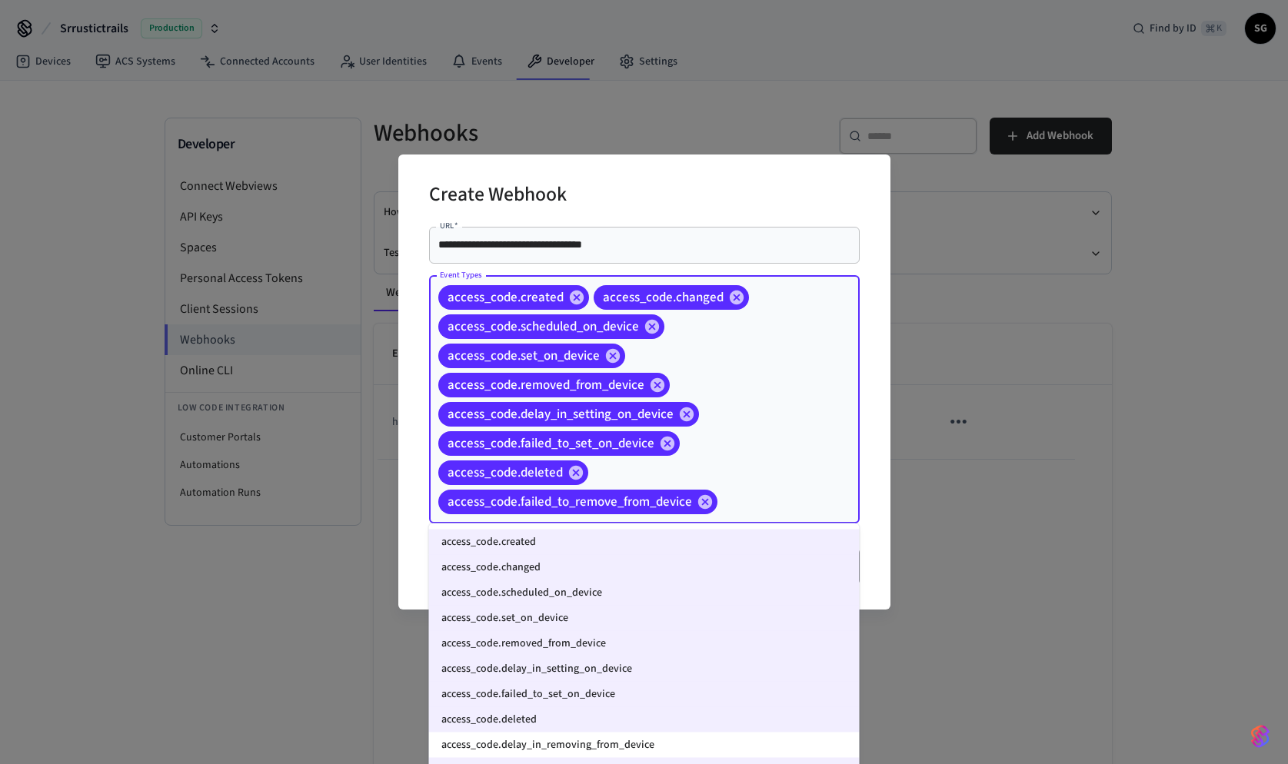
click at [640, 751] on li "access_code.delay_in_removing_from_device" at bounding box center [644, 745] width 431 height 25
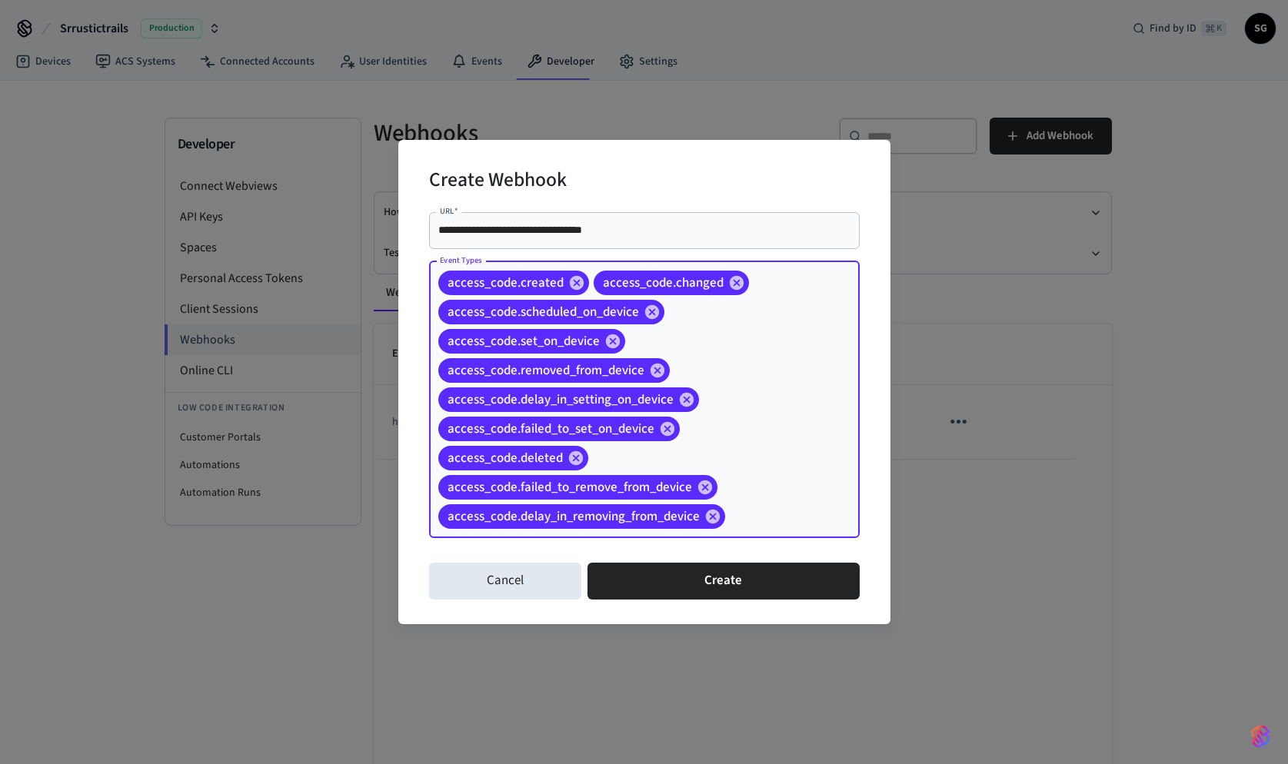
click at [745, 520] on input "Event Types" at bounding box center [768, 516] width 82 height 27
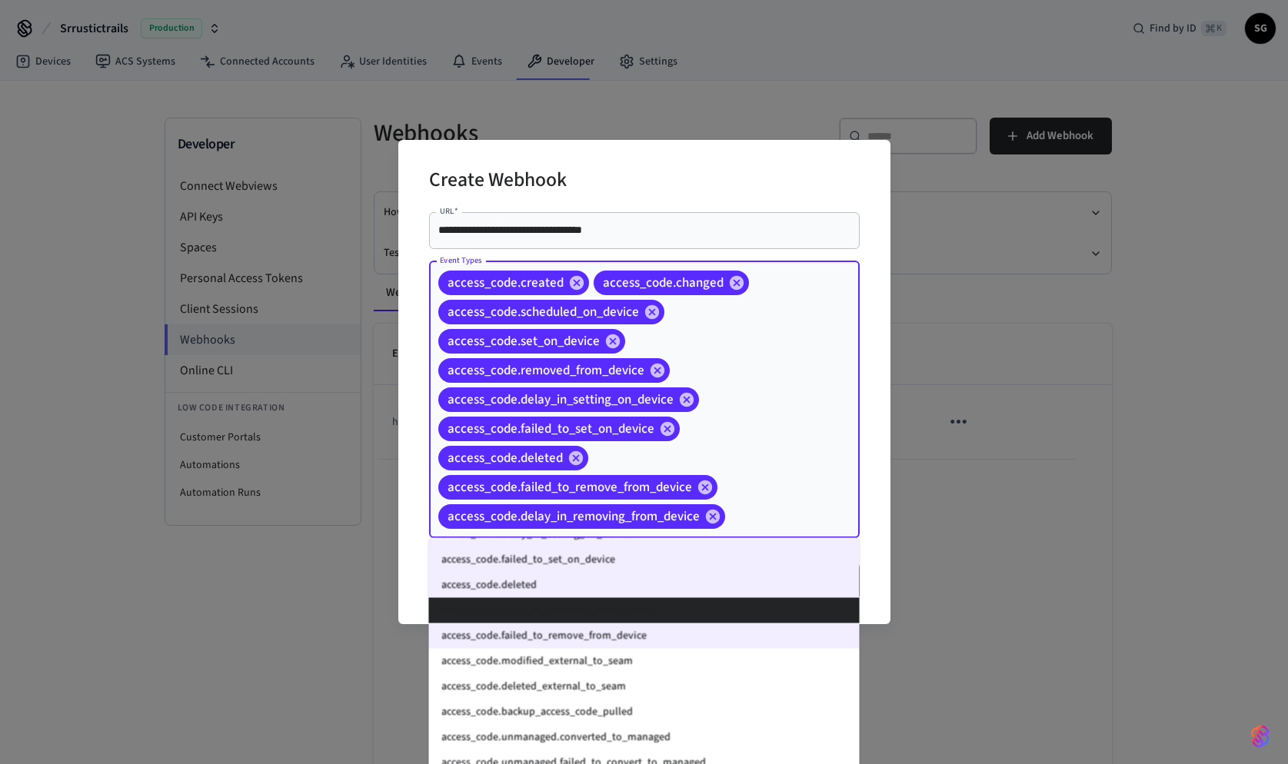
scroll to position [160, 0]
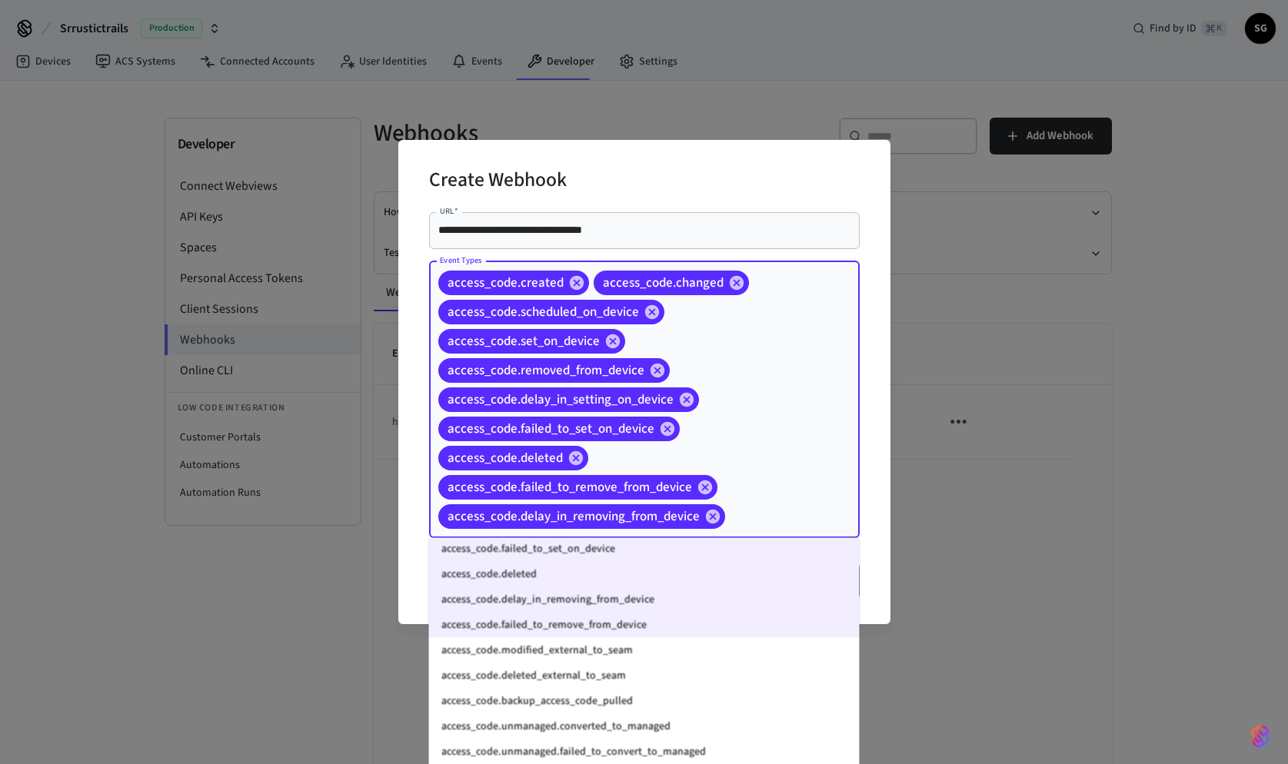
click at [661, 644] on li "access_code.modified_external_to_seam" at bounding box center [644, 650] width 431 height 25
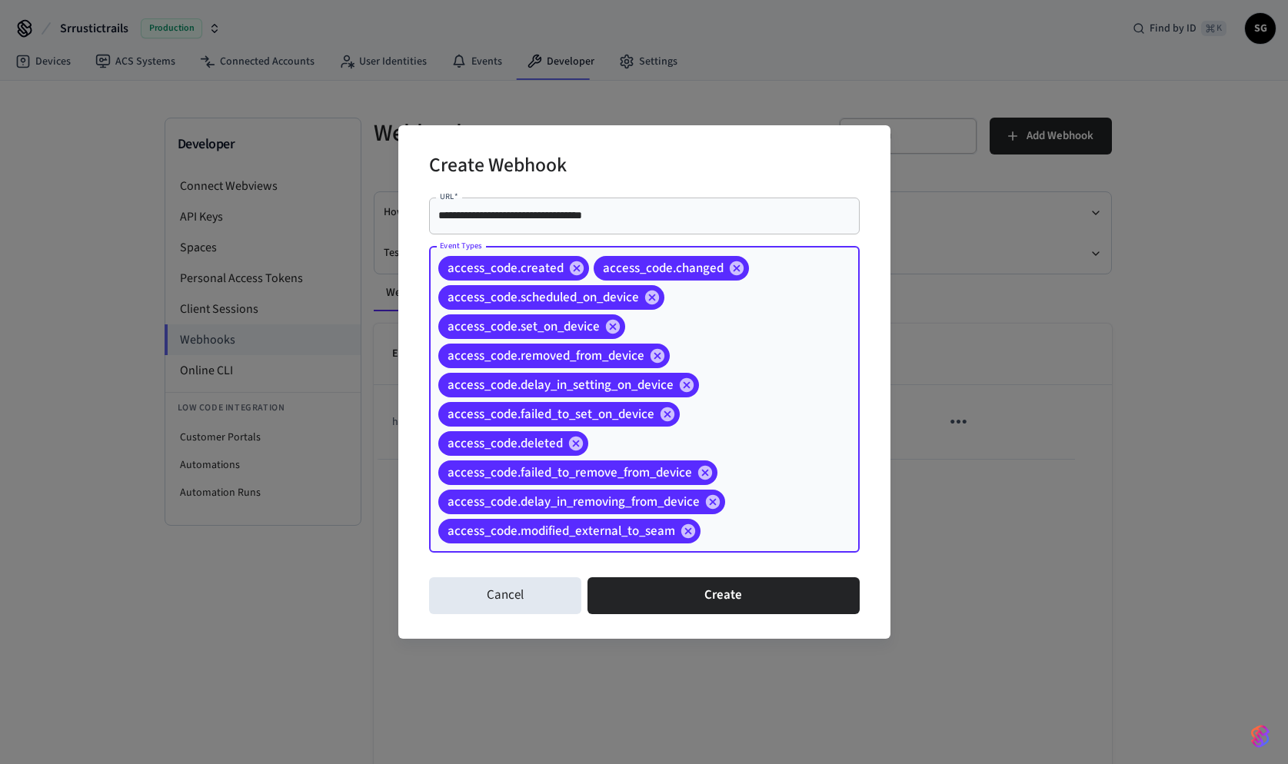
click at [742, 543] on input "Event Types" at bounding box center [756, 531] width 107 height 27
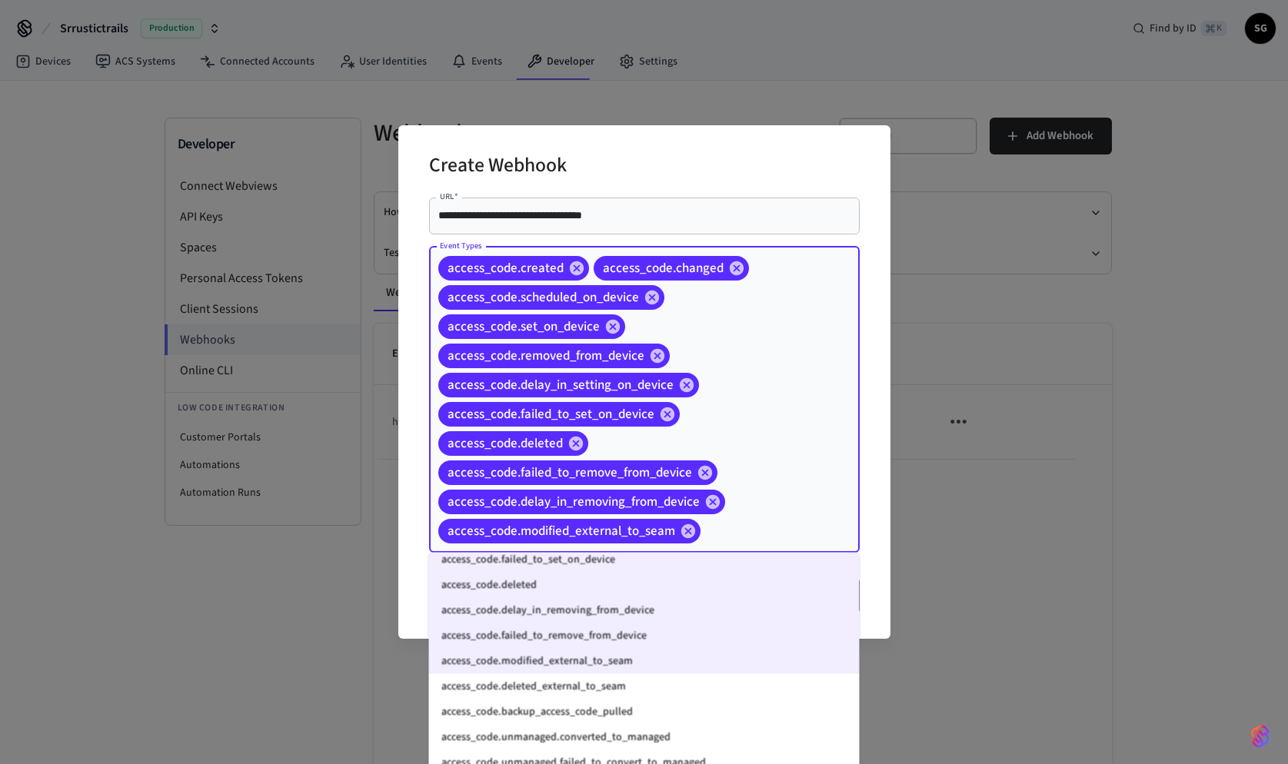
scroll to position [163, 0]
click at [679, 683] on li "access_code.deleted_external_to_seam" at bounding box center [644, 687] width 431 height 25
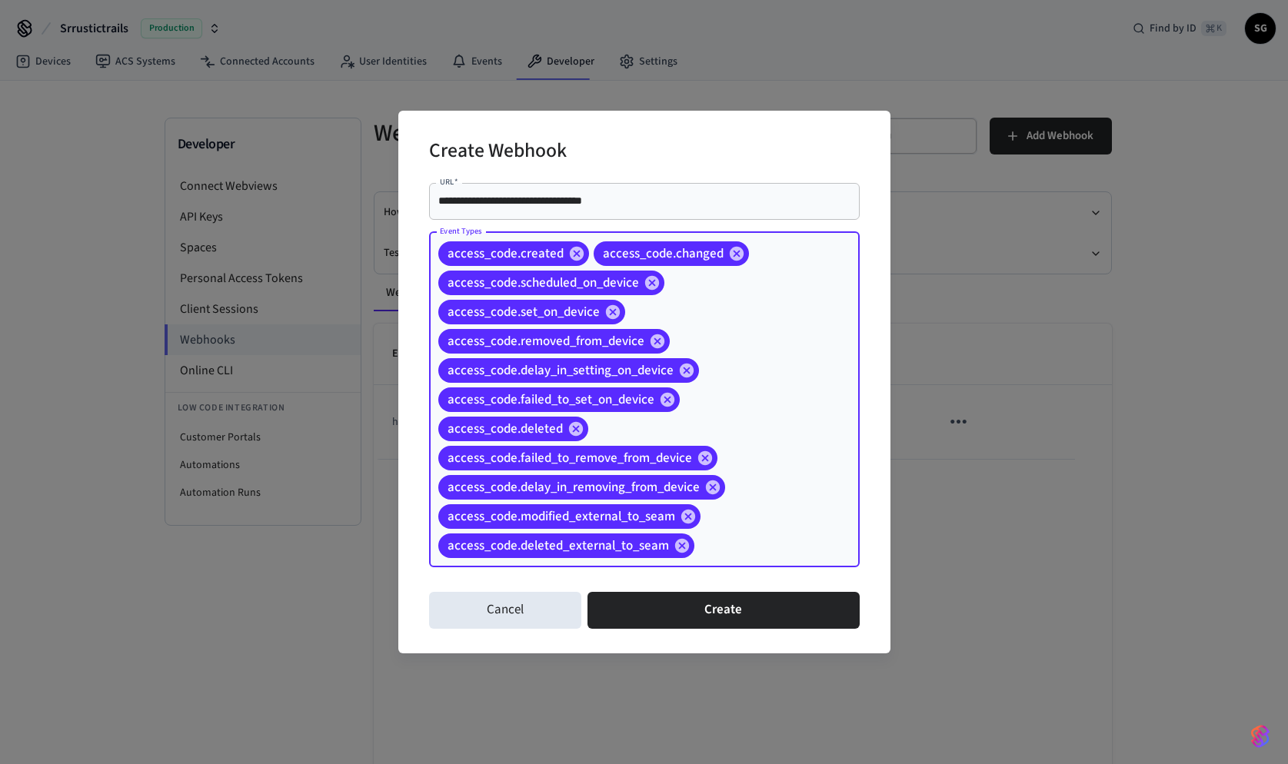
click at [744, 537] on input "Event Types" at bounding box center [753, 545] width 113 height 27
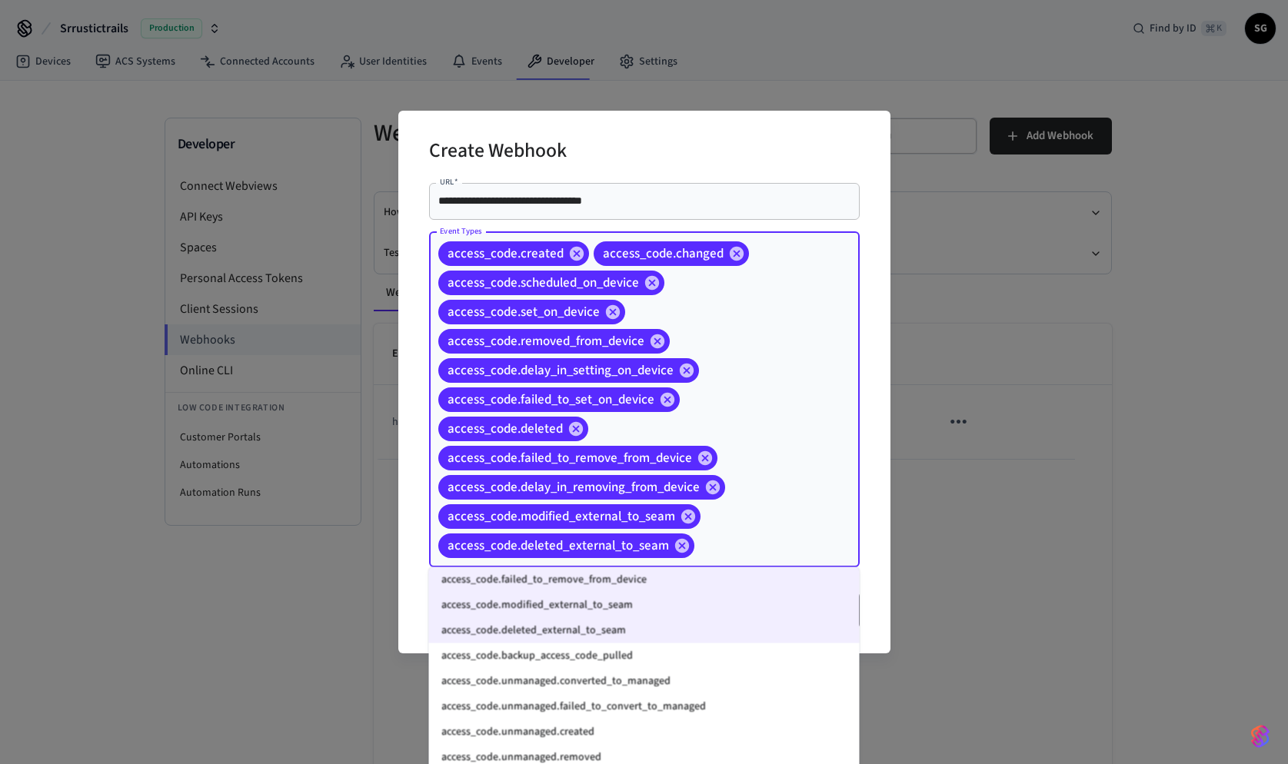
scroll to position [252, 0]
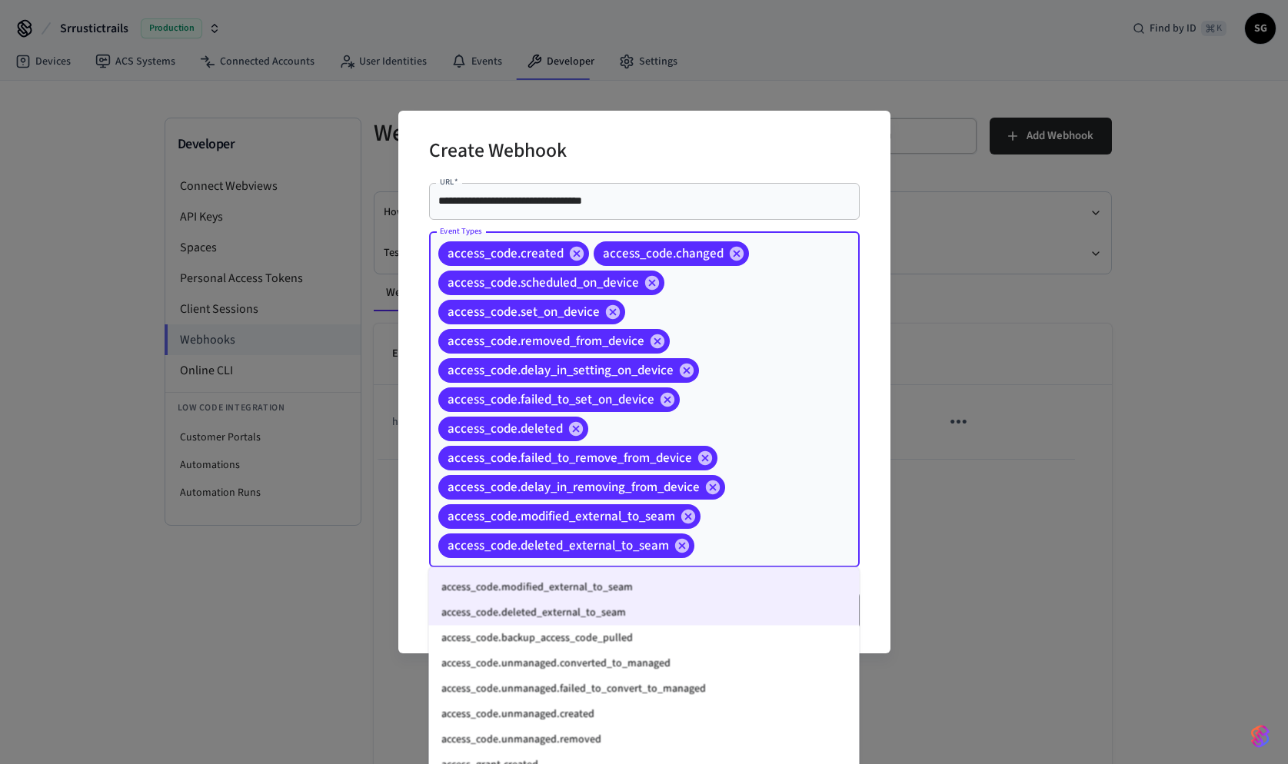
click at [661, 639] on li "access_code.backup_access_code_pulled" at bounding box center [644, 638] width 431 height 25
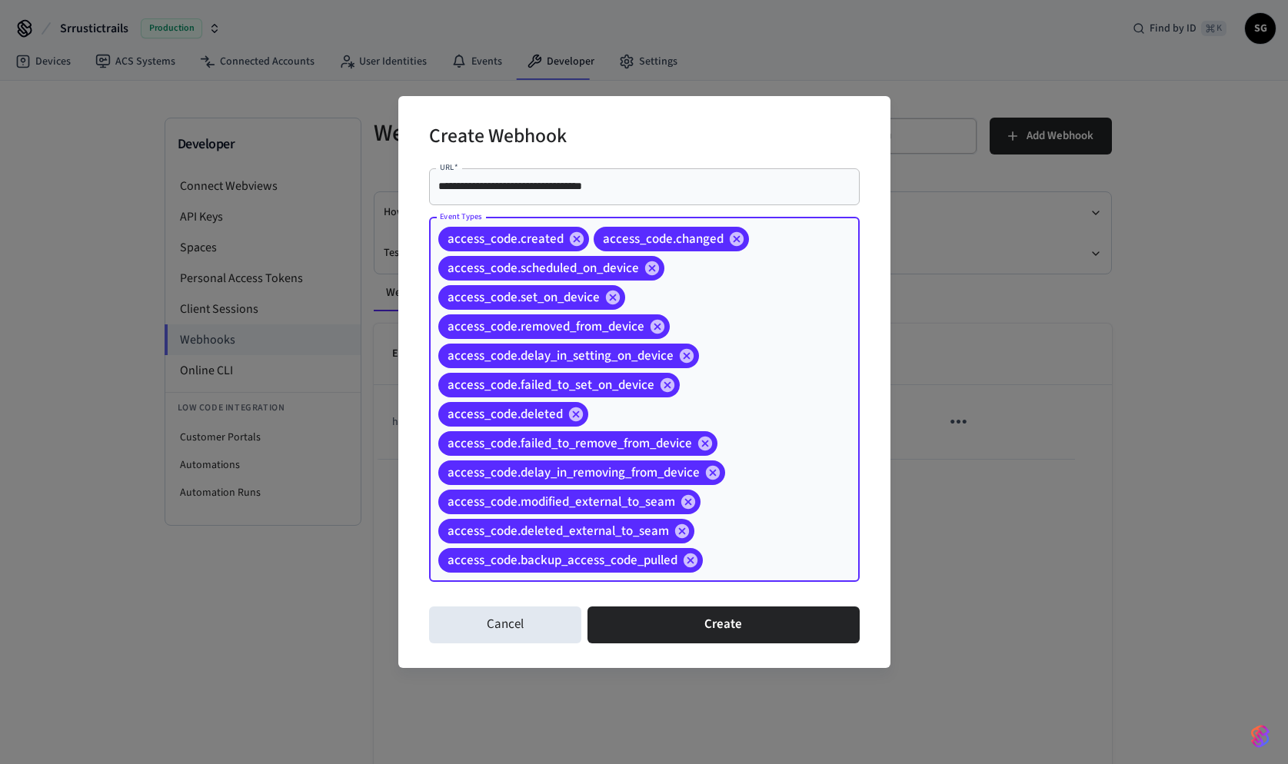
click at [724, 561] on input "Event Types" at bounding box center [757, 560] width 105 height 27
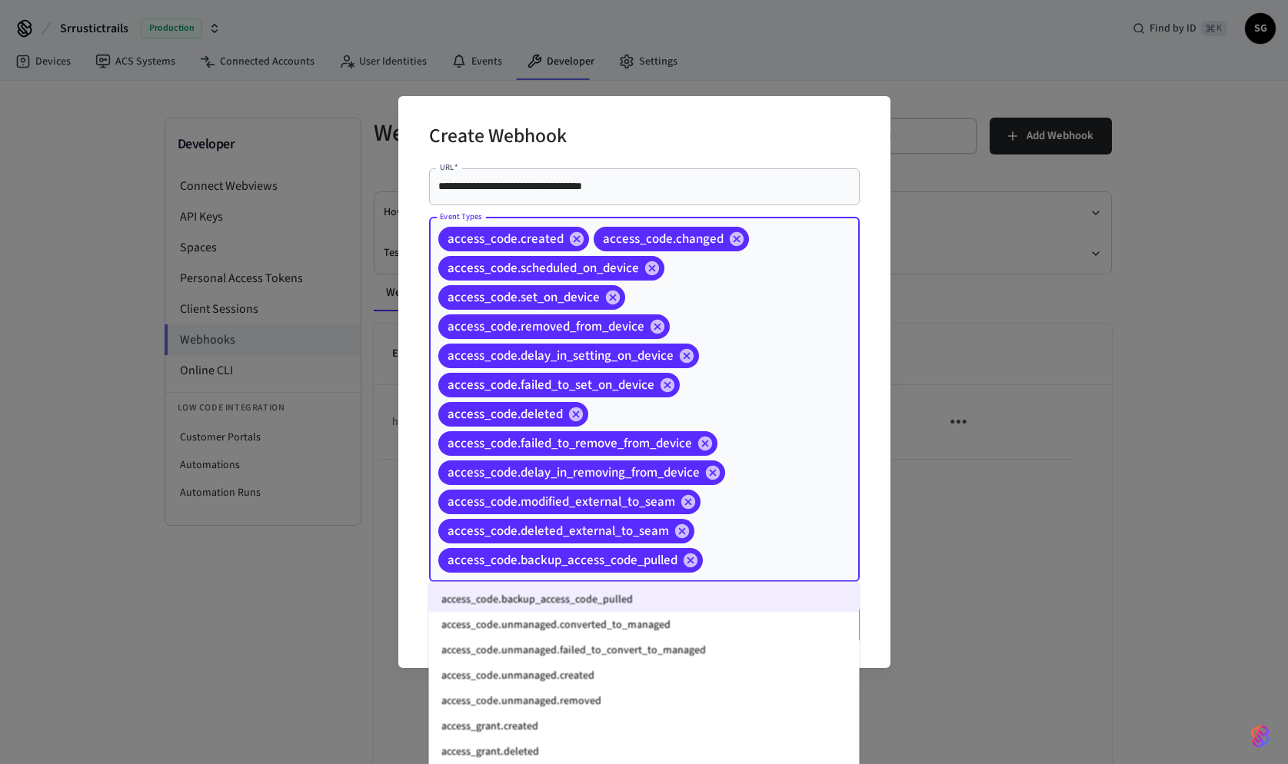
scroll to position [307, 0]
click at [694, 634] on li "access_code.unmanaged.converted_to_managed" at bounding box center [644, 623] width 431 height 25
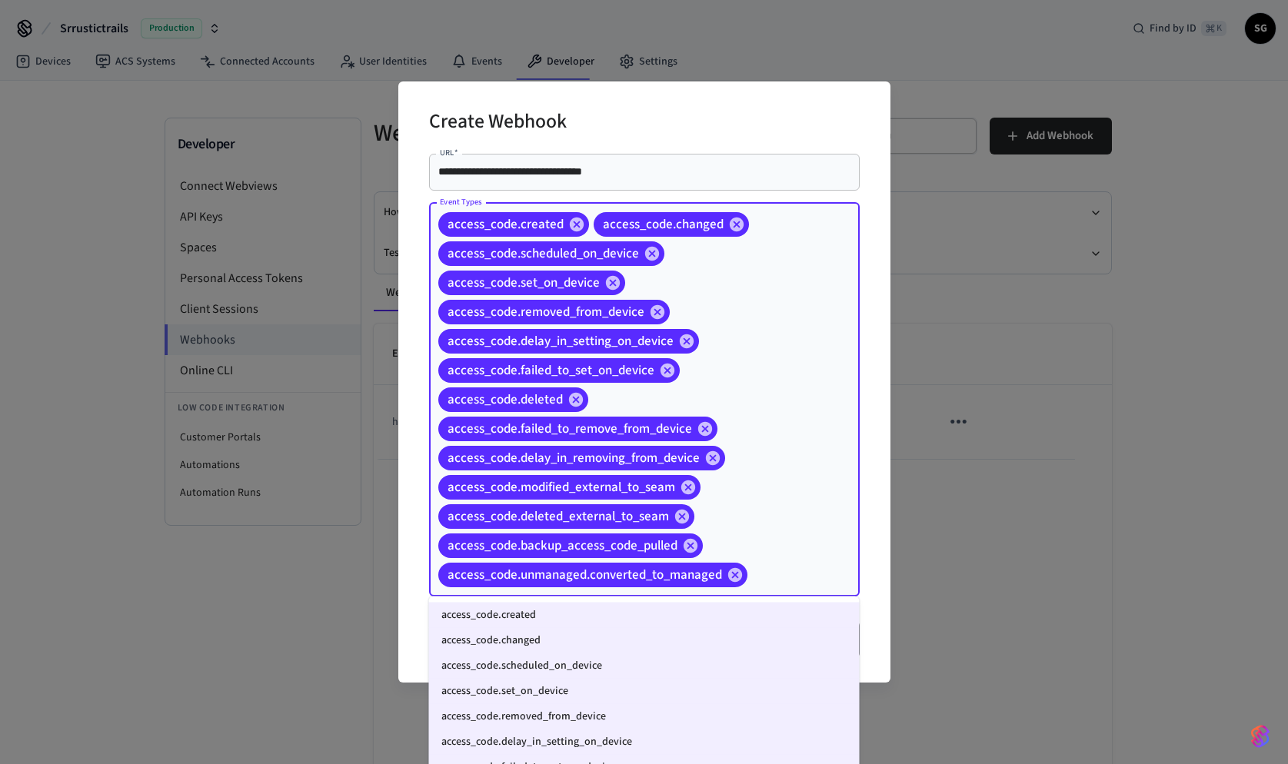
click at [763, 583] on input "Event Types" at bounding box center [780, 574] width 60 height 27
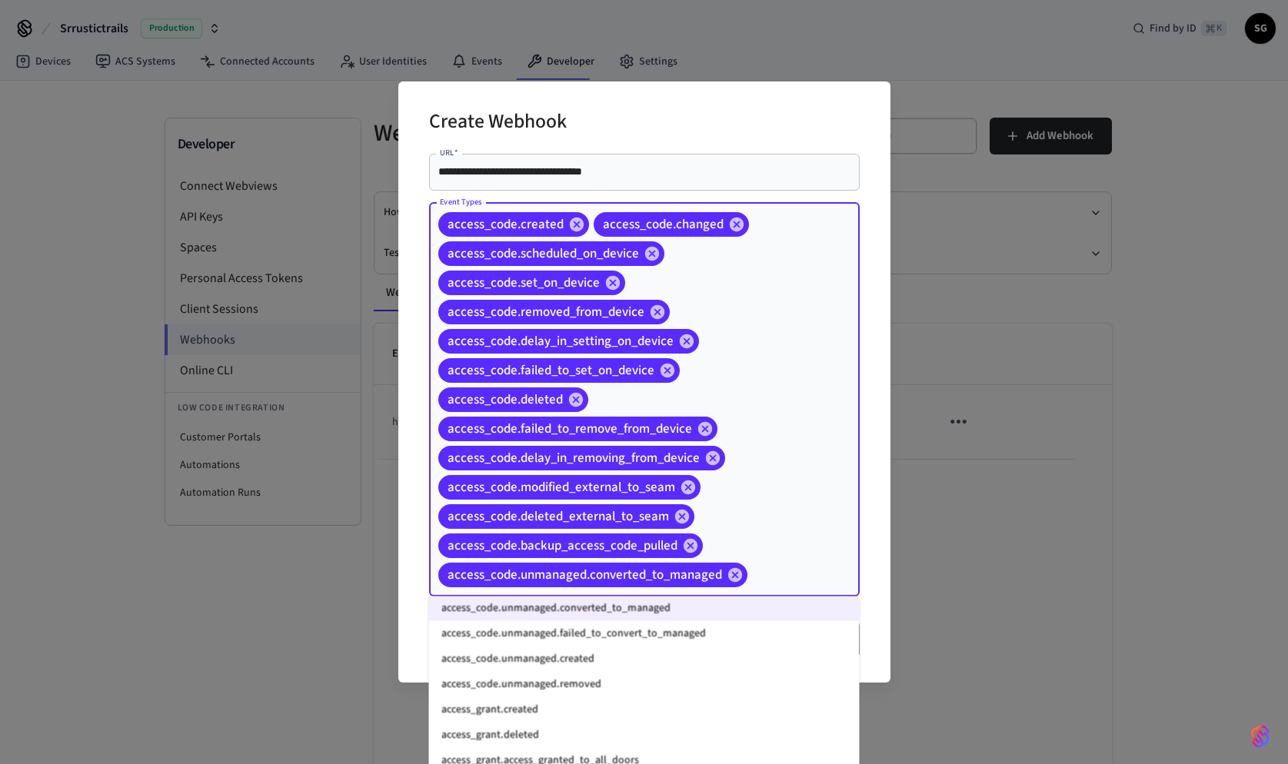
scroll to position [335, 0]
click at [691, 643] on li "access_code.unmanaged.failed_to_convert_to_managed" at bounding box center [644, 635] width 431 height 25
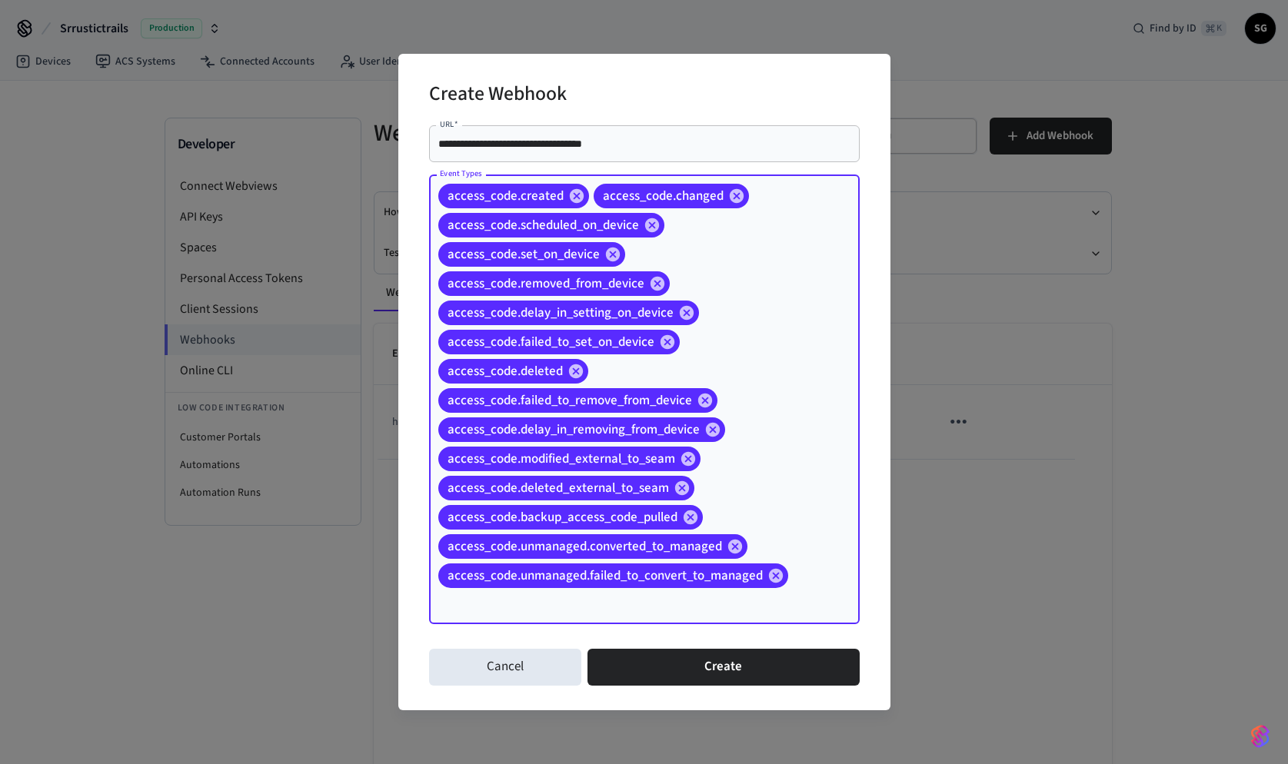
click at [726, 611] on input "Event Types" at bounding box center [623, 604] width 374 height 27
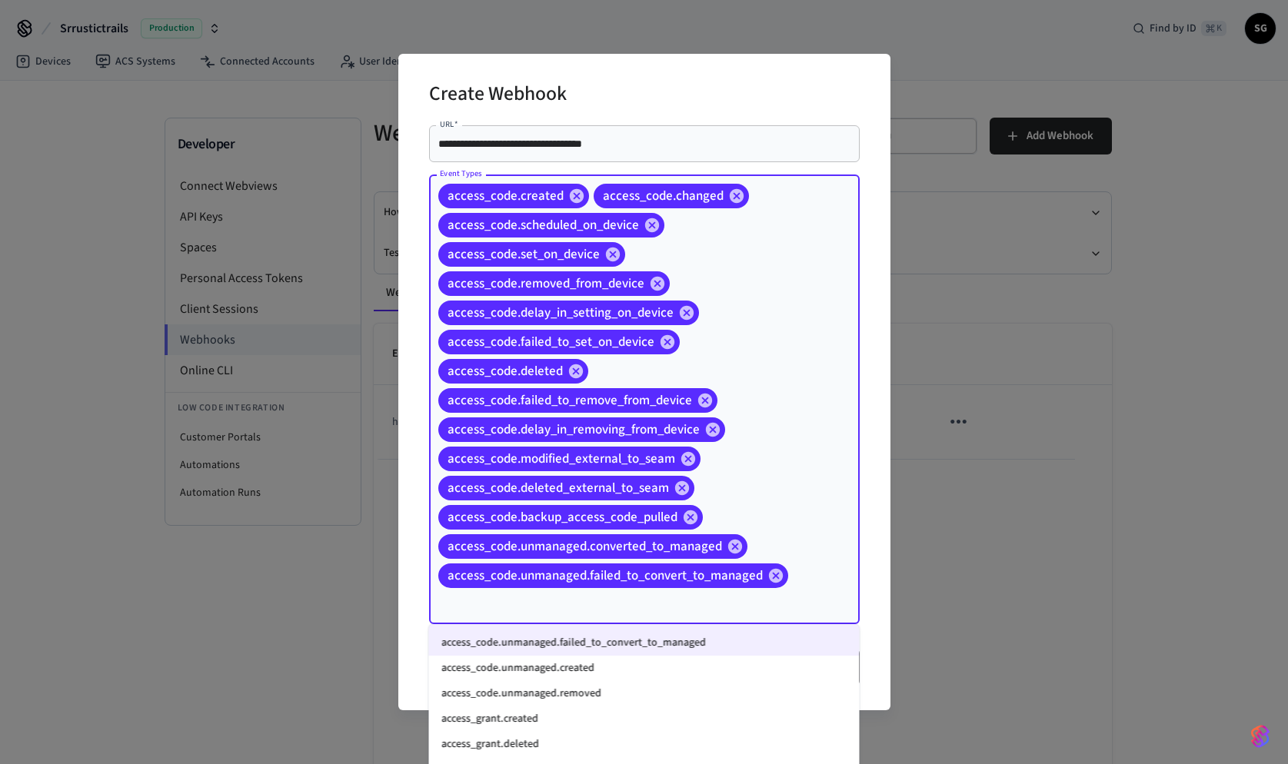
scroll to position [367, 0]
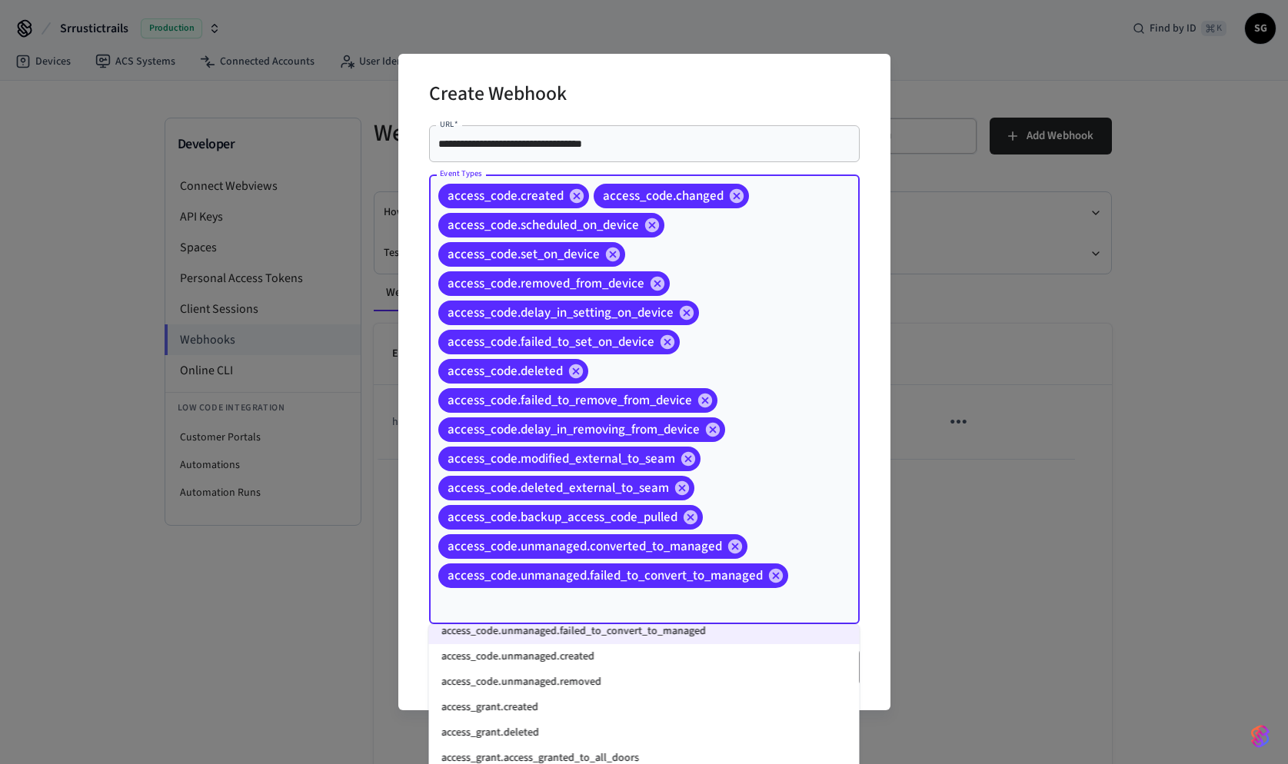
click at [661, 666] on li "access_code.unmanaged.created" at bounding box center [644, 656] width 431 height 25
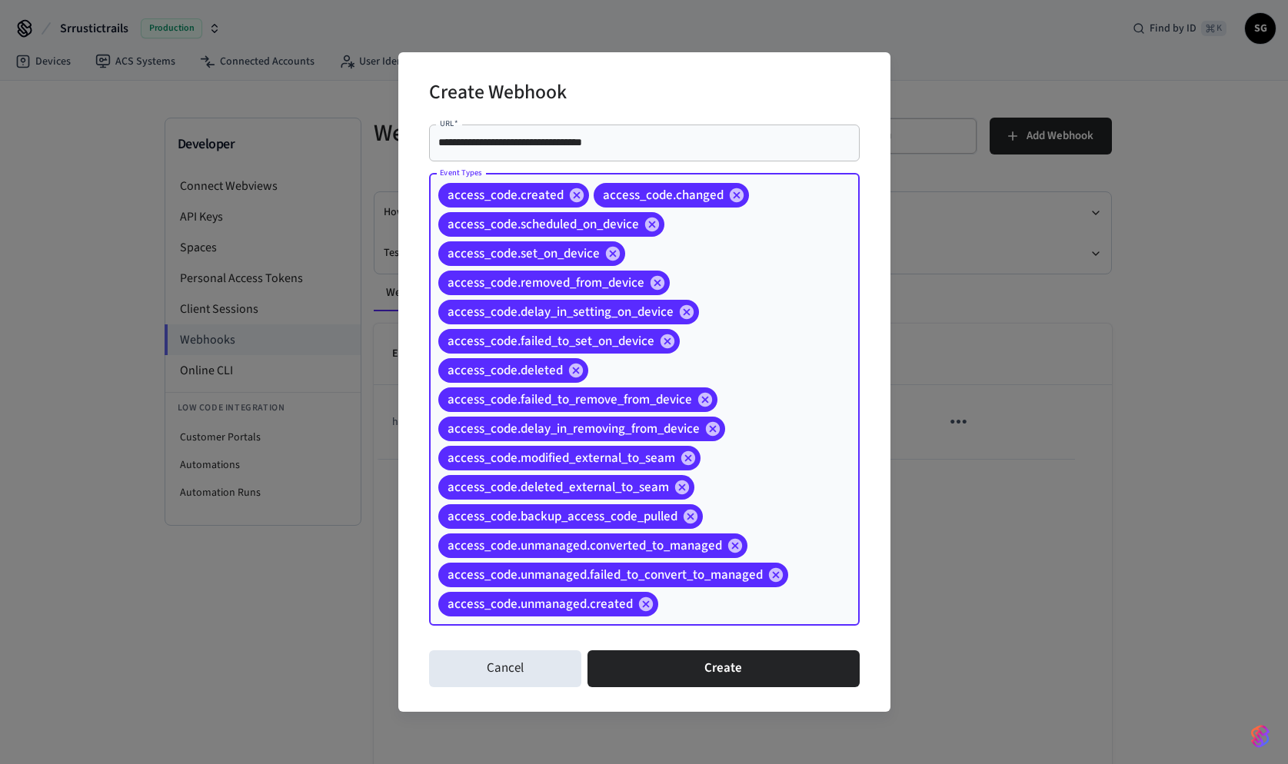
click at [684, 614] on input "Event Types" at bounding box center [735, 604] width 149 height 27
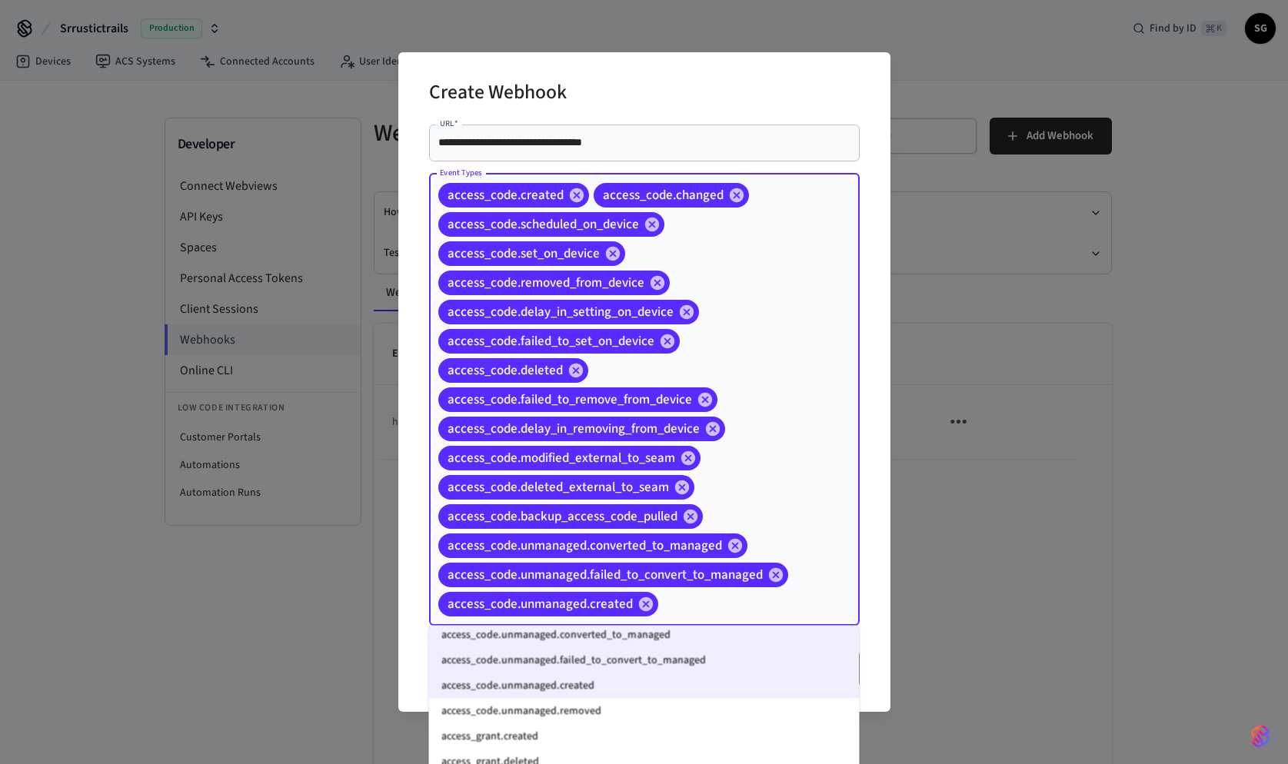
scroll to position [341, 0]
click at [660, 707] on li "access_code.unmanaged.removed" at bounding box center [644, 709] width 431 height 25
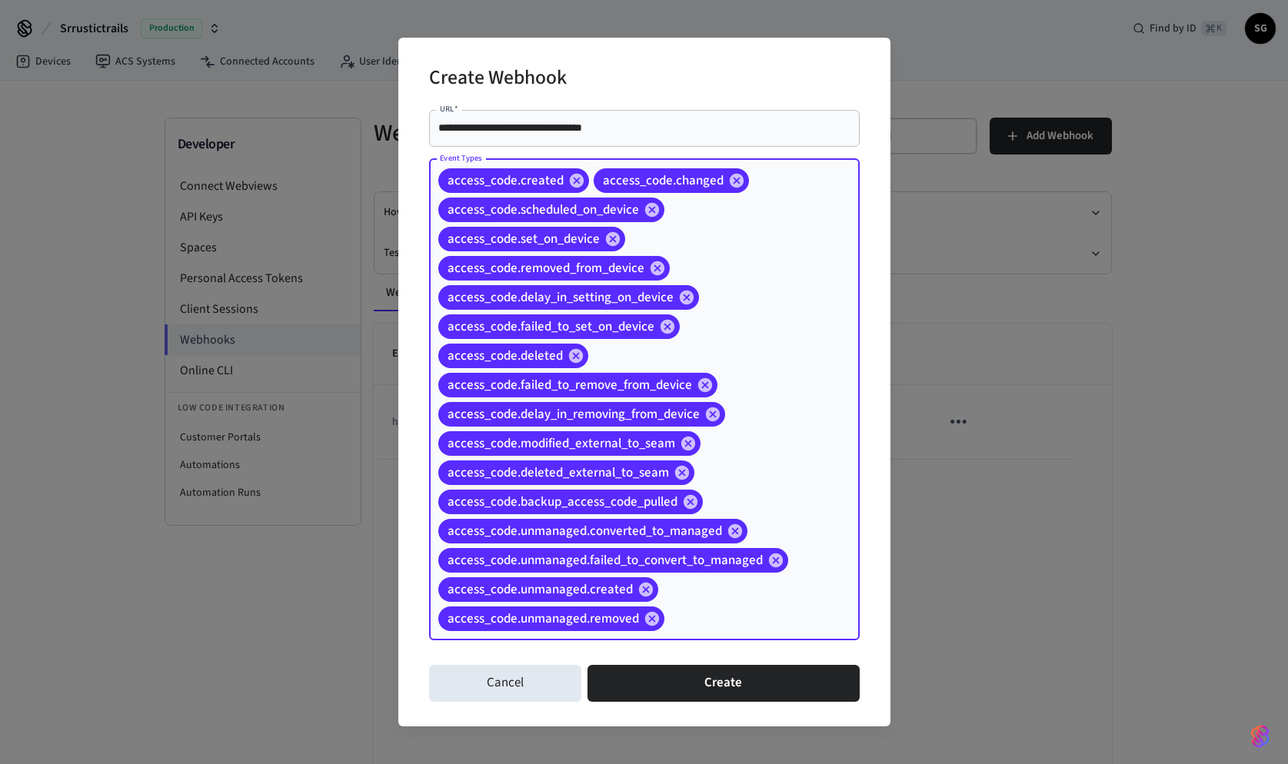
click at [704, 626] on input "Event Types" at bounding box center [738, 618] width 143 height 27
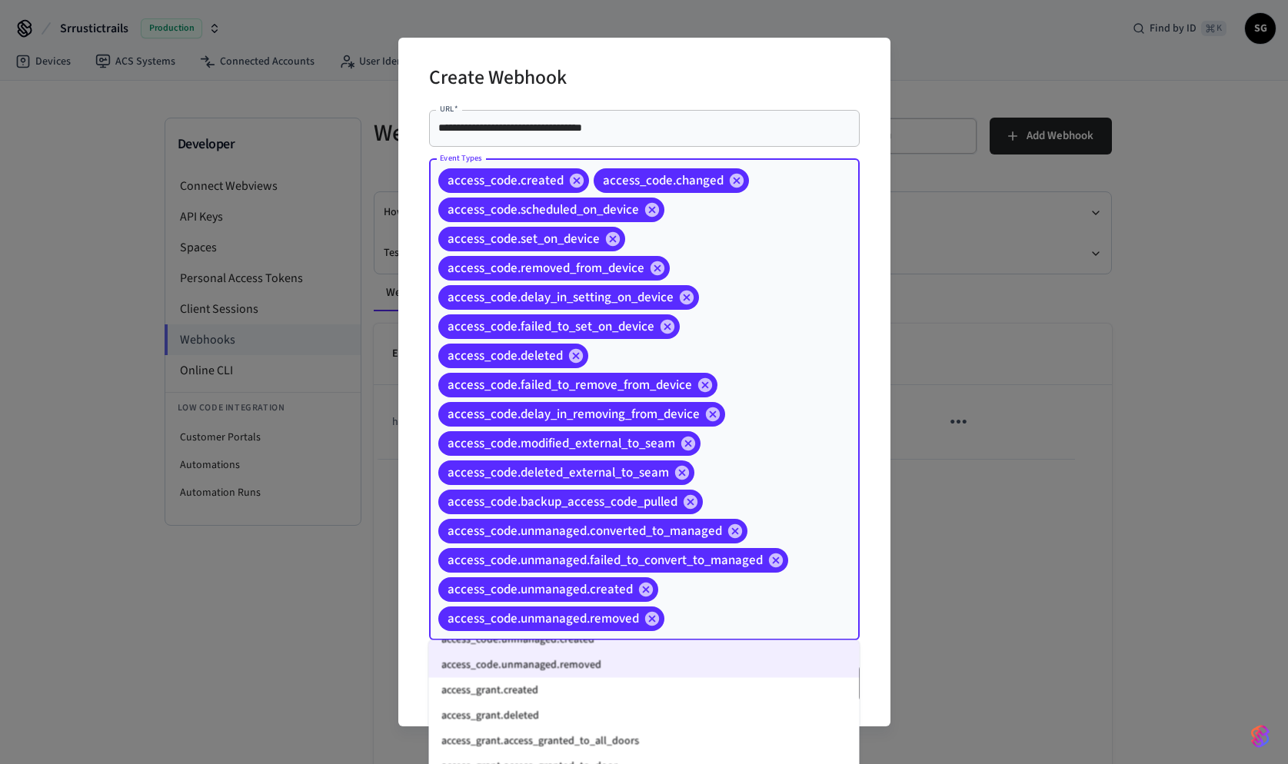
scroll to position [404, 0]
click at [542, 687] on li "access_grant.created" at bounding box center [644, 686] width 431 height 25
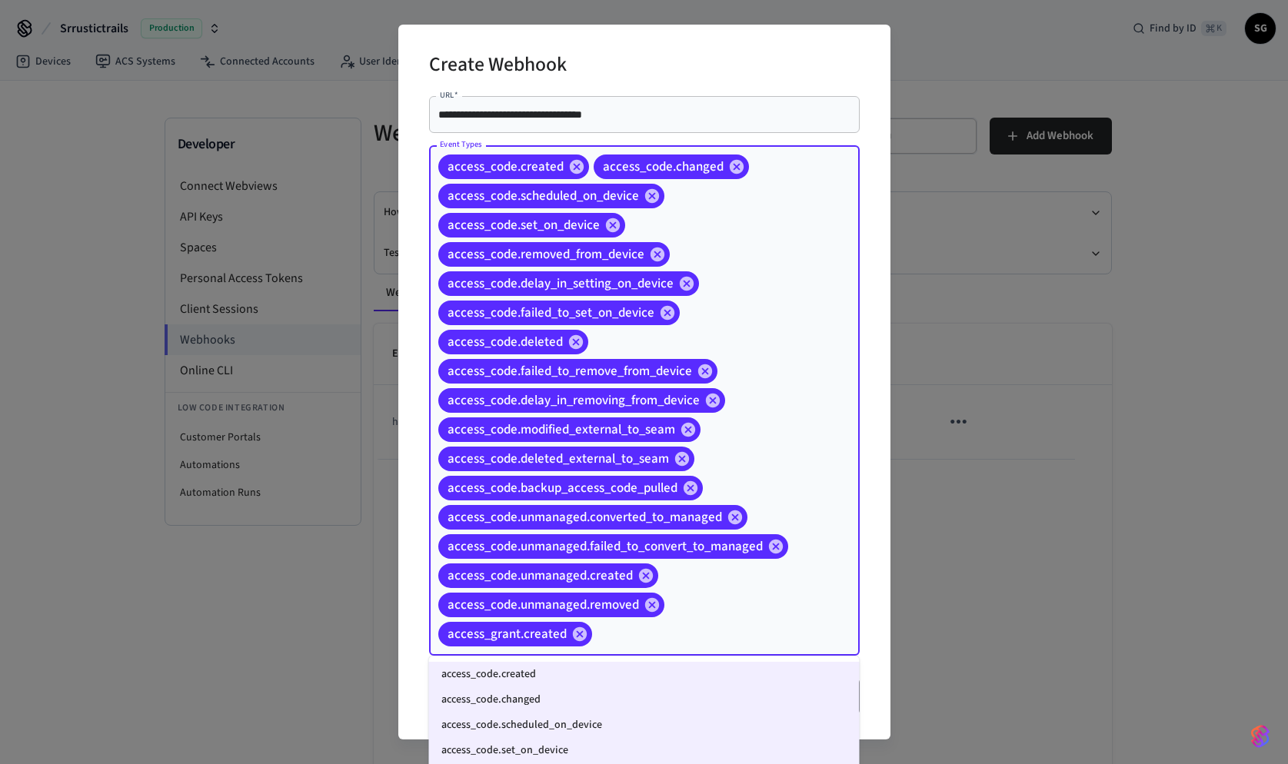
click at [692, 629] on input "Event Types" at bounding box center [701, 634] width 215 height 27
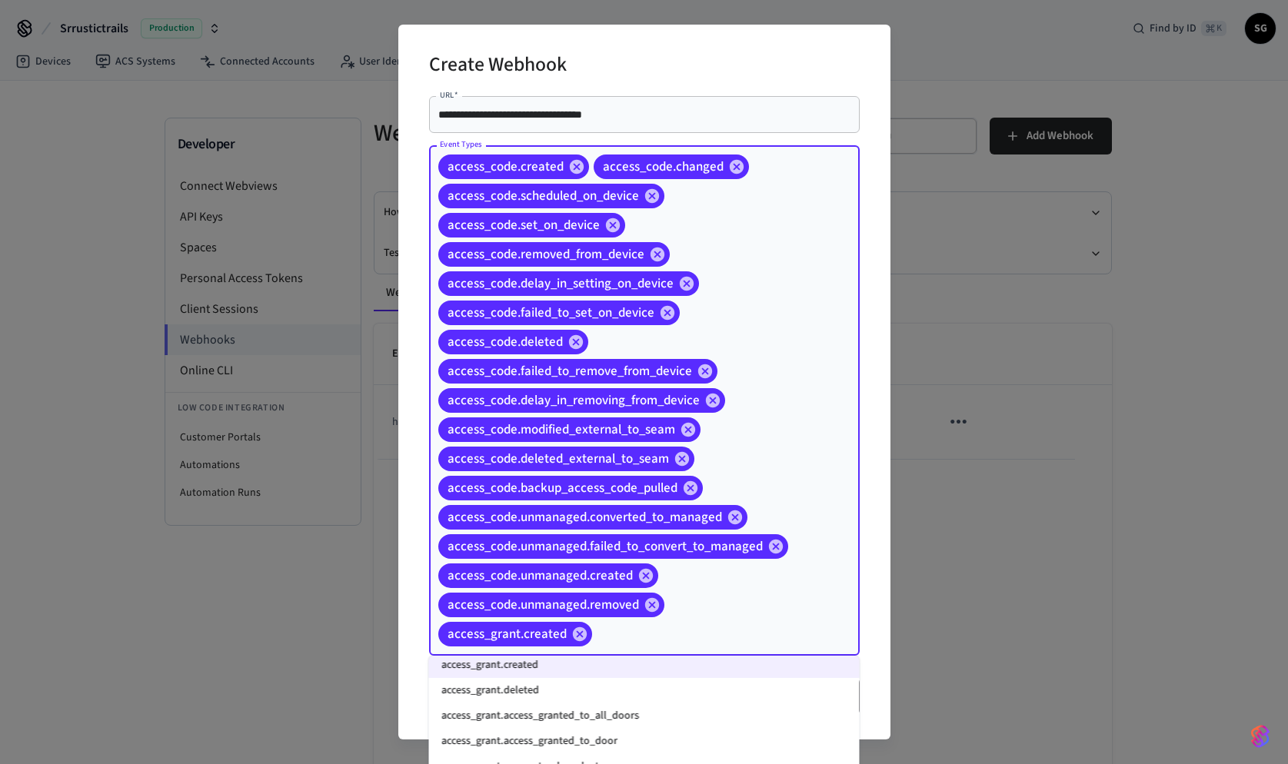
scroll to position [445, 0]
click at [585, 684] on li "access_grant.deleted" at bounding box center [644, 686] width 431 height 25
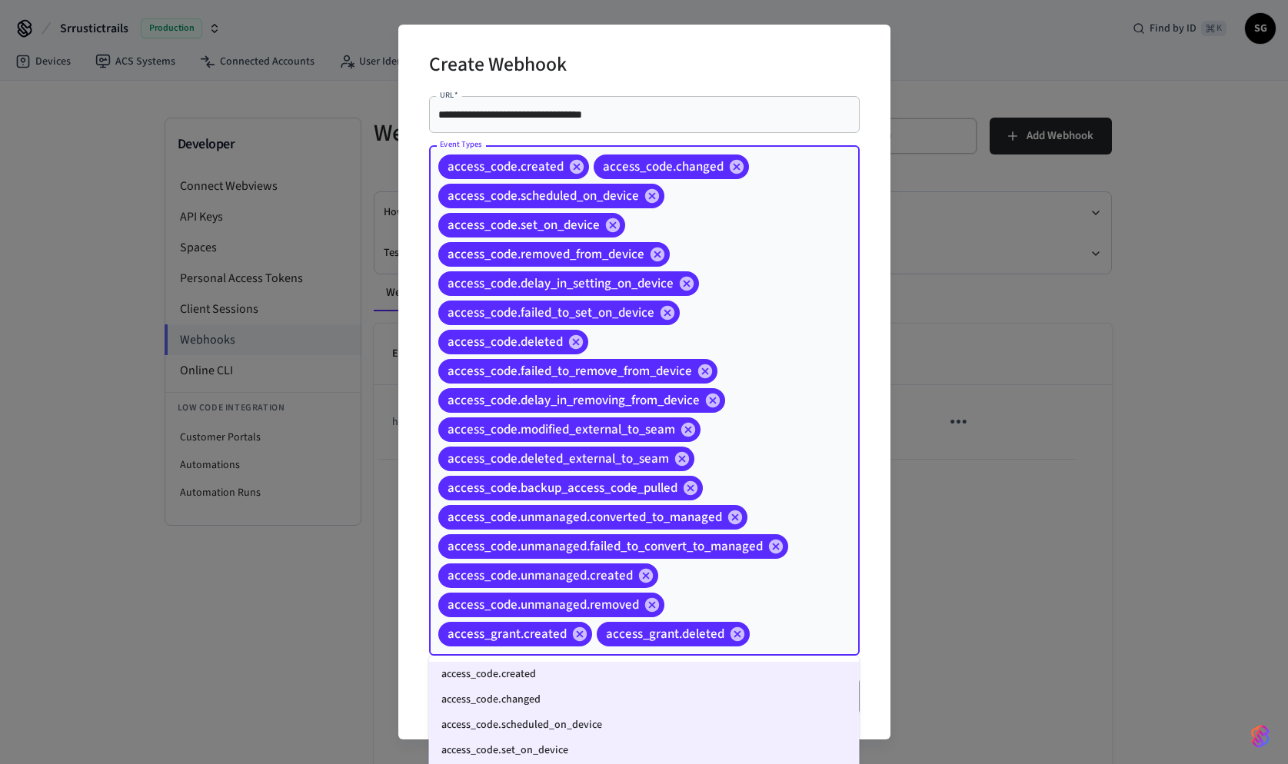
click at [762, 645] on input "Event Types" at bounding box center [781, 634] width 58 height 27
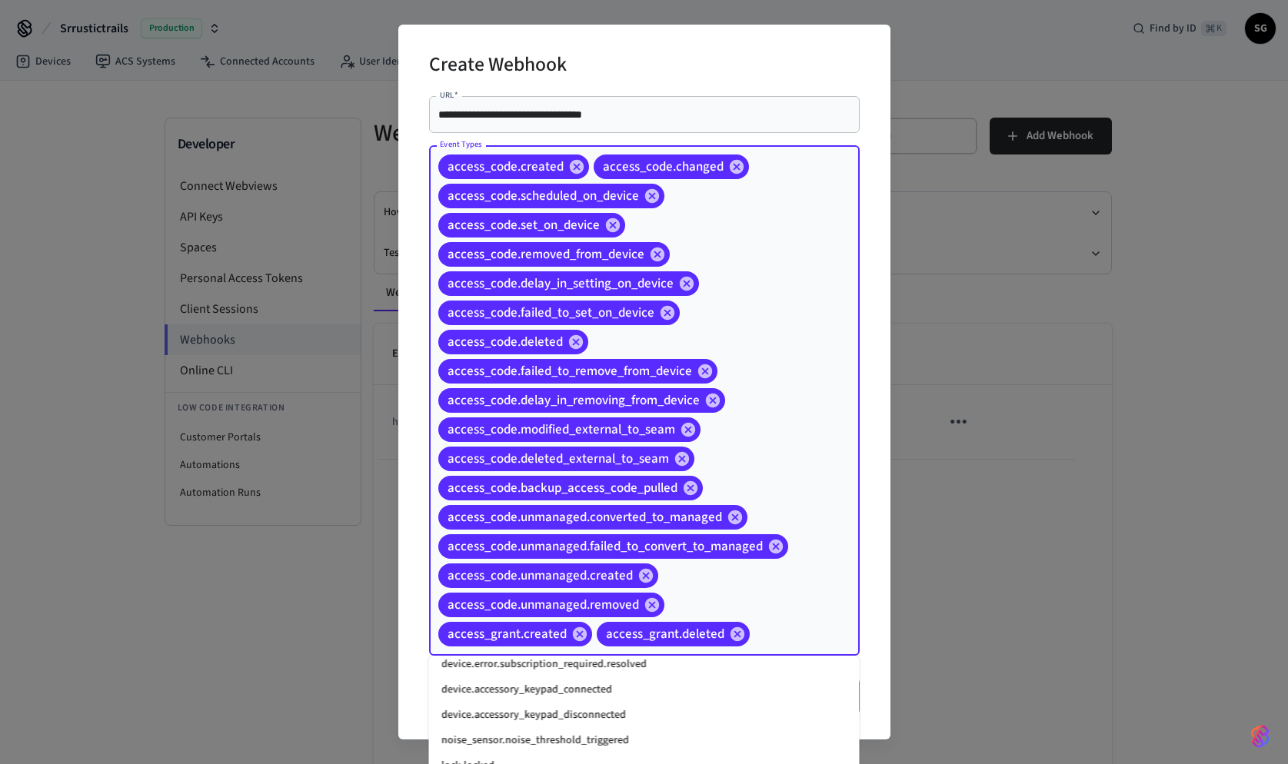
scroll to position [1928, 0]
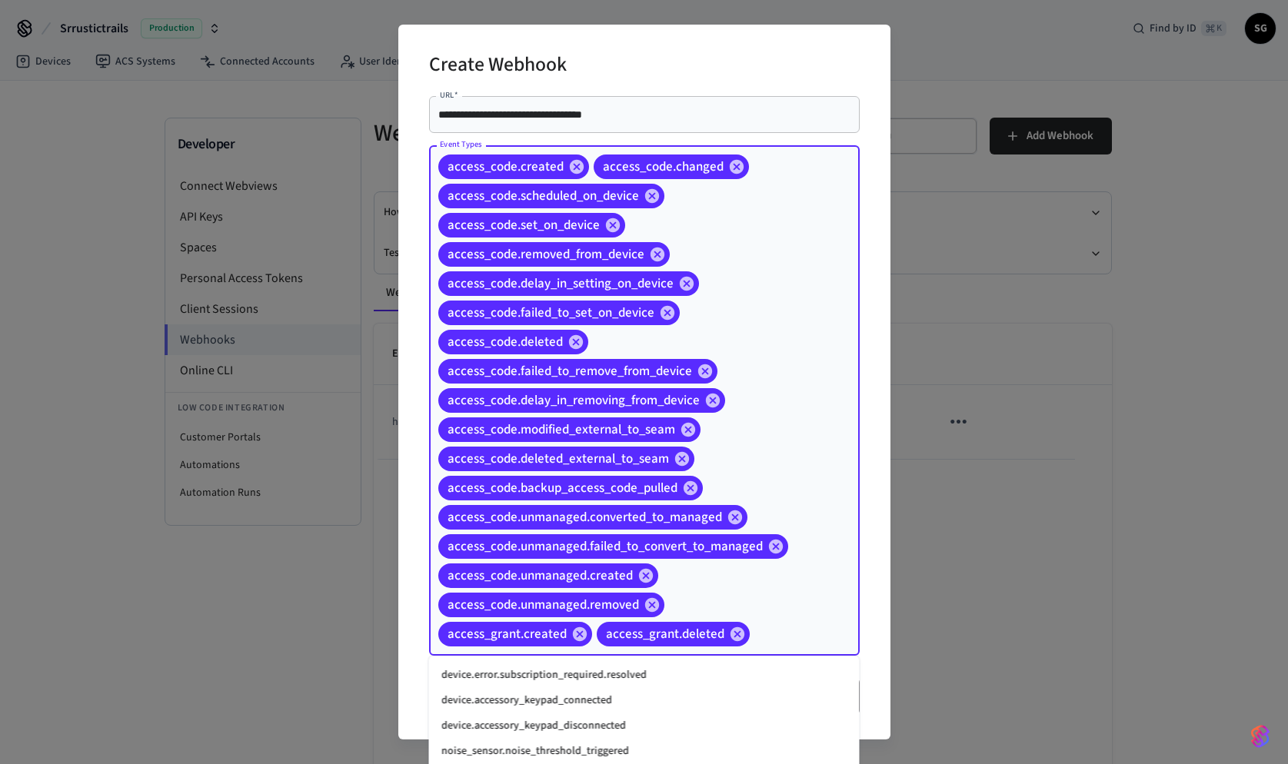
click at [567, 724] on li "device.accessory_keypad_disconnected" at bounding box center [644, 726] width 431 height 25
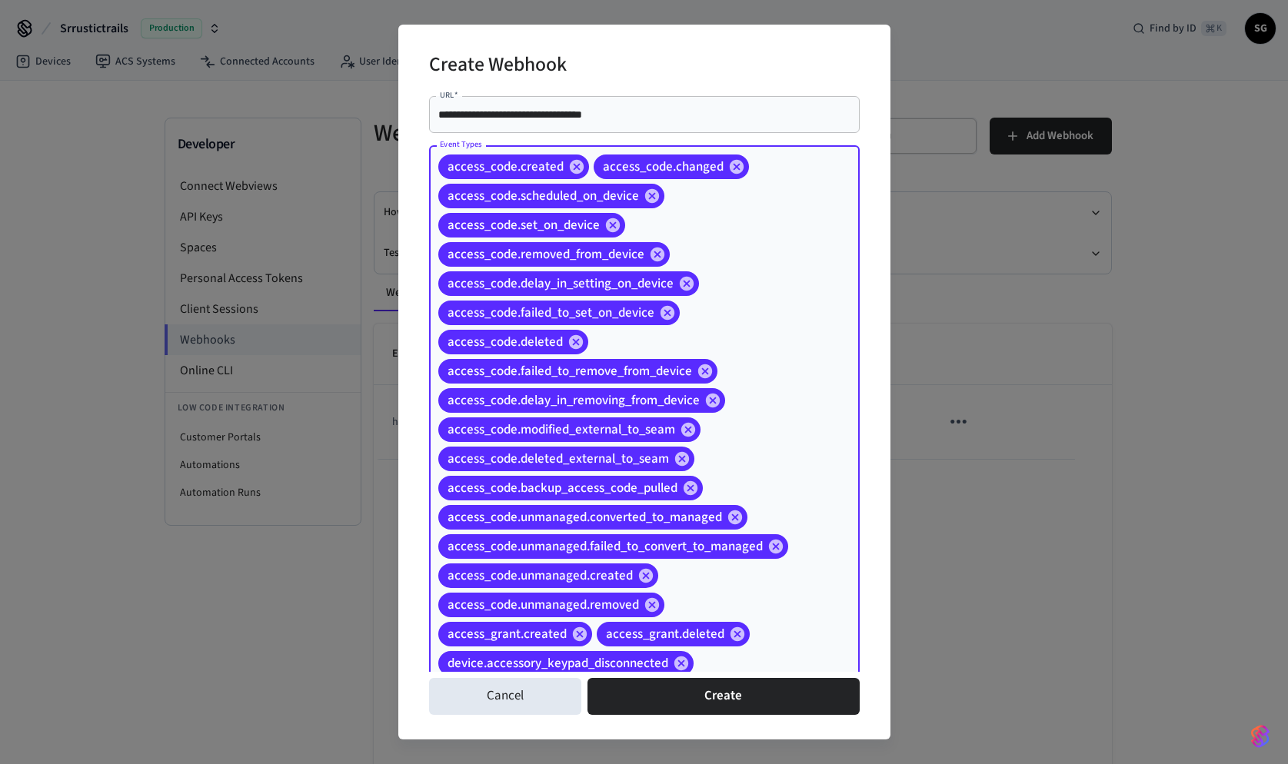
click at [717, 661] on input "Event Types" at bounding box center [753, 664] width 114 height 27
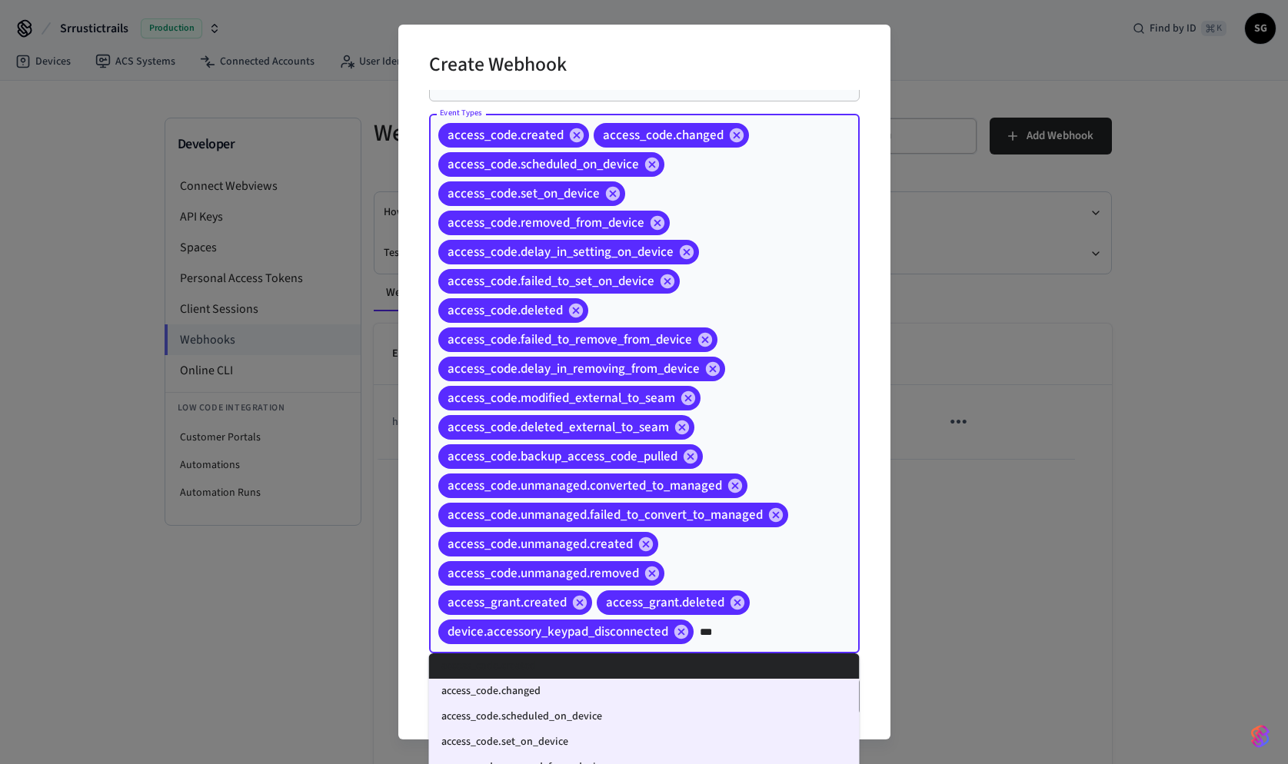
scroll to position [0, 0]
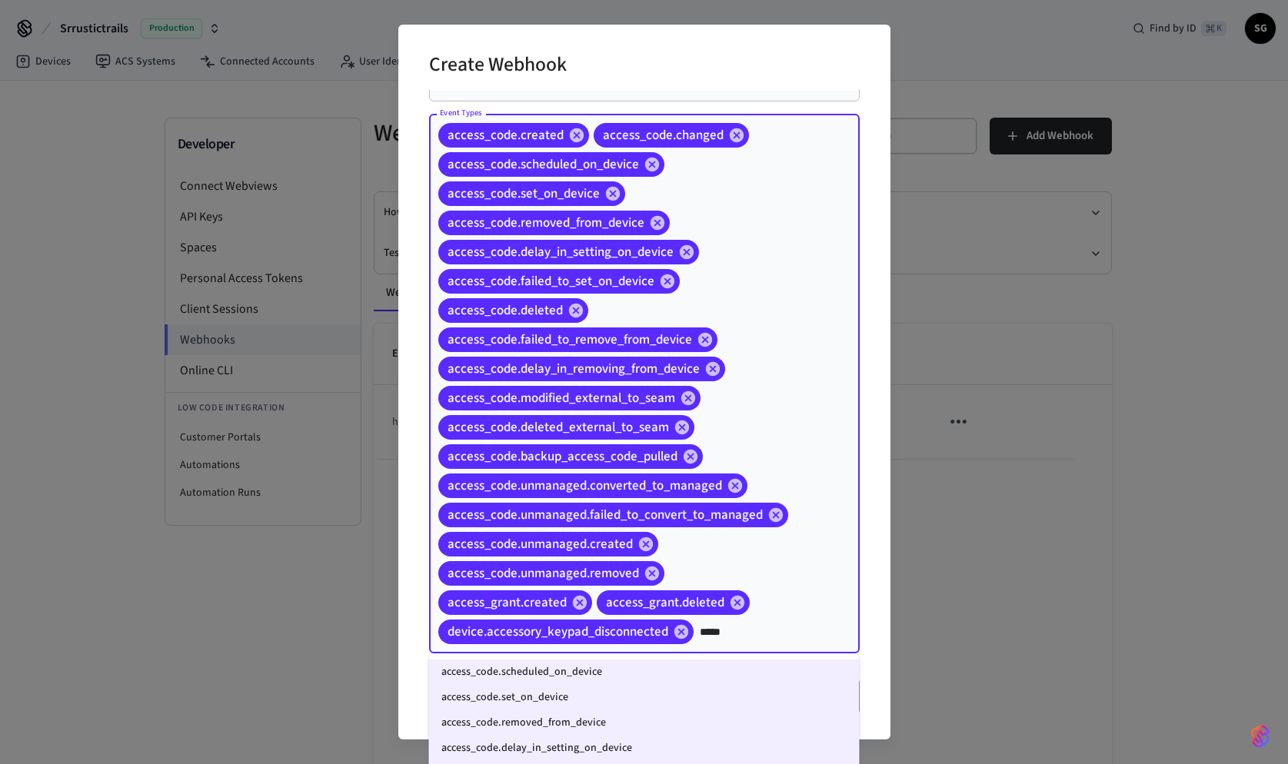
type input "******"
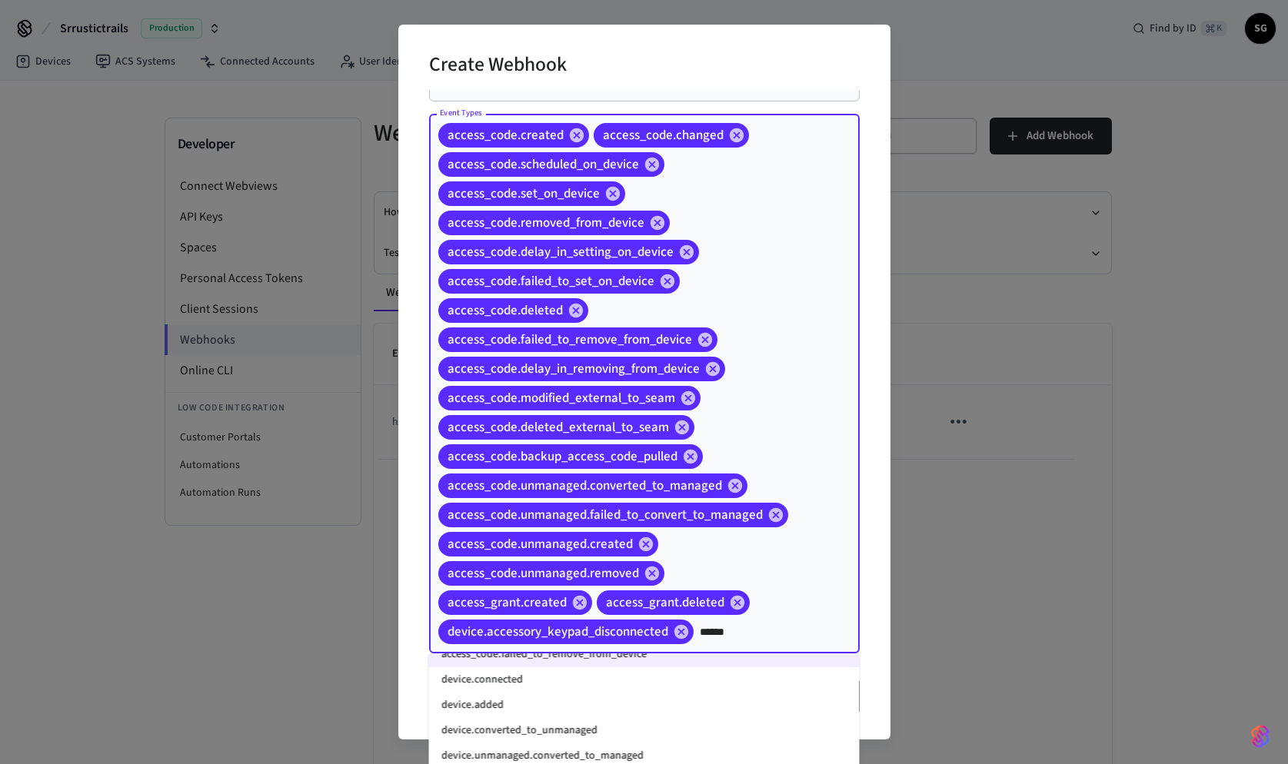
scroll to position [174, 0]
click at [595, 683] on li "device.connected" at bounding box center [644, 676] width 431 height 25
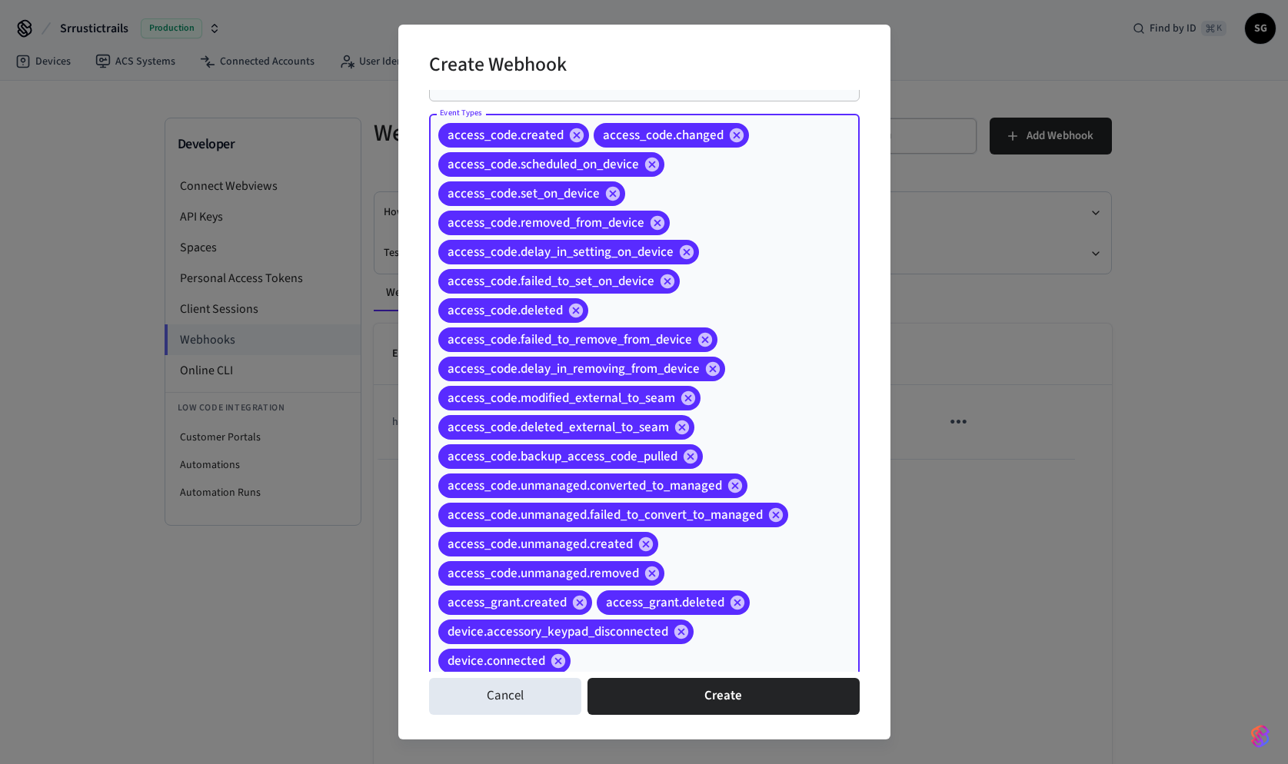
click at [727, 664] on input "Event Types" at bounding box center [691, 661] width 237 height 27
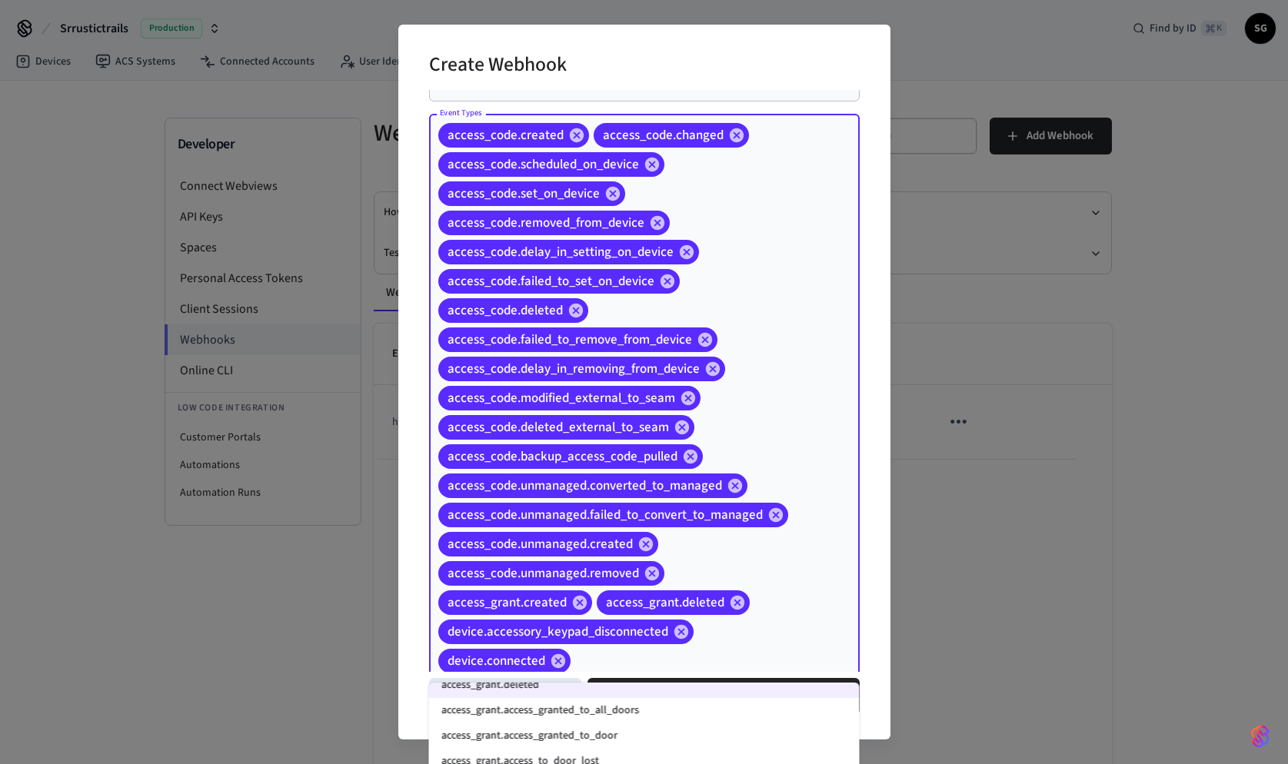
scroll to position [474, 0]
click at [651, 711] on li "access_grant.access_granted_to_all_doors" at bounding box center [644, 709] width 431 height 25
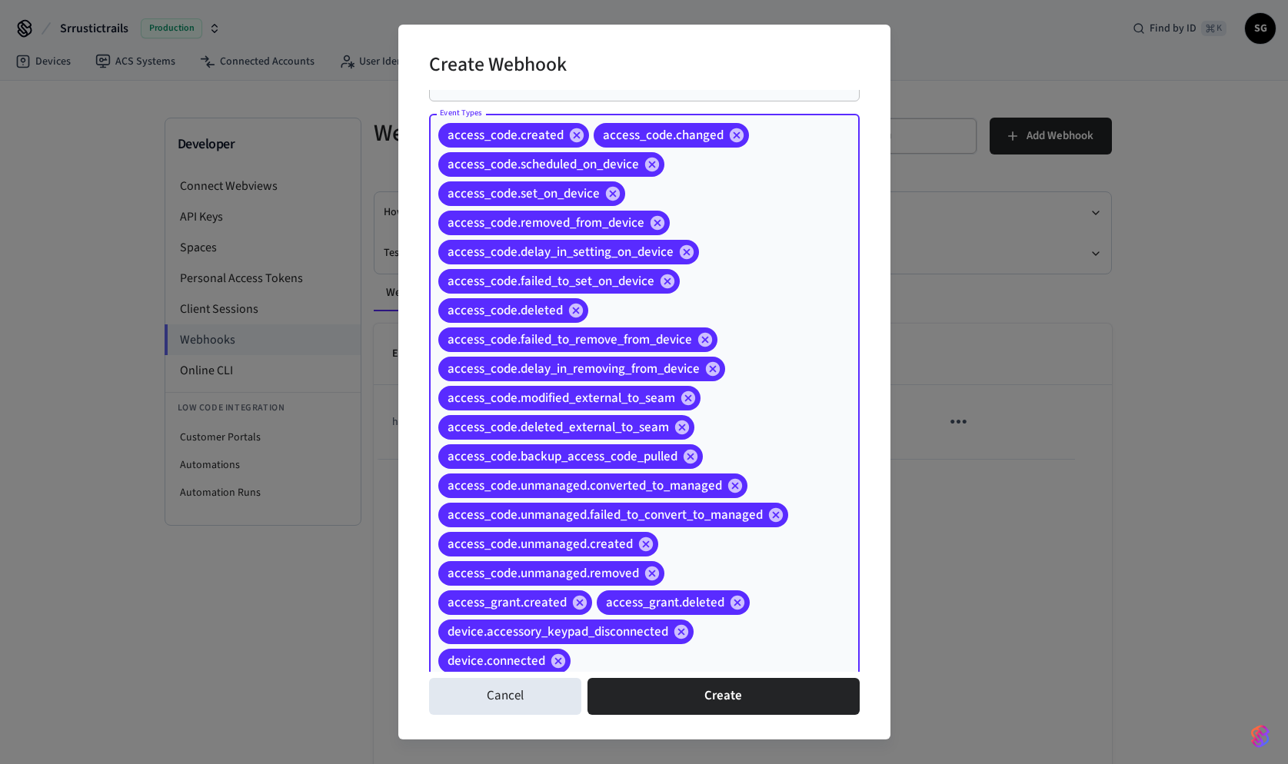
click at [651, 666] on div "access_code.created access_code.changed access_code.scheduled_on_device access_…" at bounding box center [644, 413] width 431 height 598
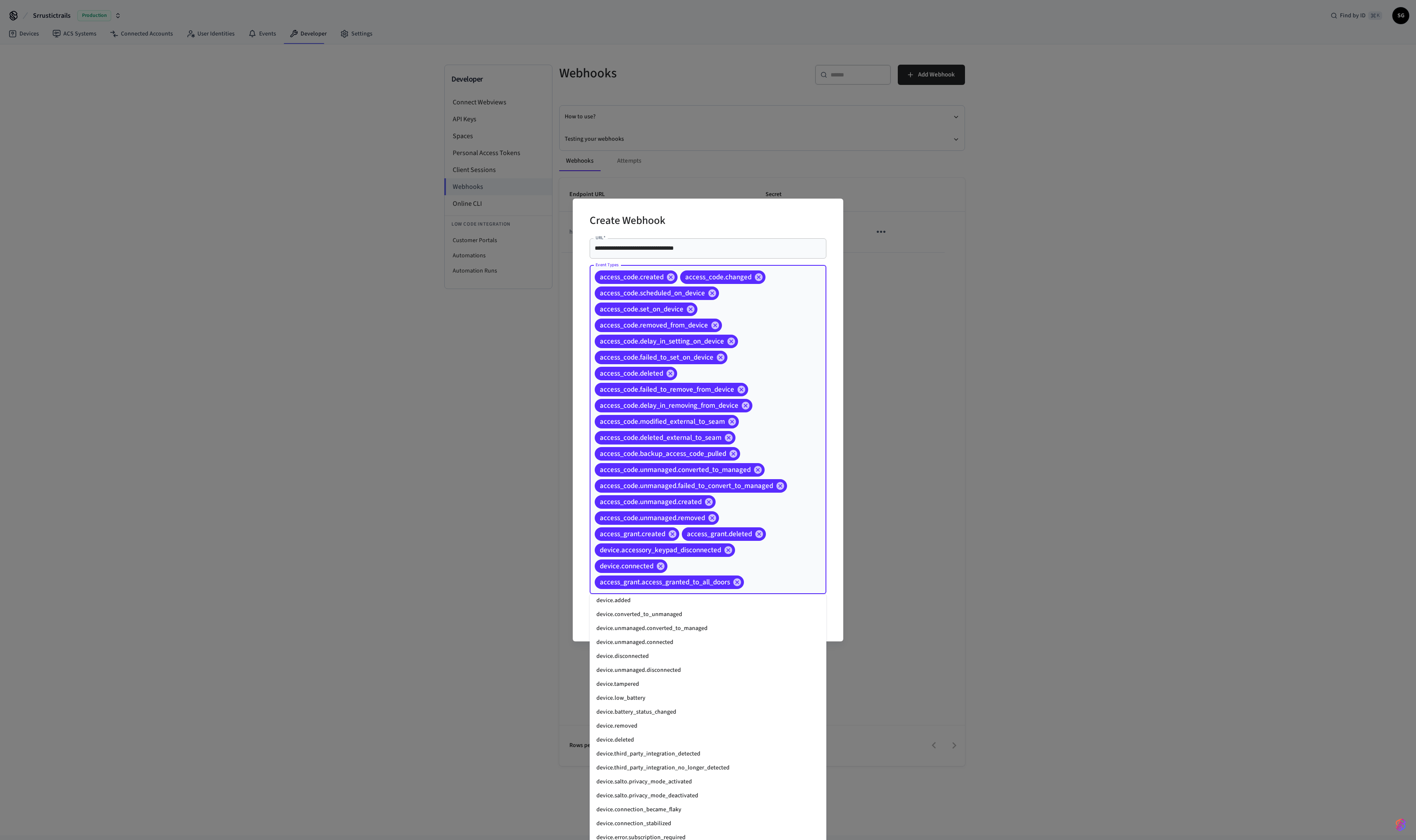
scroll to position [813, 0]
click at [657, 420] on li "device.battery_status_changed" at bounding box center [708, 711] width 237 height 14
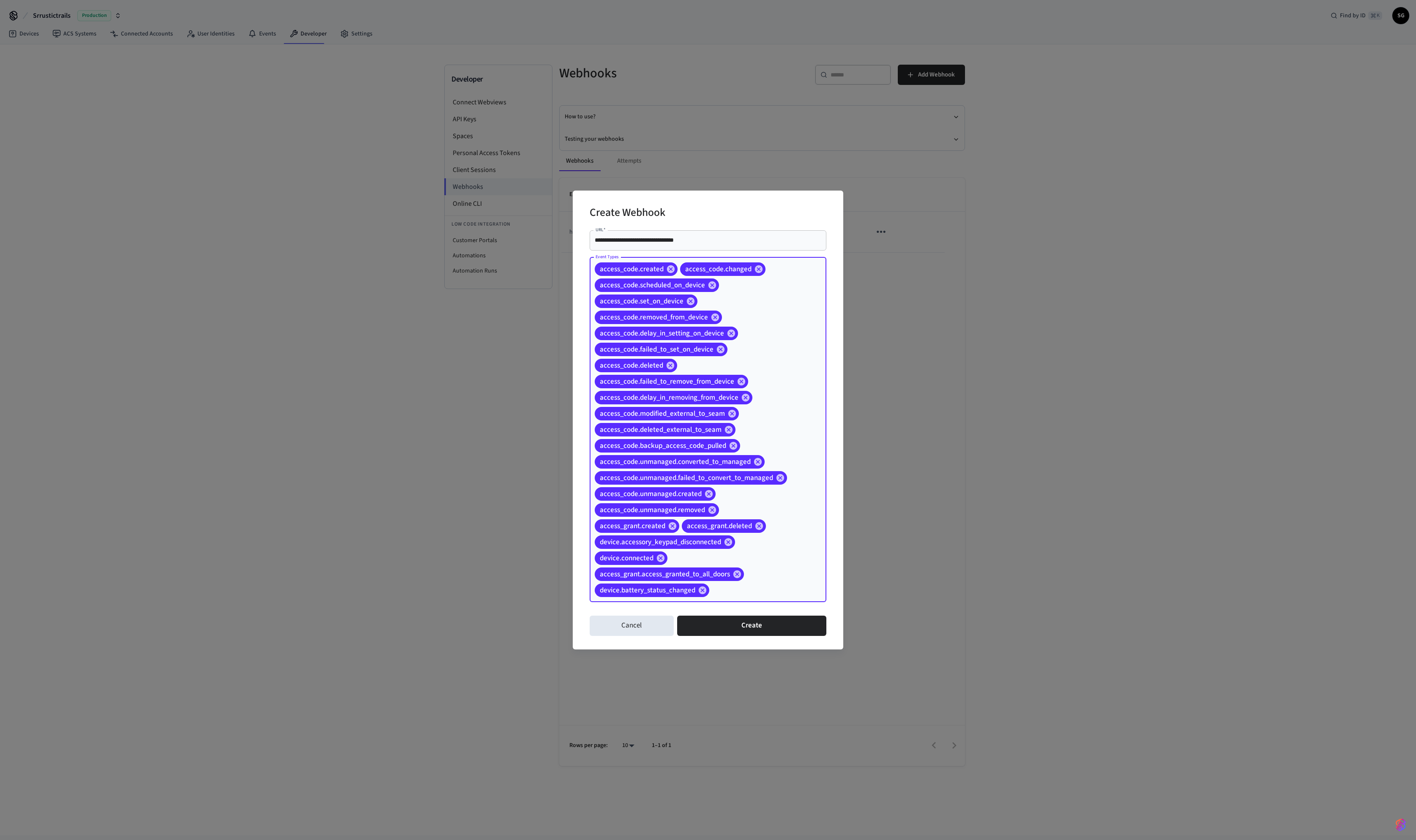
click at [707, 420] on input "Event Types" at bounding box center [755, 589] width 88 height 15
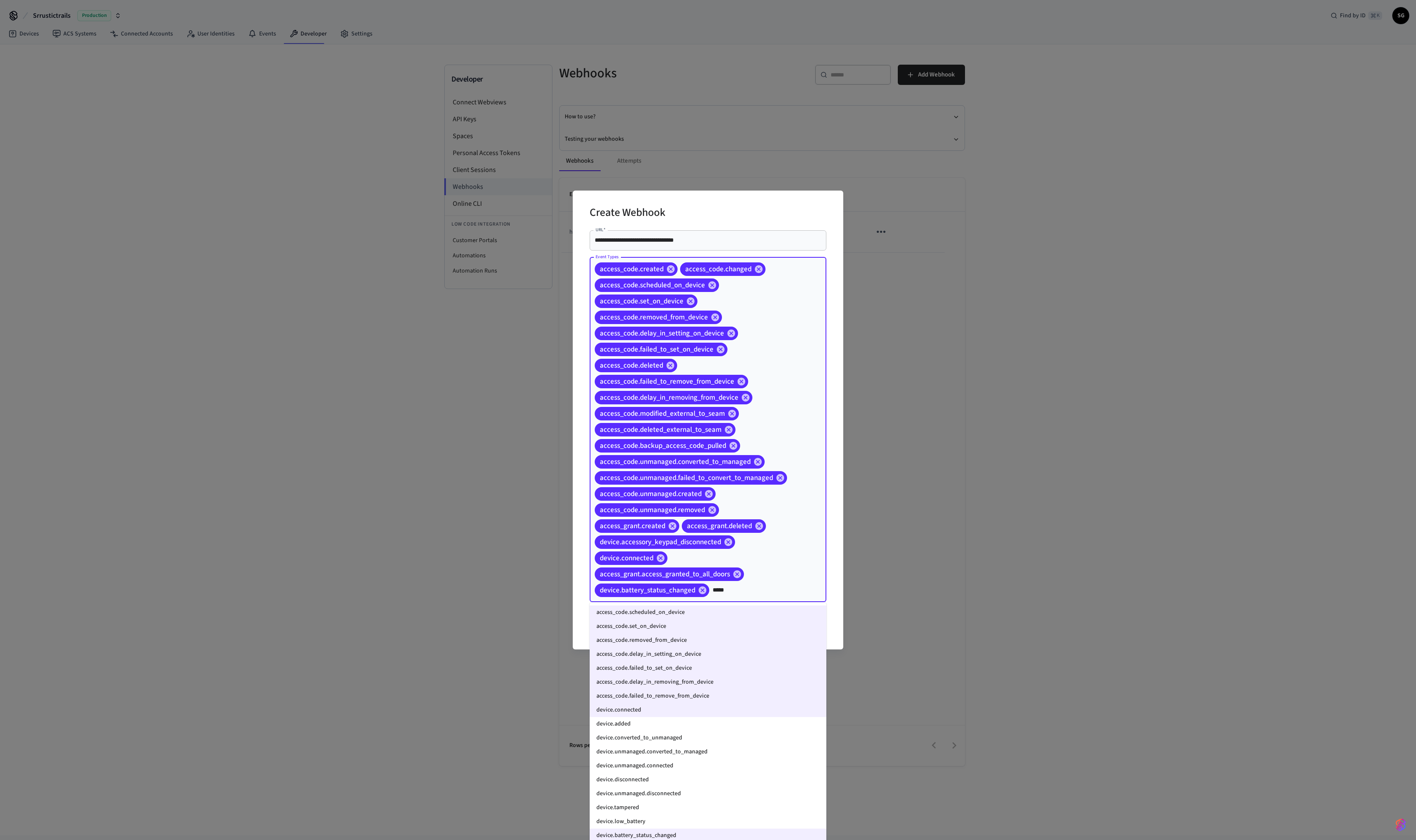
type input "******"
click at [678, 420] on li "device.added" at bounding box center [708, 724] width 237 height 14
type input "******"
click at [707, 420] on li "device.converted_to_unmanaged" at bounding box center [708, 737] width 237 height 14
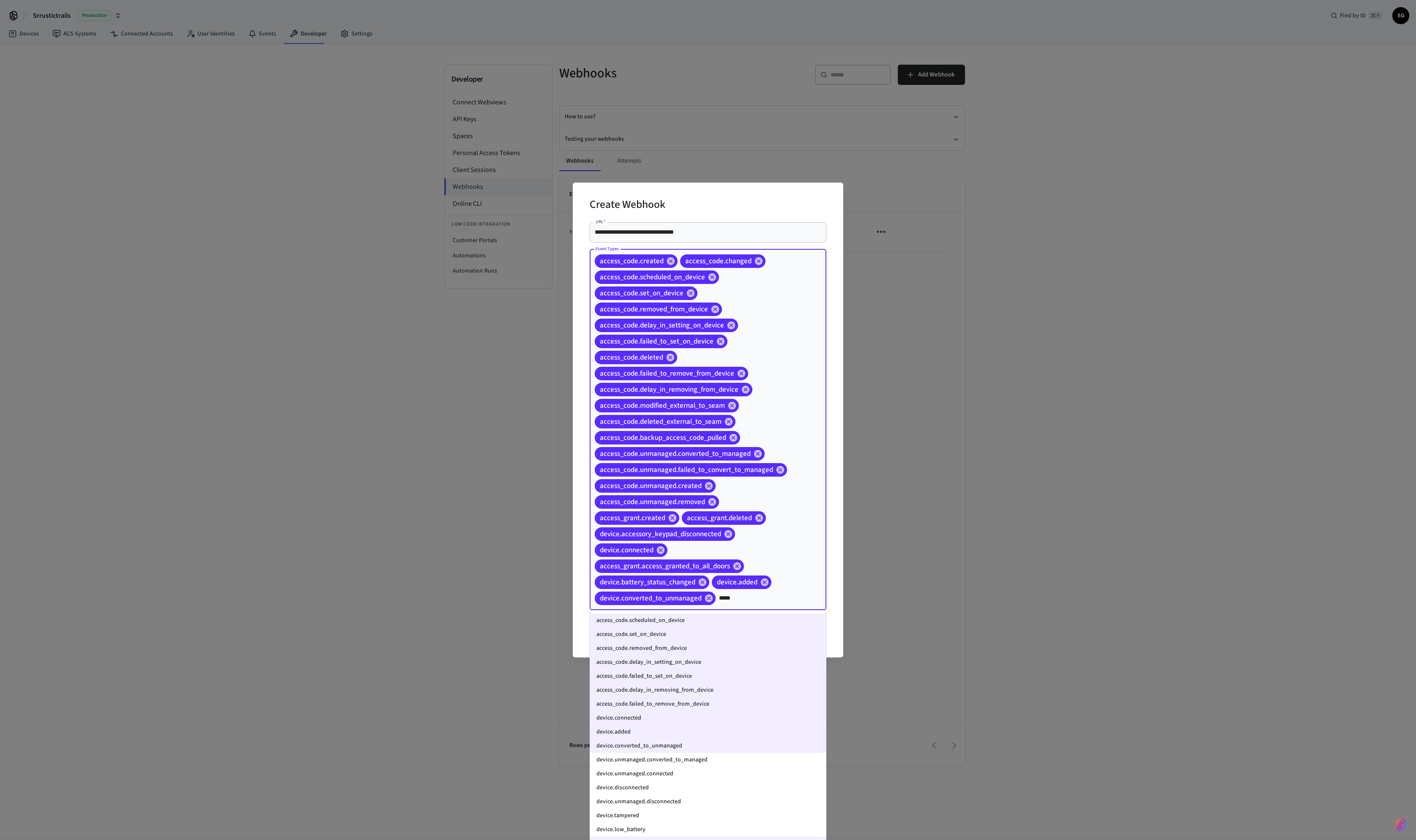
type input "******"
click at [707, 420] on li "device.disconnected" at bounding box center [708, 787] width 237 height 14
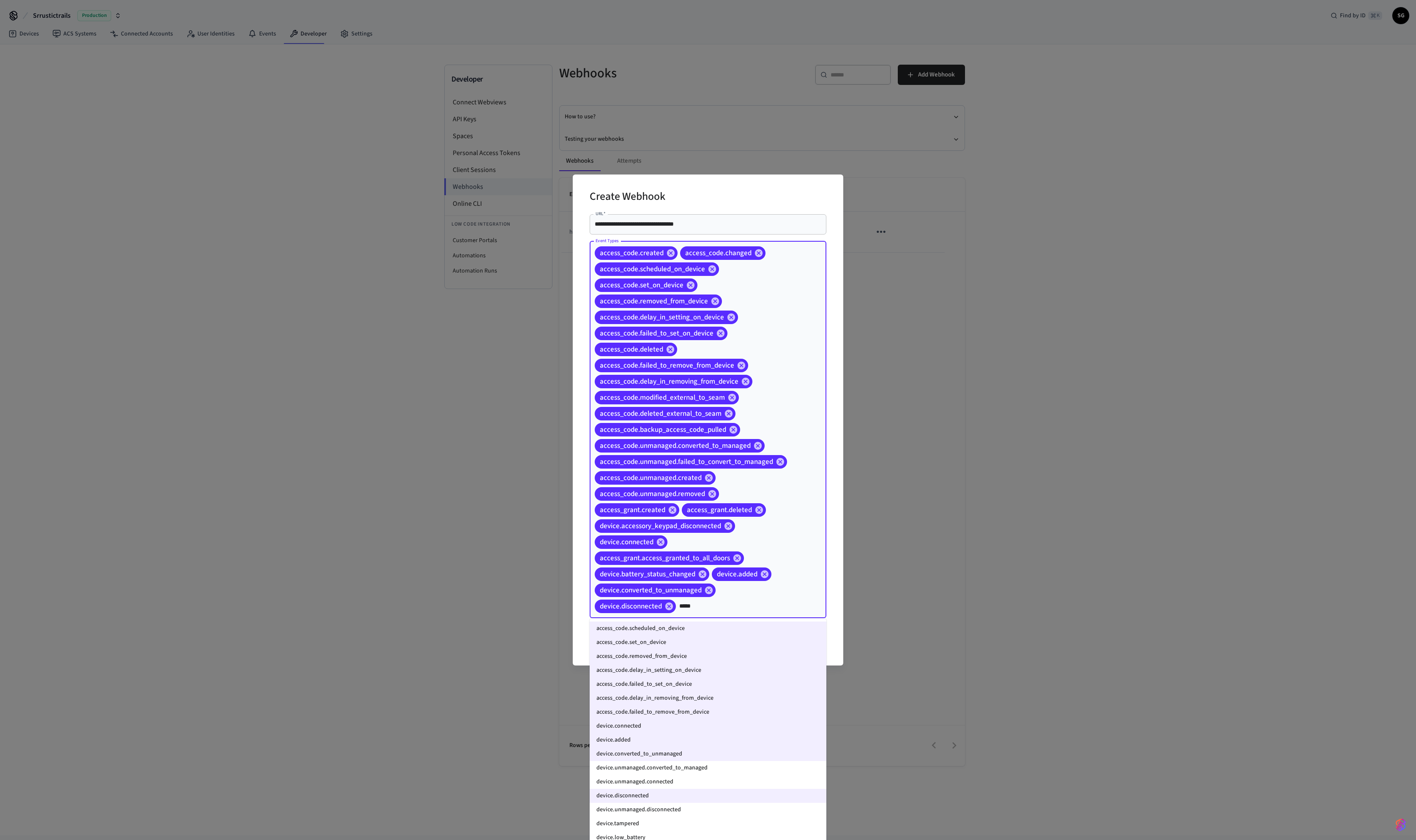
type input "******"
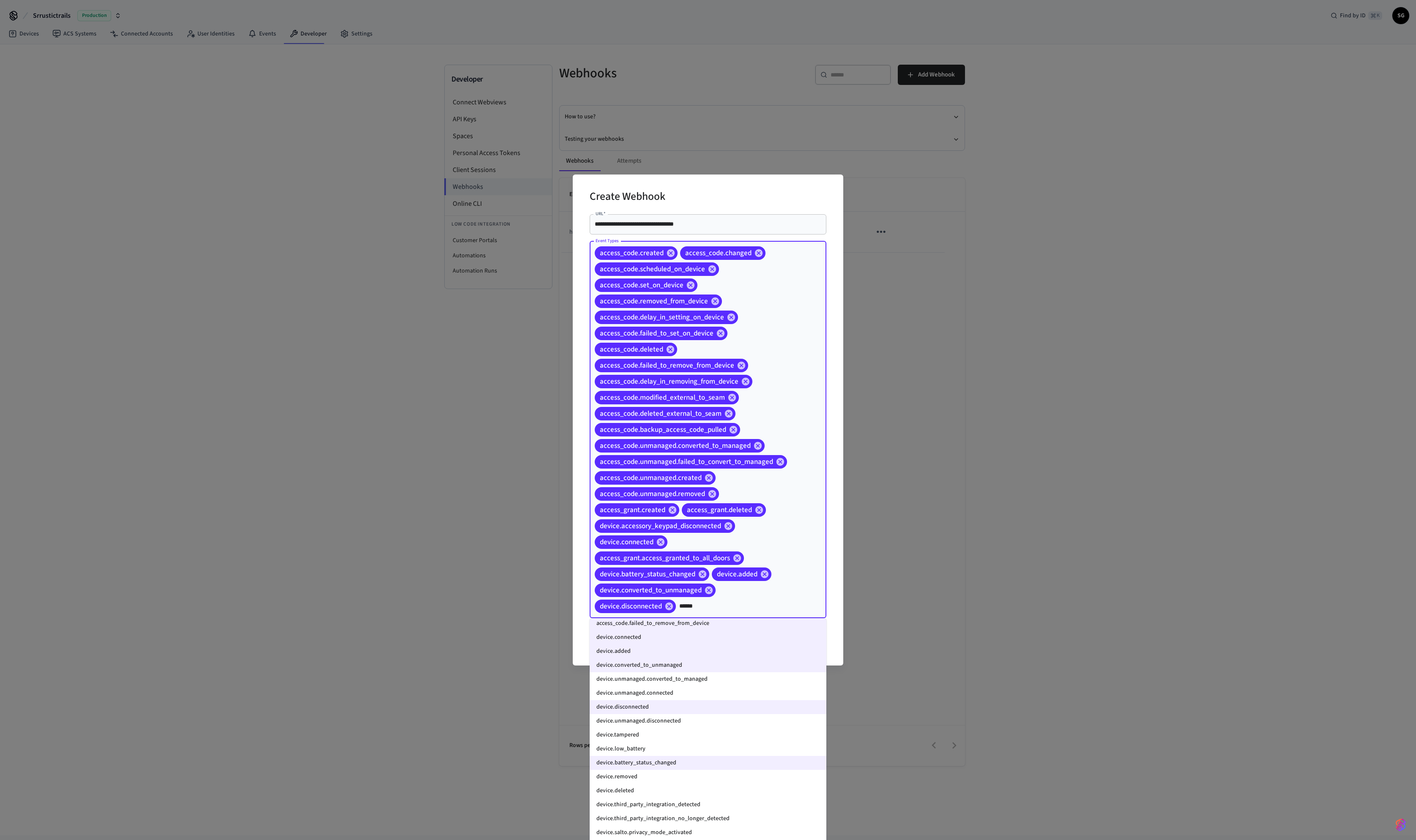
scroll to position [89, 0]
click at [707, 420] on li "device.removed" at bounding box center [708, 776] width 237 height 14
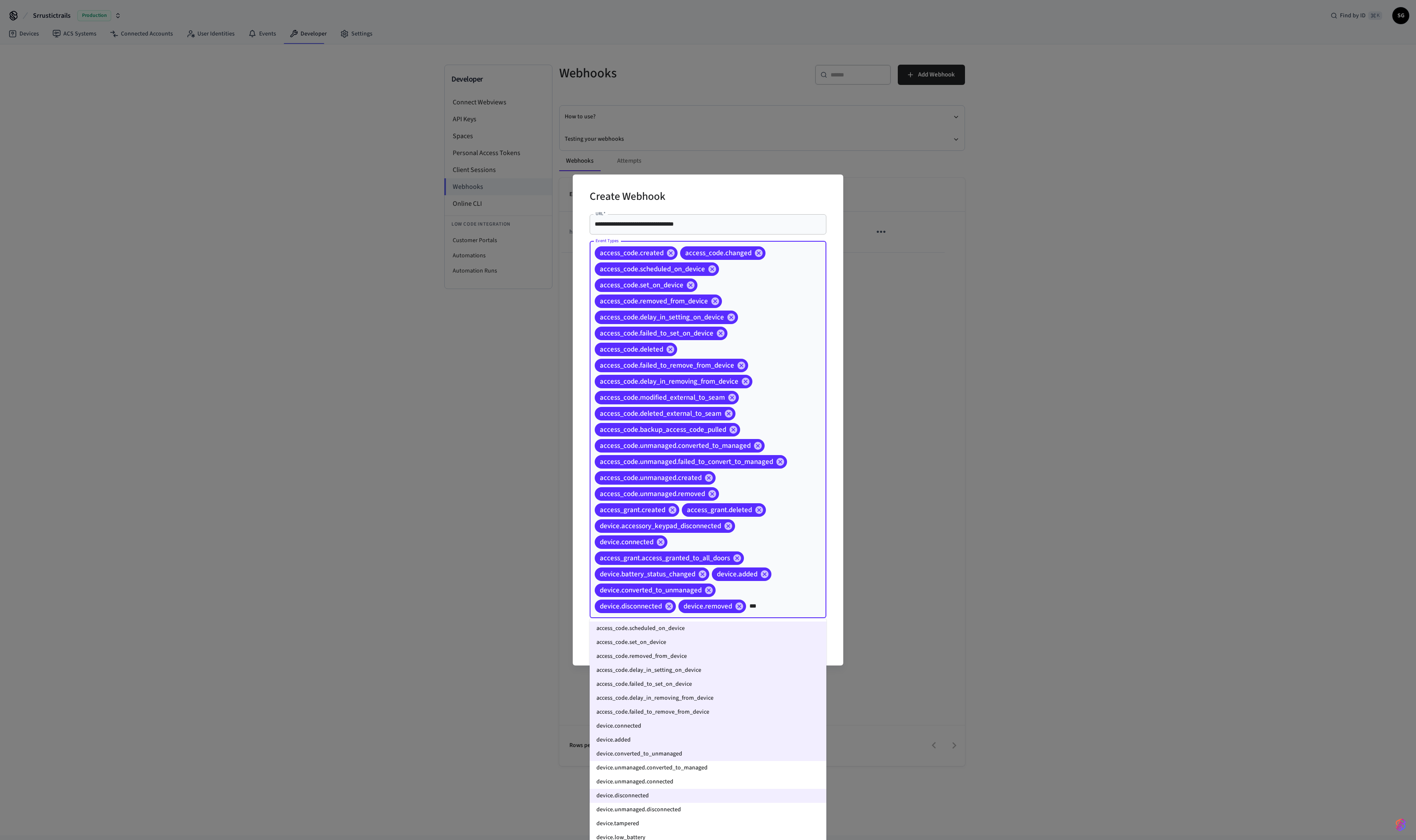
type input "****"
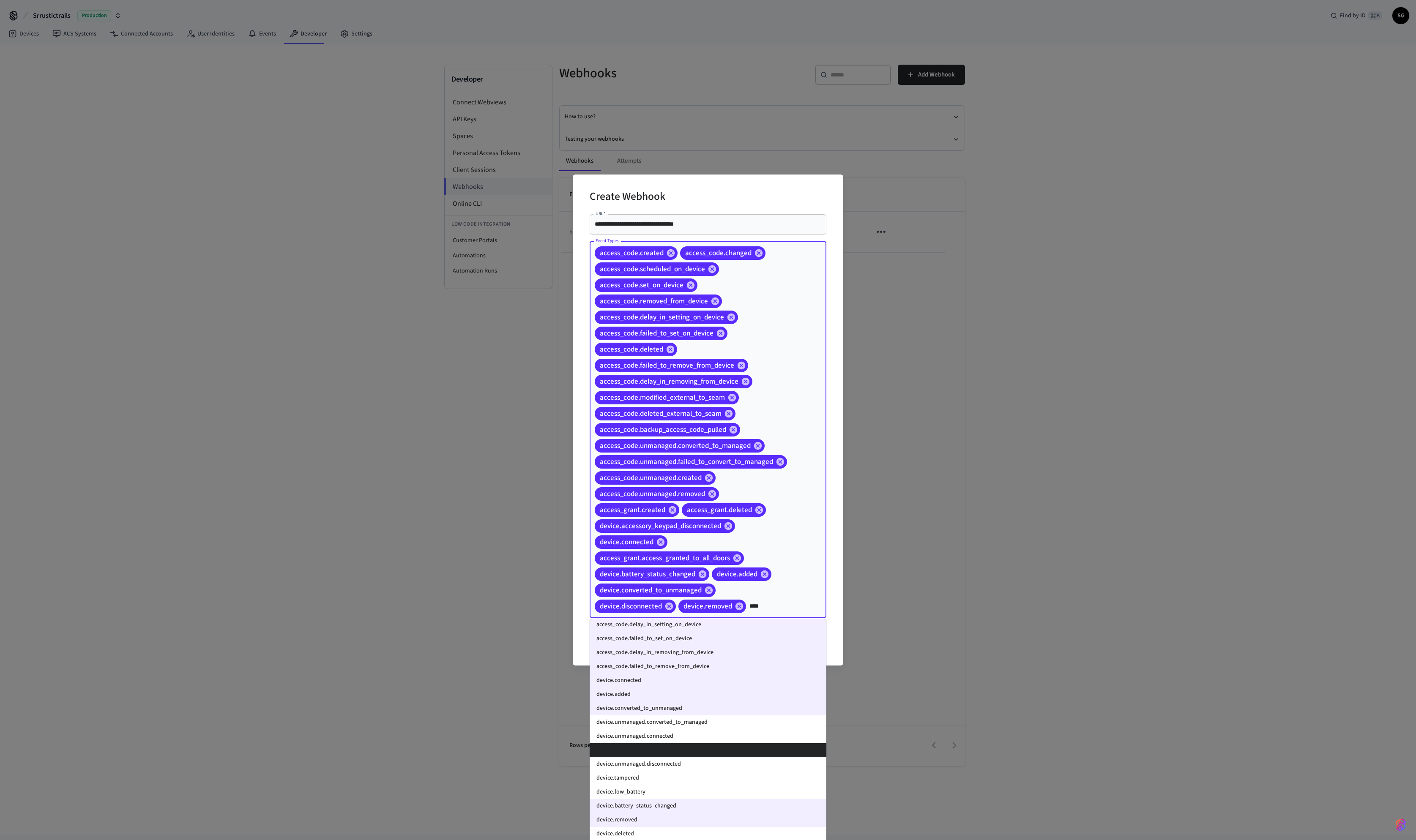
scroll to position [49, 0]
click at [682, 420] on li "device.low_battery" at bounding box center [708, 788] width 237 height 14
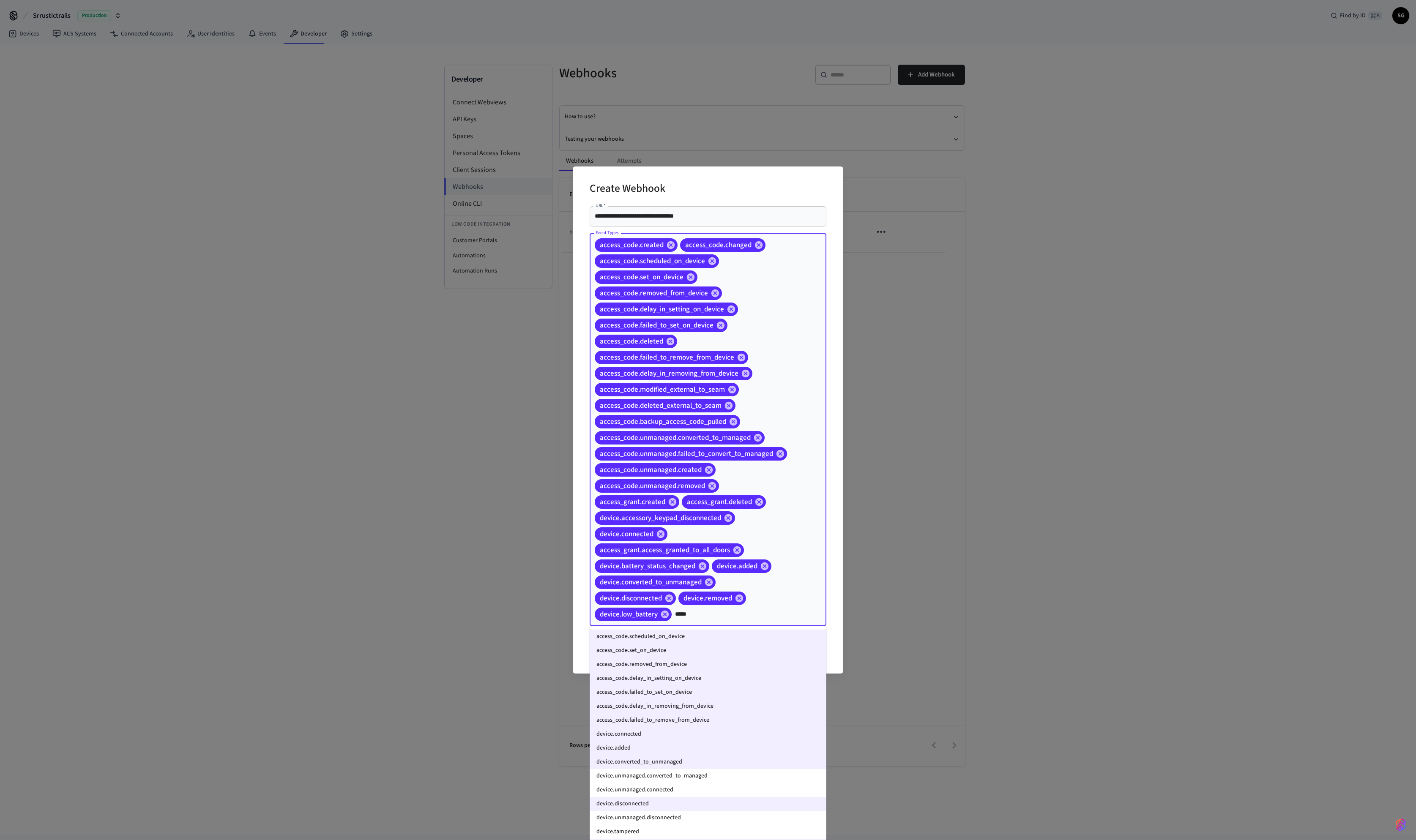
type input "******"
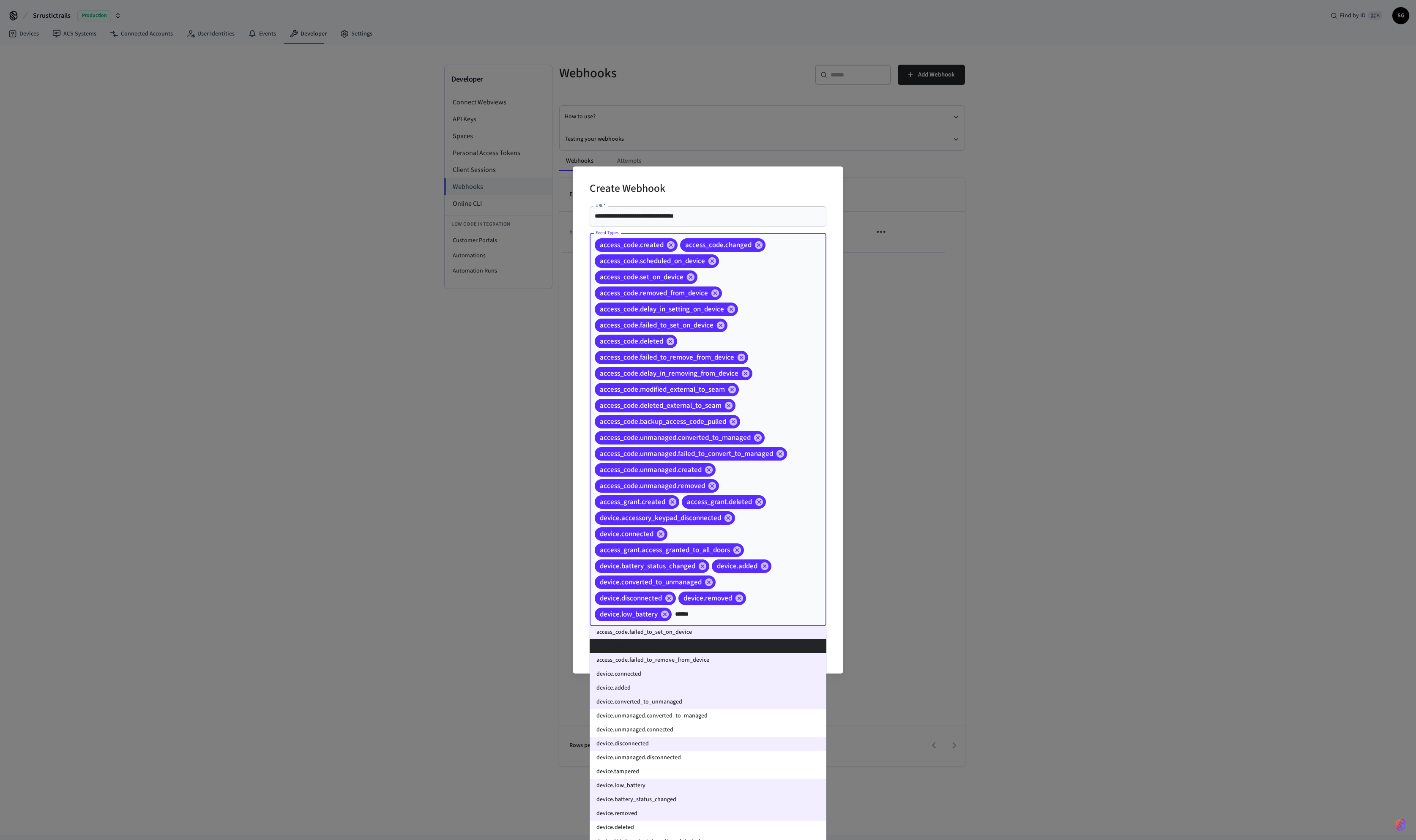
scroll to position [89, 0]
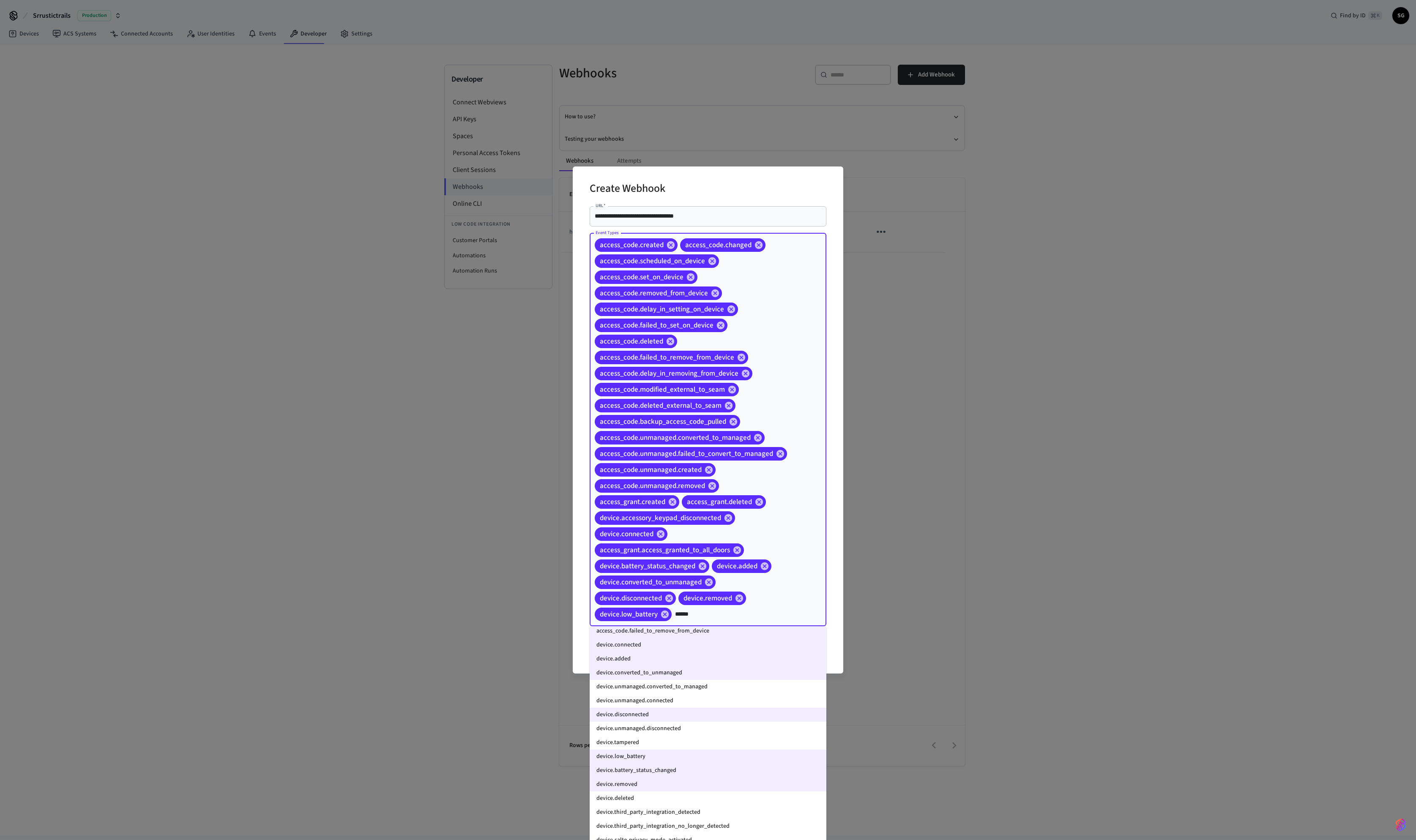
click at [675, 420] on li "device.deleted" at bounding box center [708, 798] width 237 height 14
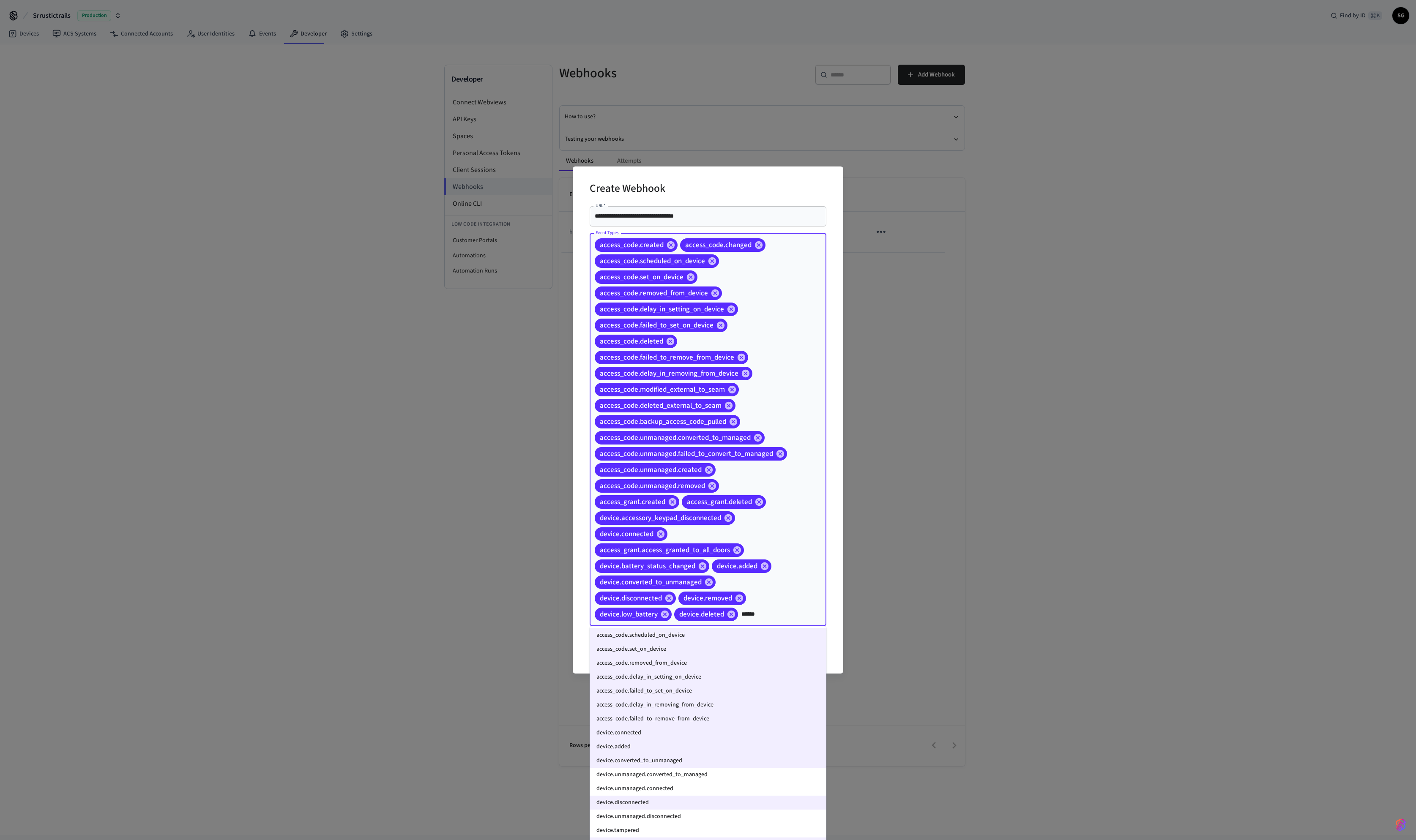
scroll to position [0, 0]
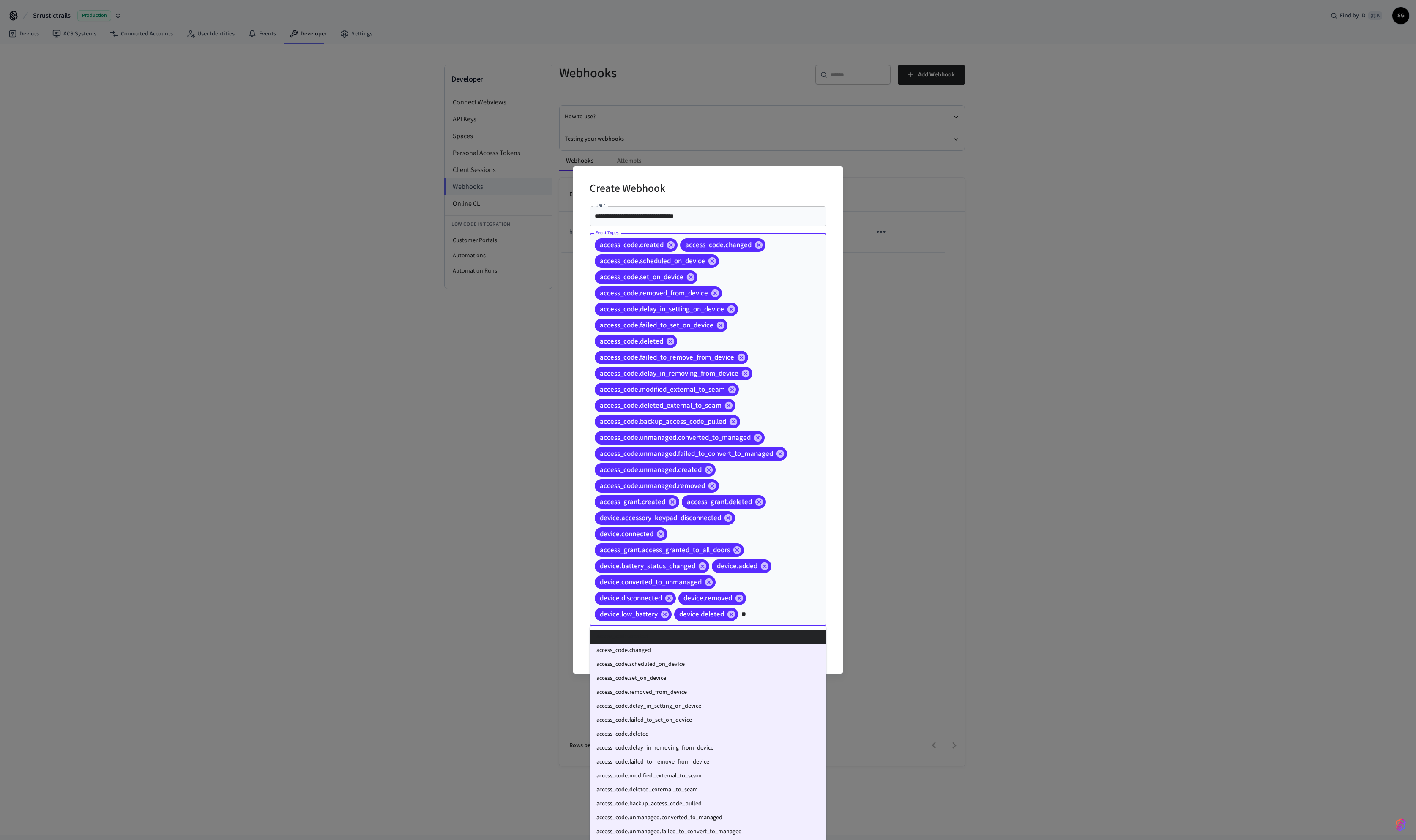
type input "*"
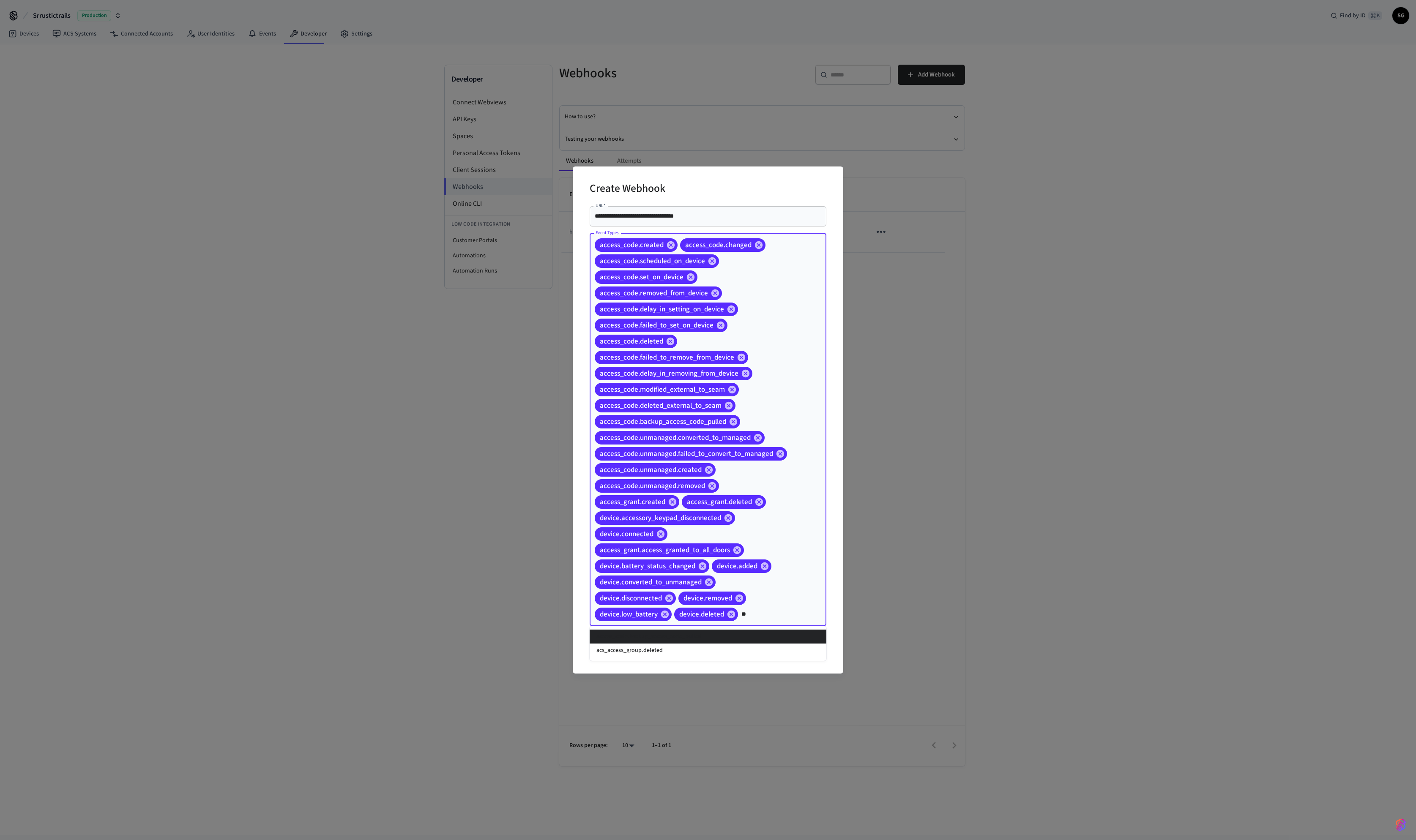
type input "**"
click at [707, 180] on div "Create Webhook" at bounding box center [708, 189] width 237 height 26
click at [707, 420] on button "Create" at bounding box center [751, 649] width 149 height 20
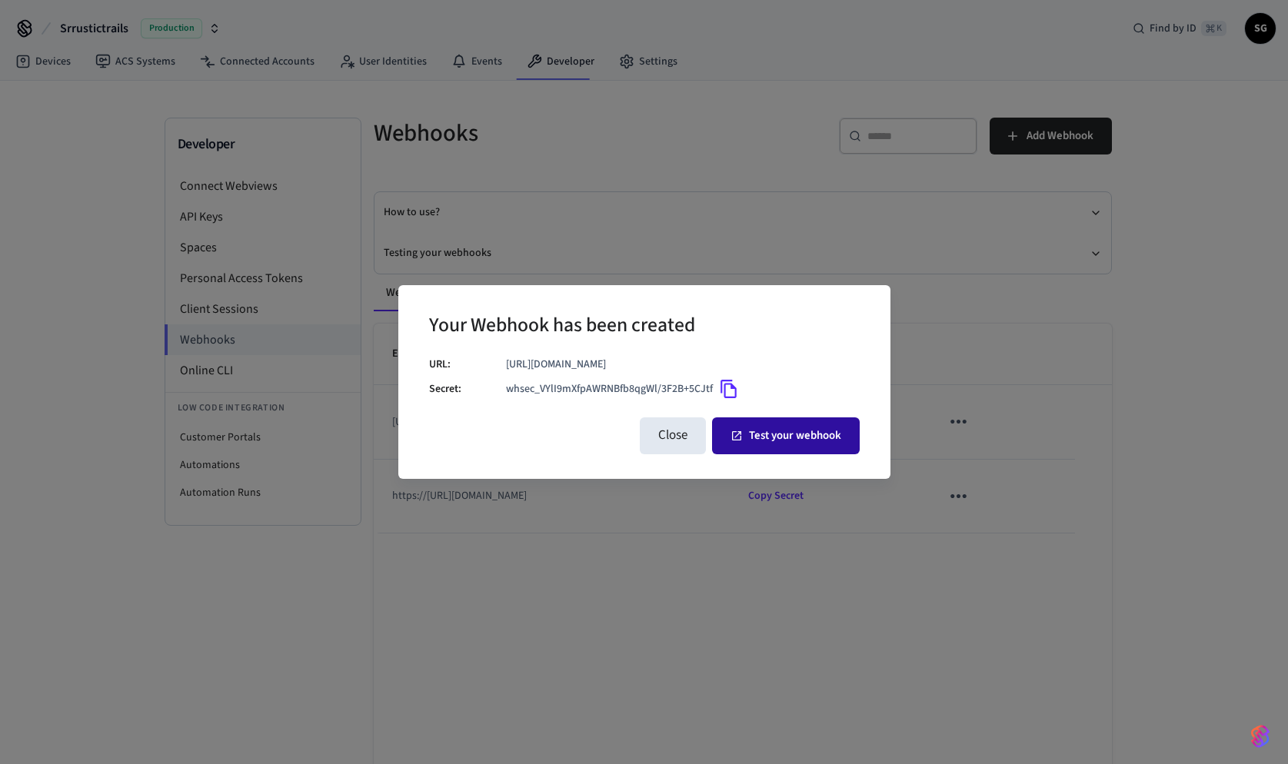
click at [753, 446] on button "Test your webhook" at bounding box center [786, 436] width 148 height 37
click at [657, 437] on button "Close" at bounding box center [673, 436] width 66 height 37
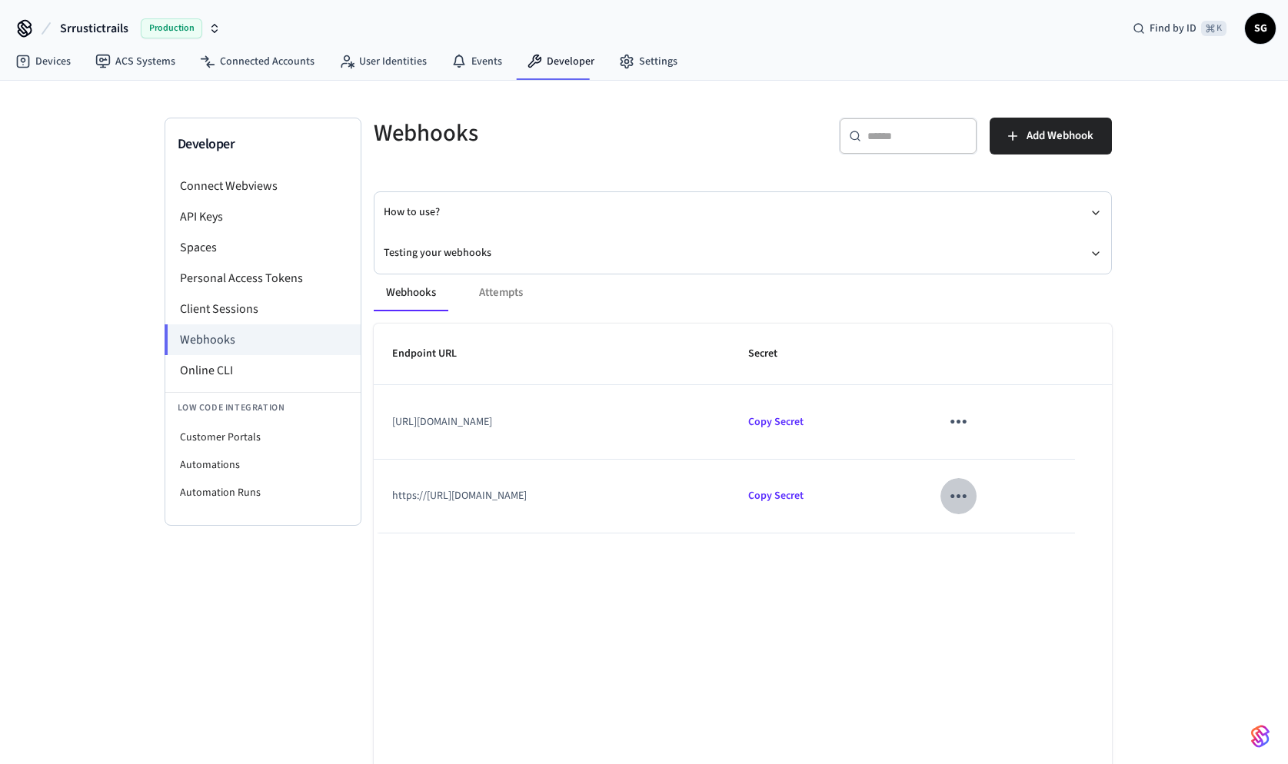
click at [970, 491] on icon "sticky table" at bounding box center [959, 496] width 24 height 24
click at [1013, 585] on icon at bounding box center [1010, 583] width 12 height 12
